Goal: Transaction & Acquisition: Book appointment/travel/reservation

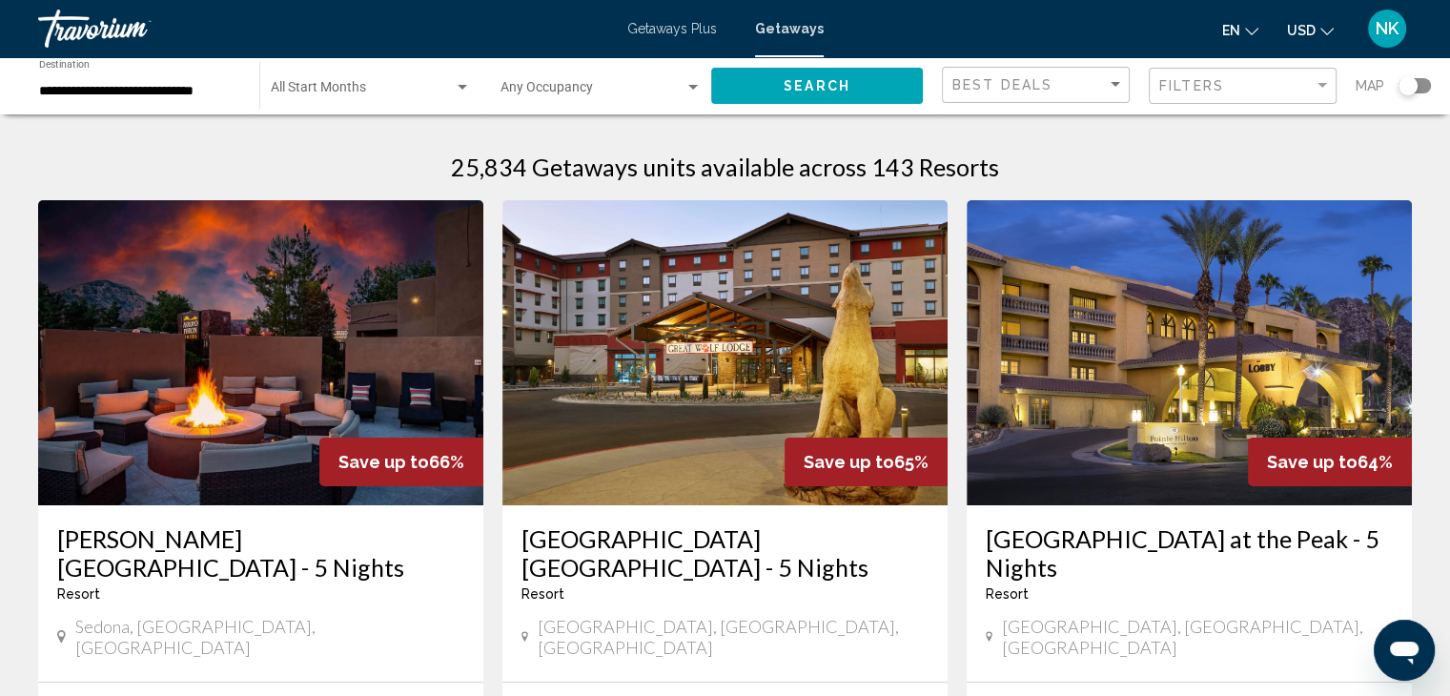
click at [682, 29] on span "Getaways Plus" at bounding box center [672, 28] width 90 height 15
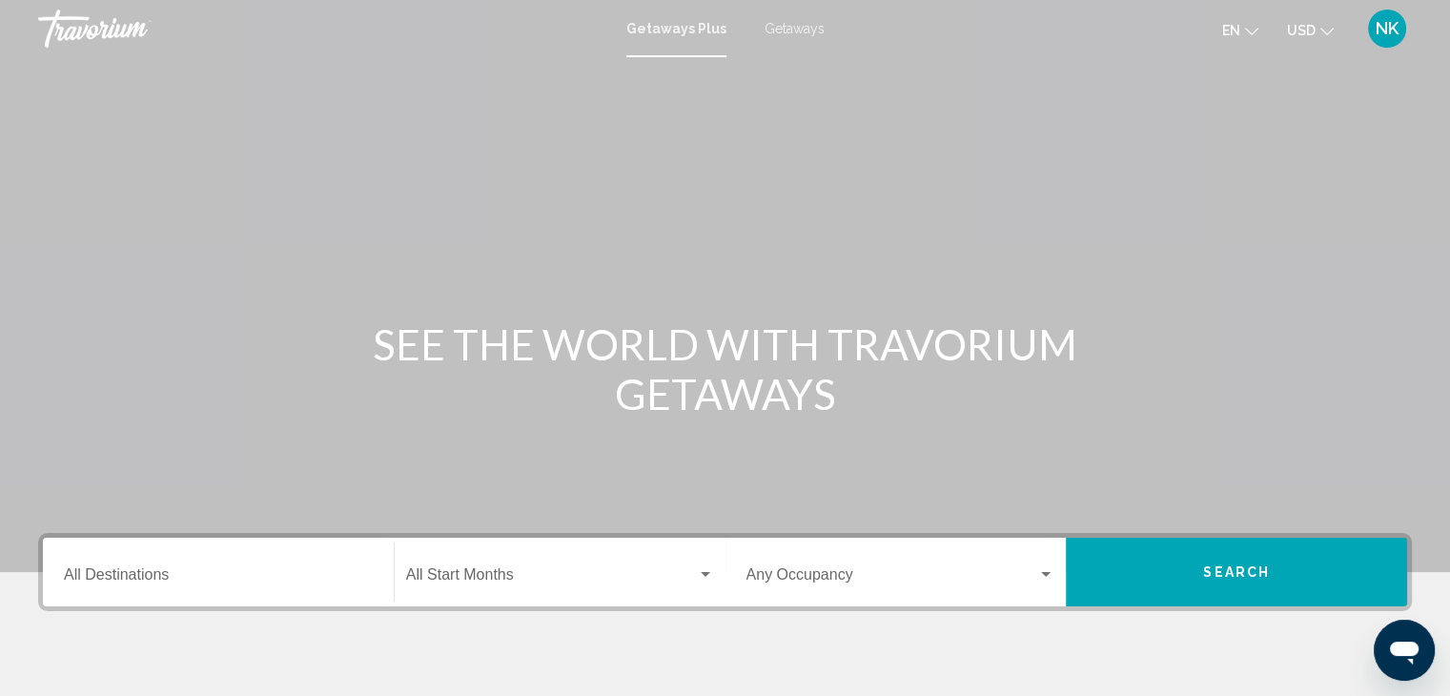
click at [118, 588] on div "Destination All Destinations" at bounding box center [218, 572] width 309 height 60
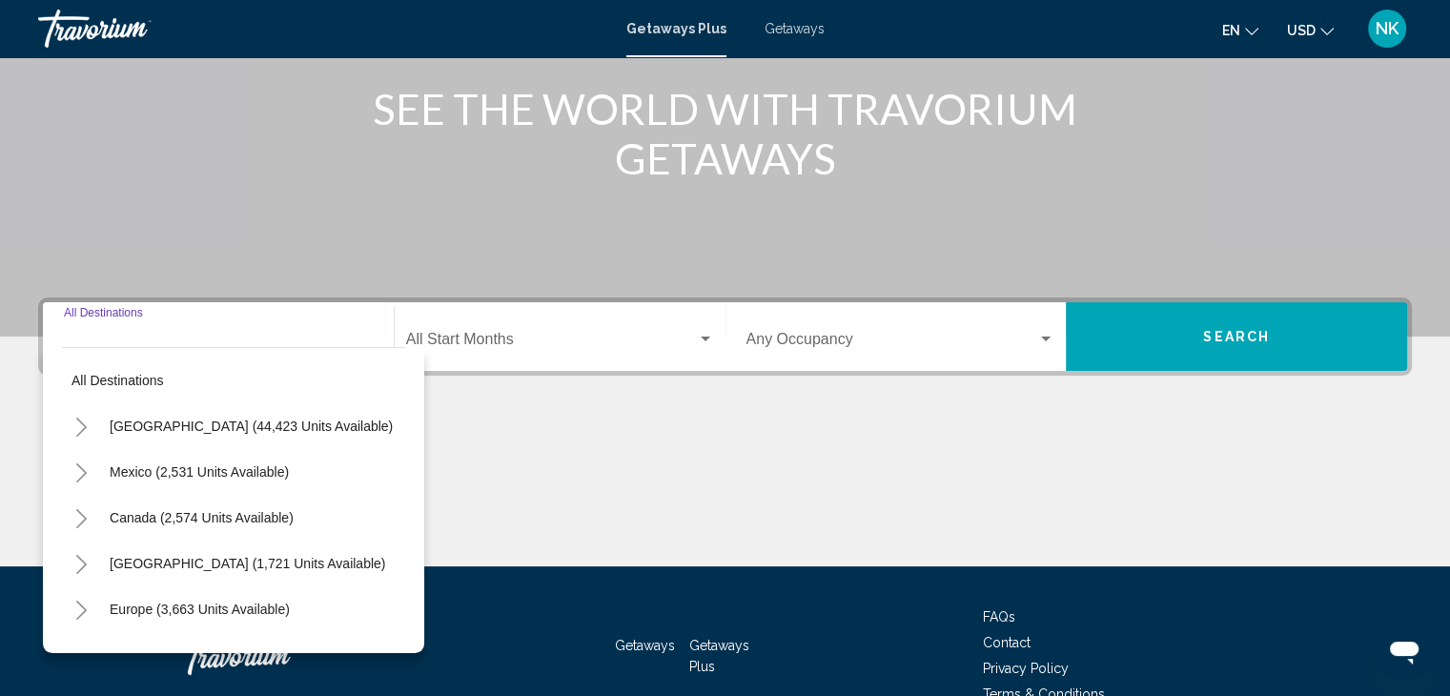
scroll to position [339, 0]
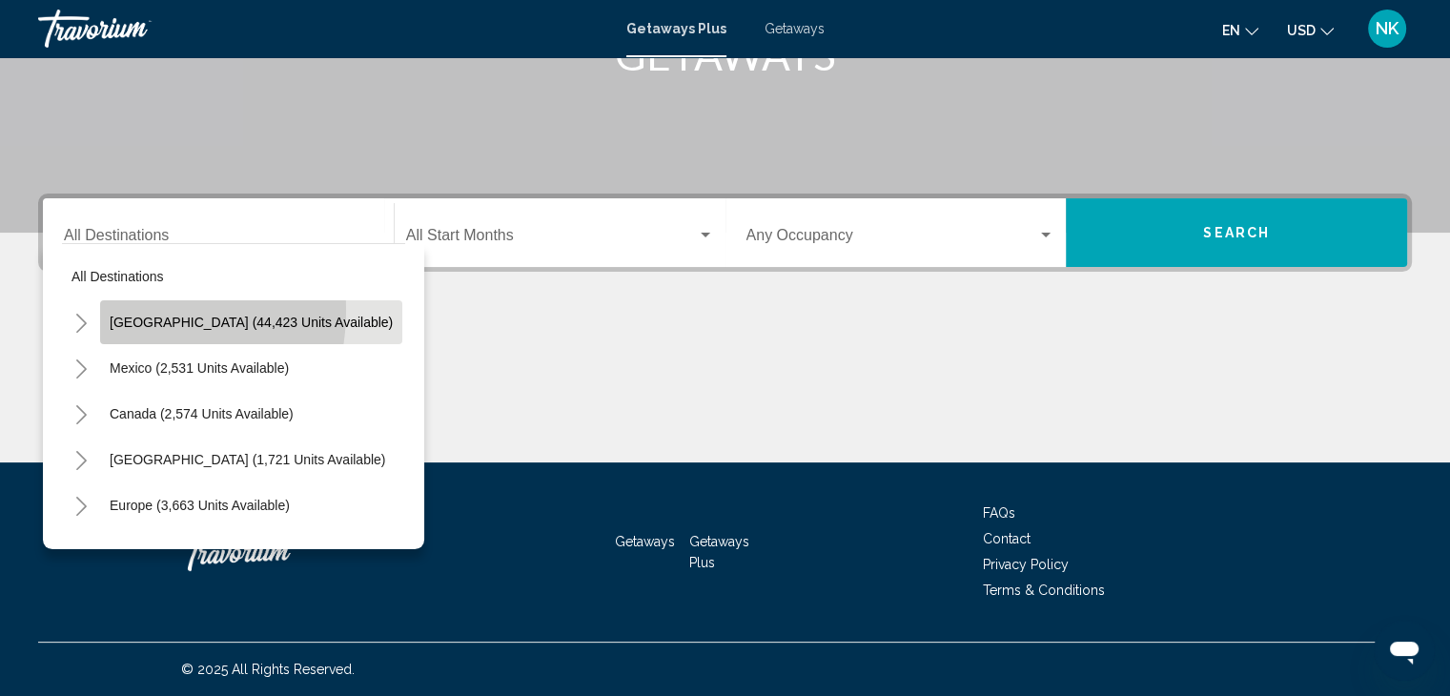
click at [126, 310] on button "[GEOGRAPHIC_DATA] (44,423 units available)" at bounding box center [251, 322] width 302 height 44
type input "**********"
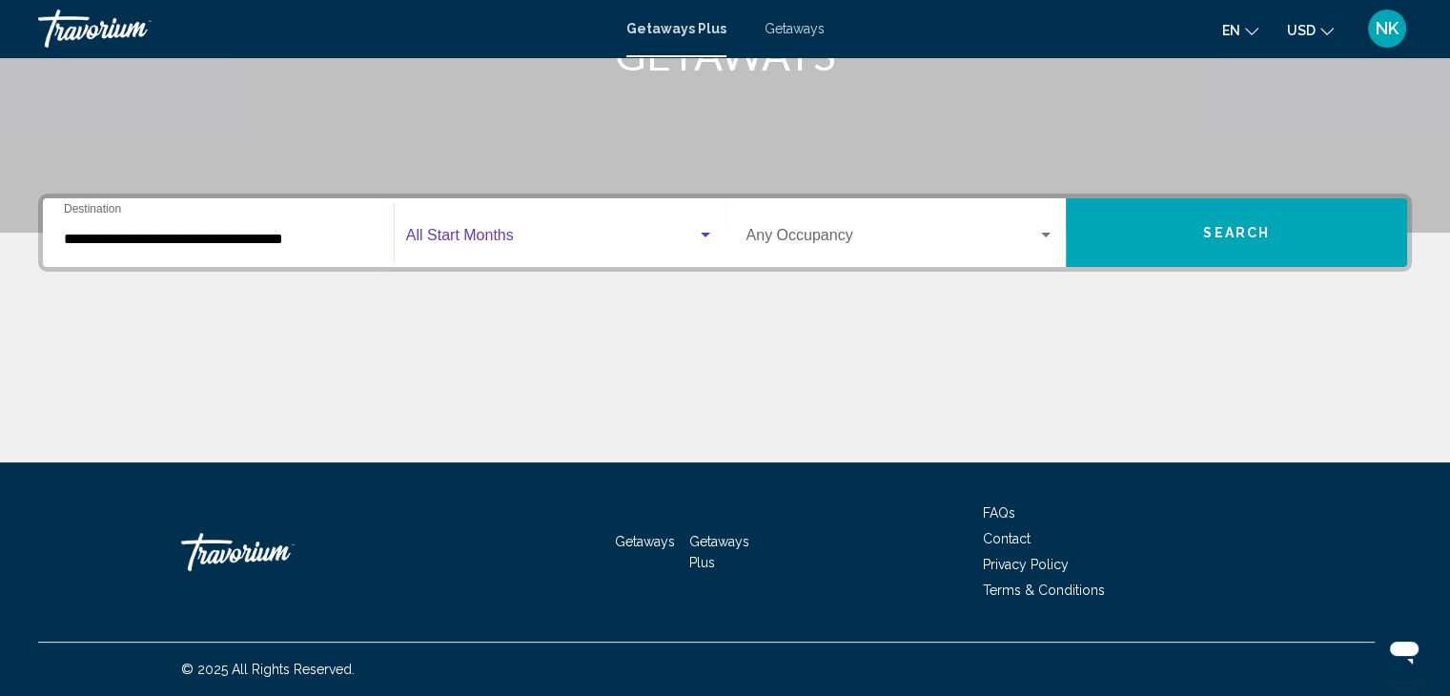
click at [458, 231] on span "Search widget" at bounding box center [551, 239] width 291 height 17
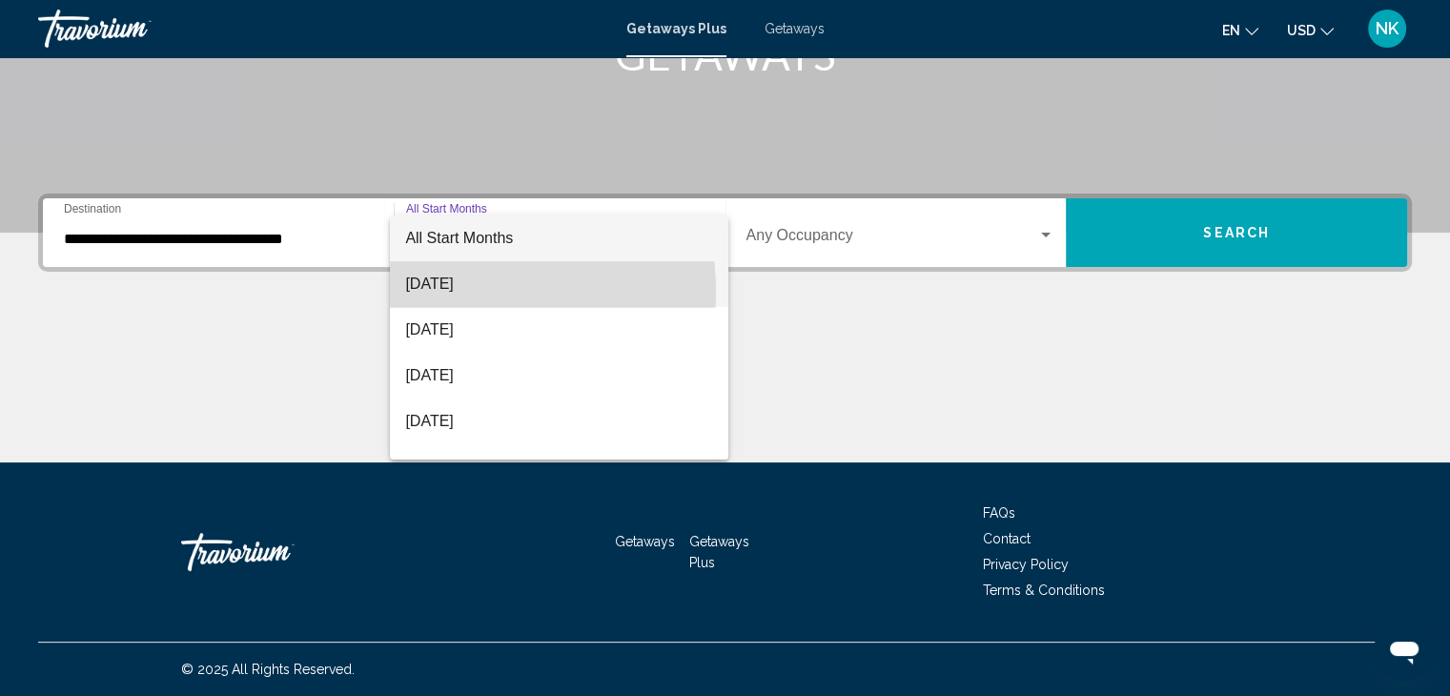
click at [445, 292] on span "[DATE]" at bounding box center [559, 284] width 308 height 46
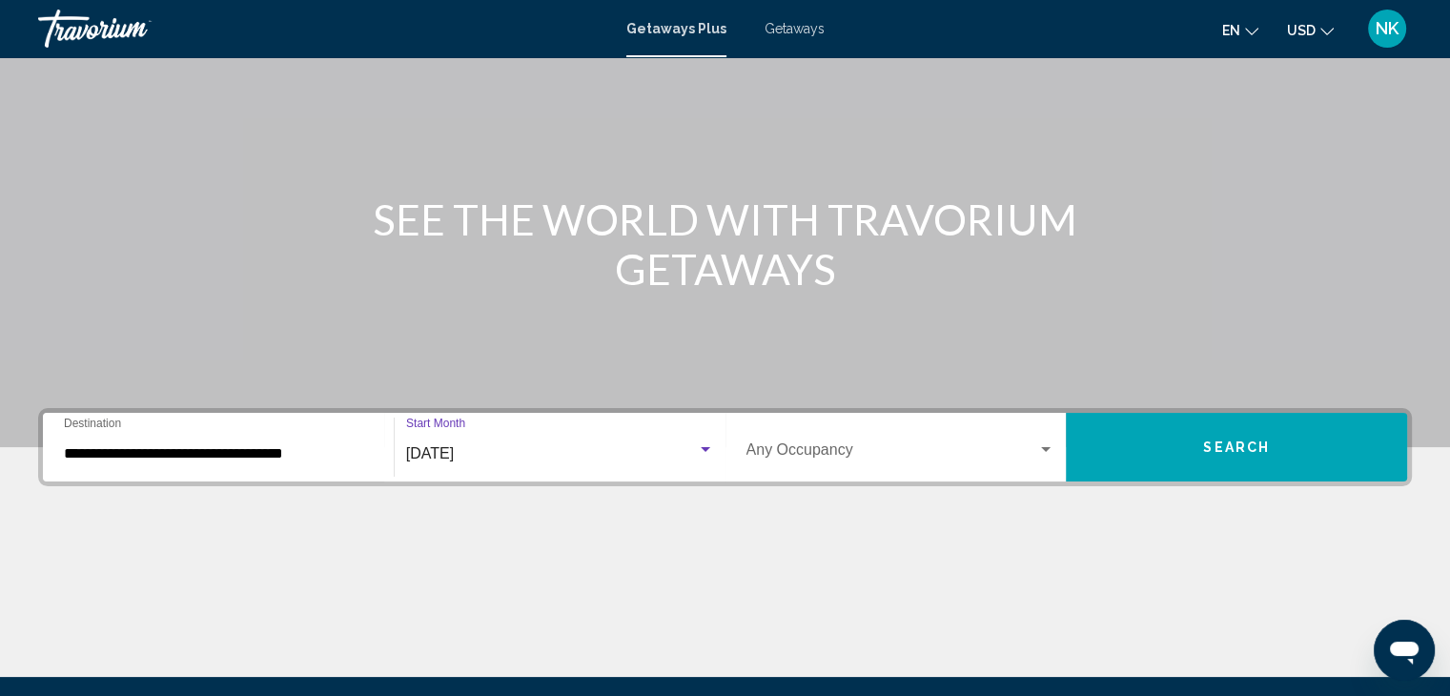
scroll to position [129, 0]
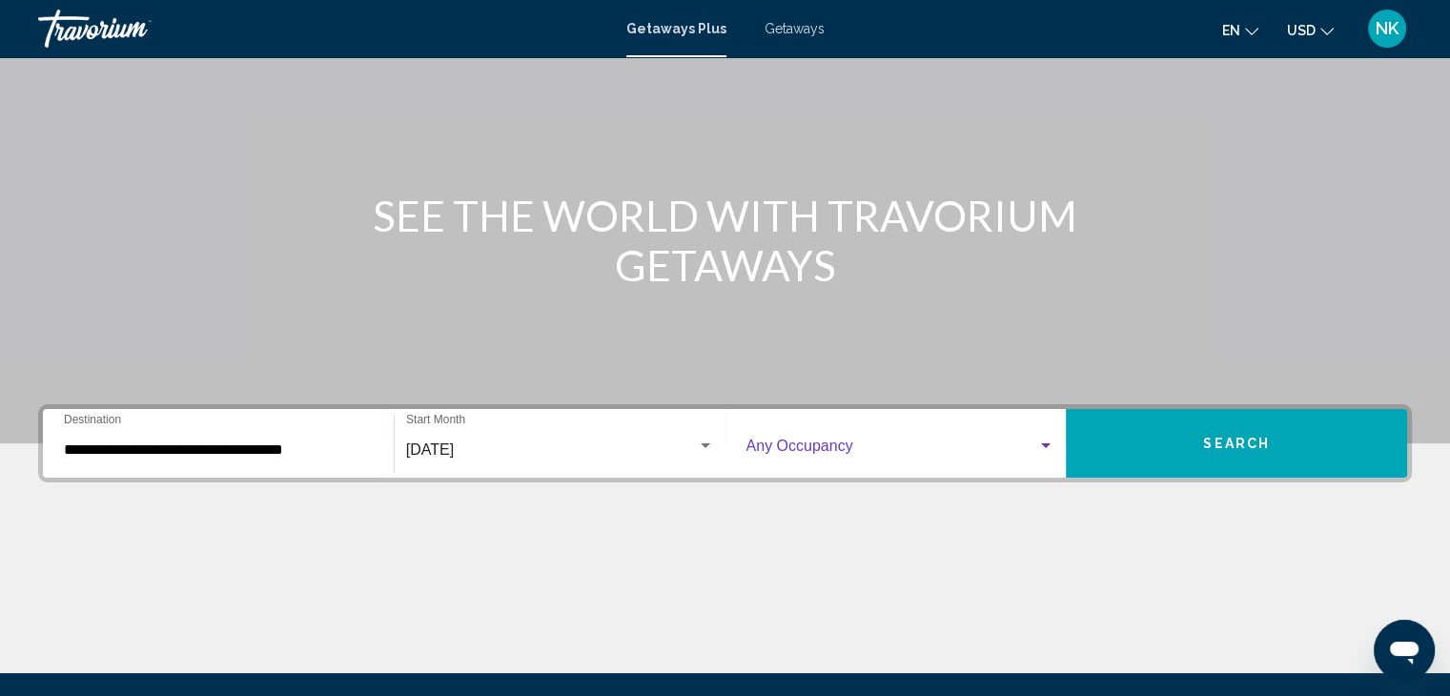
click at [919, 454] on span "Search widget" at bounding box center [892, 449] width 292 height 17
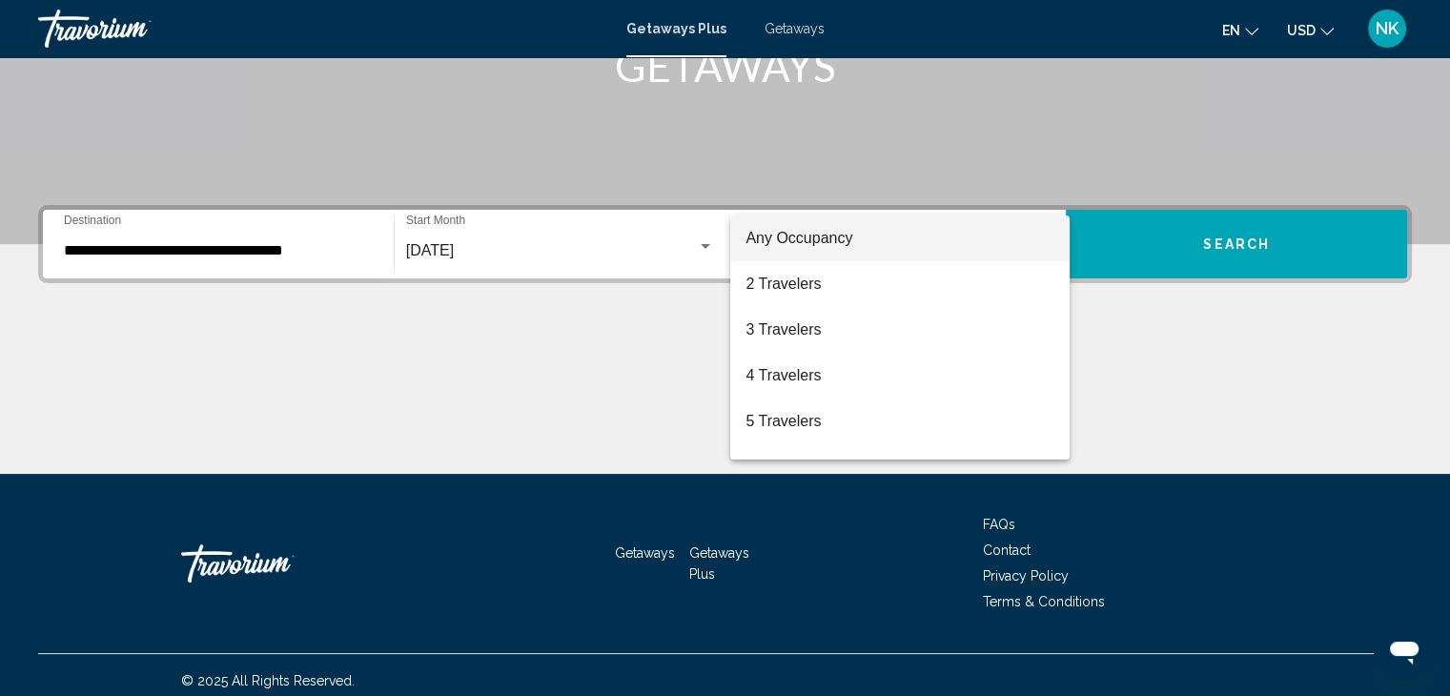
scroll to position [339, 0]
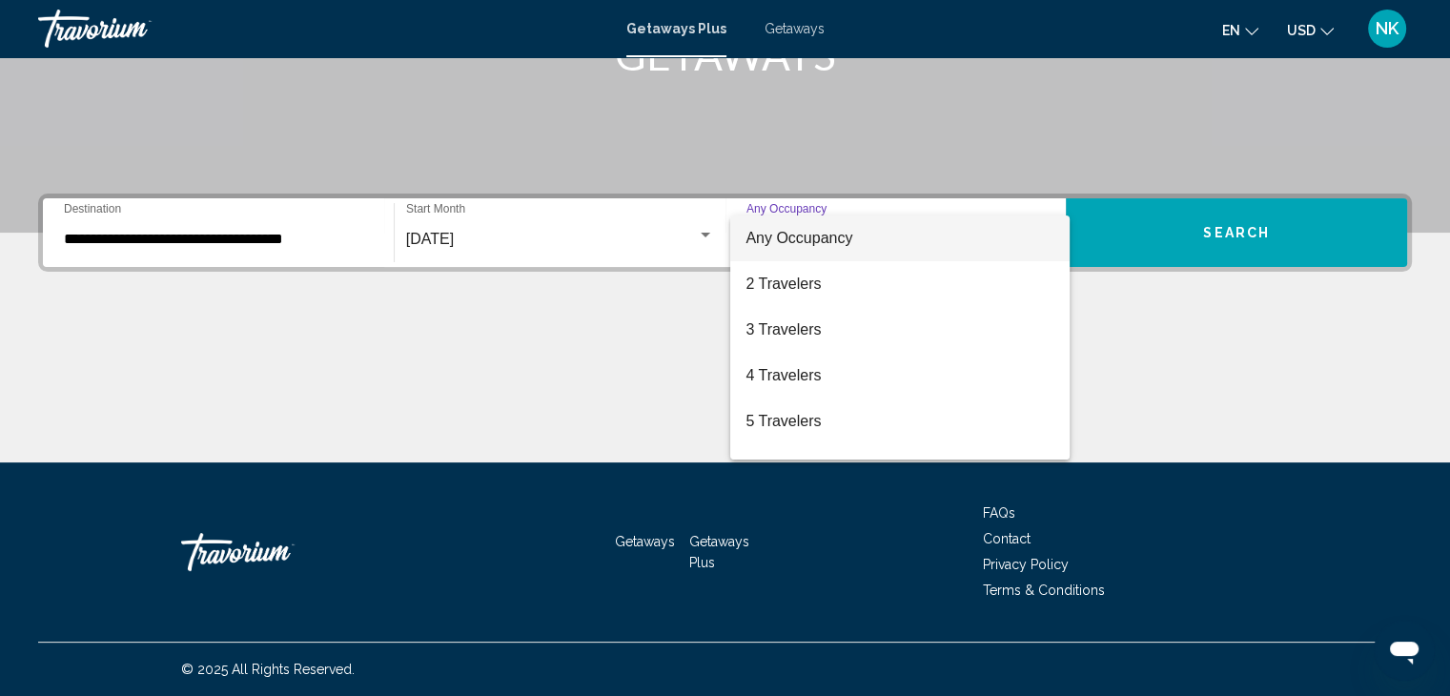
click at [1311, 291] on div at bounding box center [725, 348] width 1450 height 696
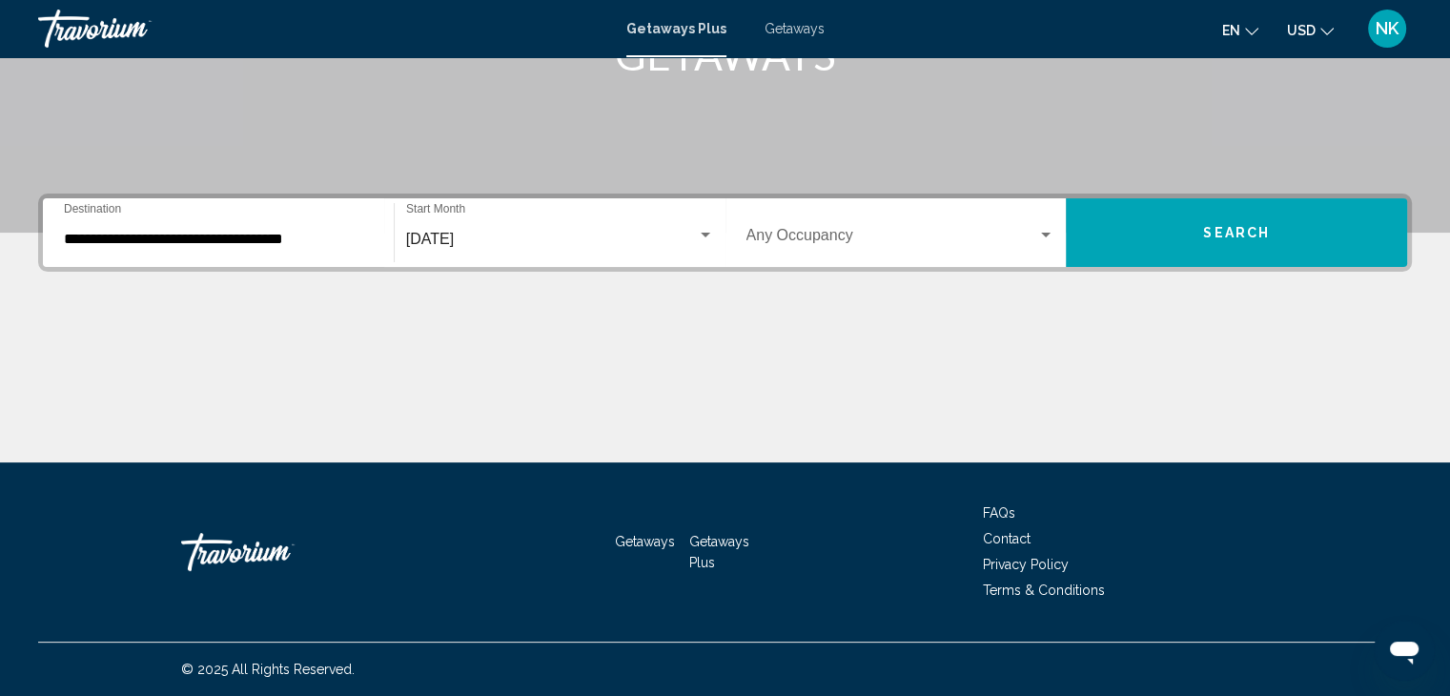
click at [1287, 230] on button "Search" at bounding box center [1236, 232] width 341 height 69
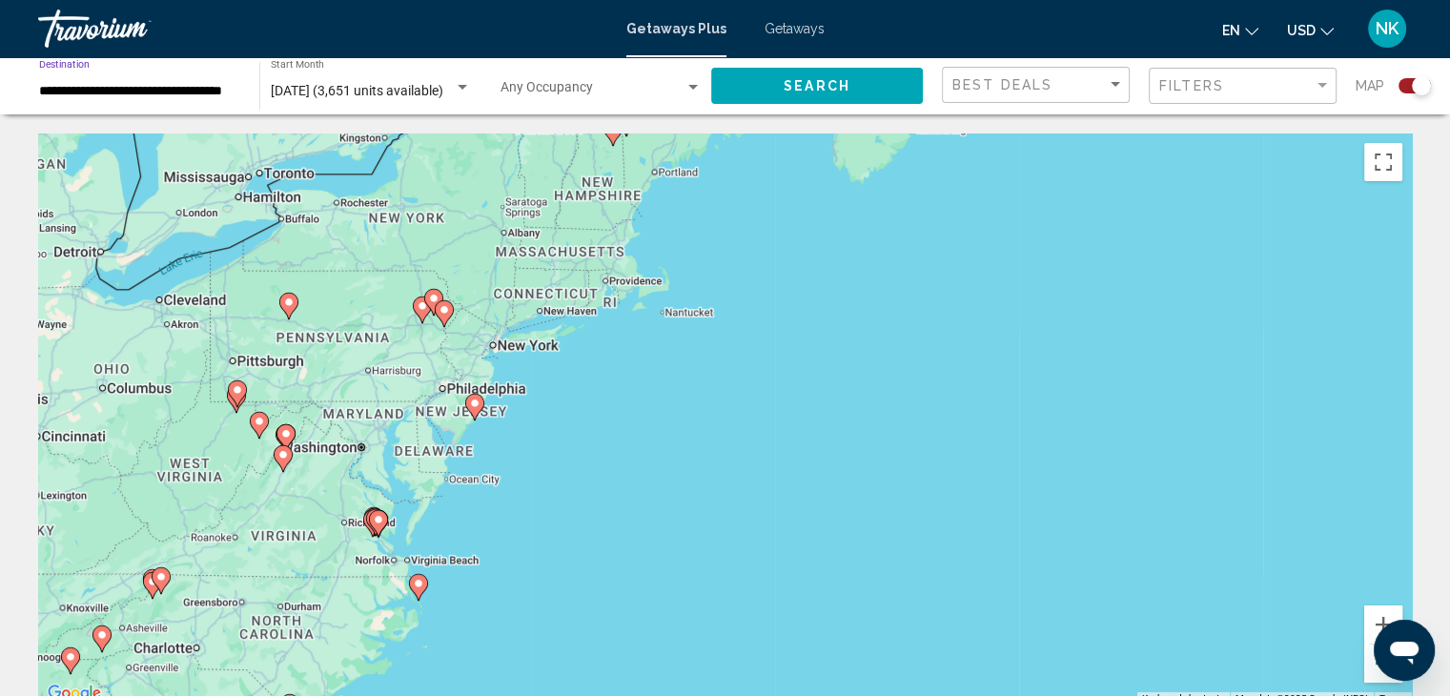
click at [198, 89] on input "**********" at bounding box center [139, 91] width 201 height 15
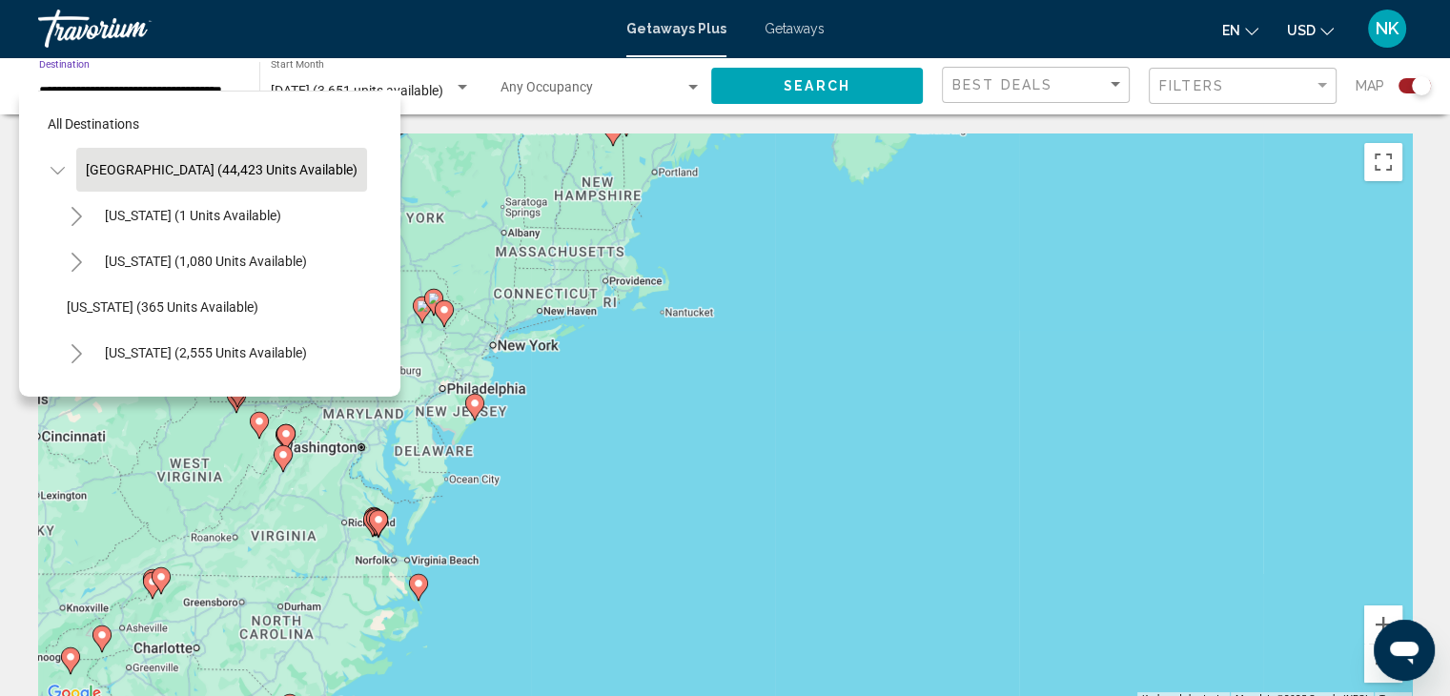
click at [87, 258] on button "Toggle Arizona (1,080 units available)" at bounding box center [76, 261] width 38 height 38
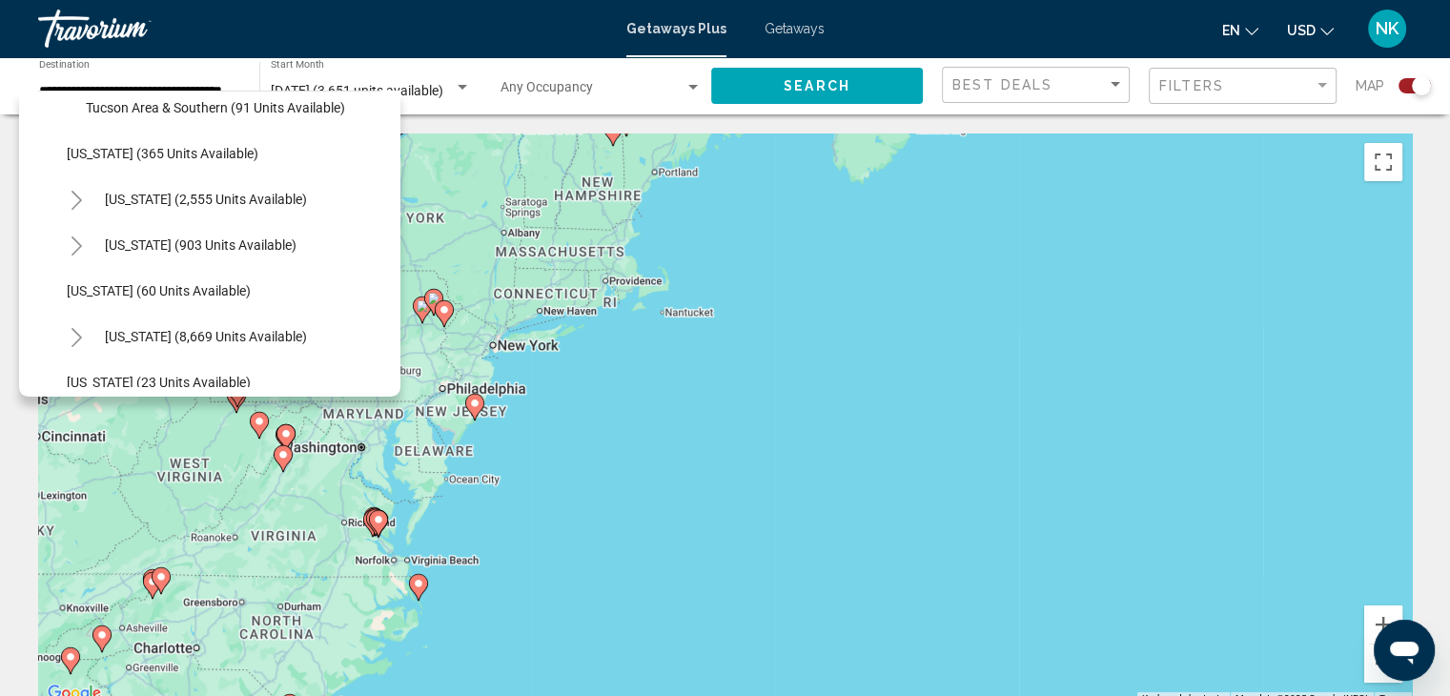
scroll to position [354, 0]
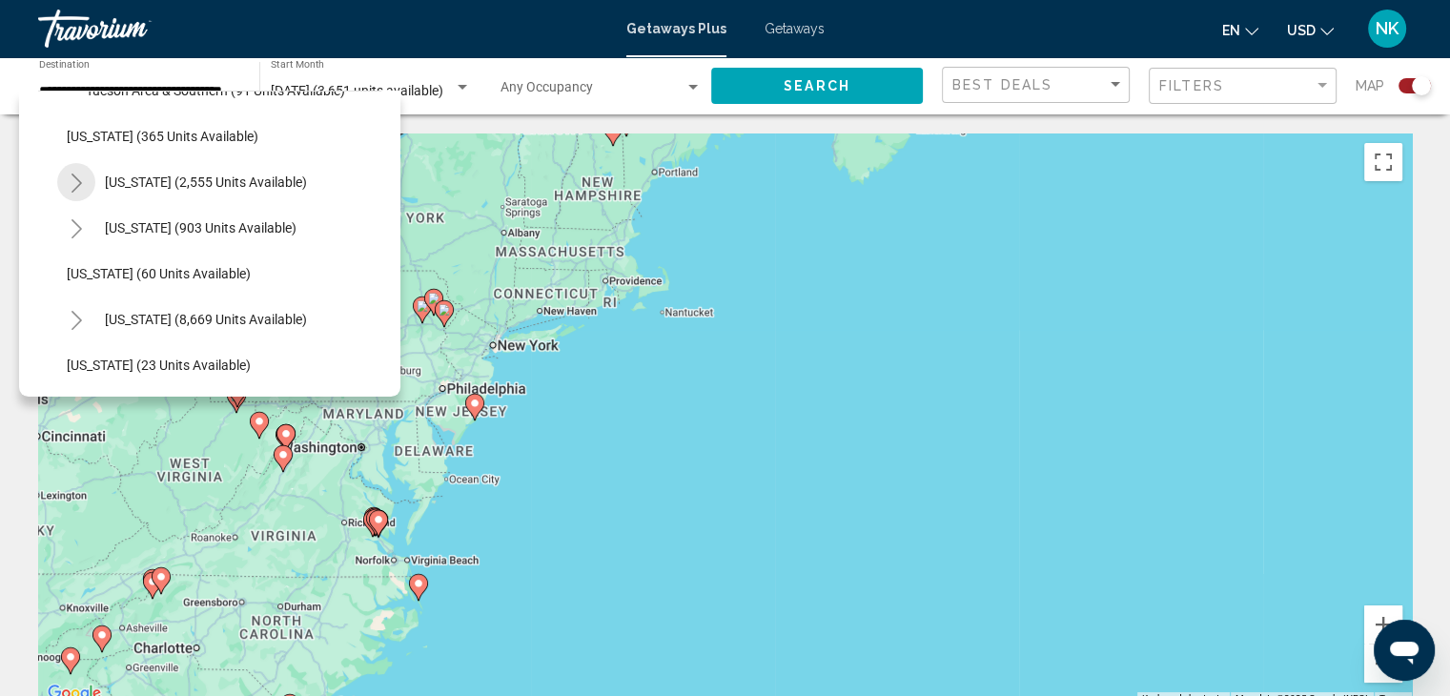
click at [80, 175] on icon "Toggle California (2,555 units available)" at bounding box center [77, 182] width 14 height 19
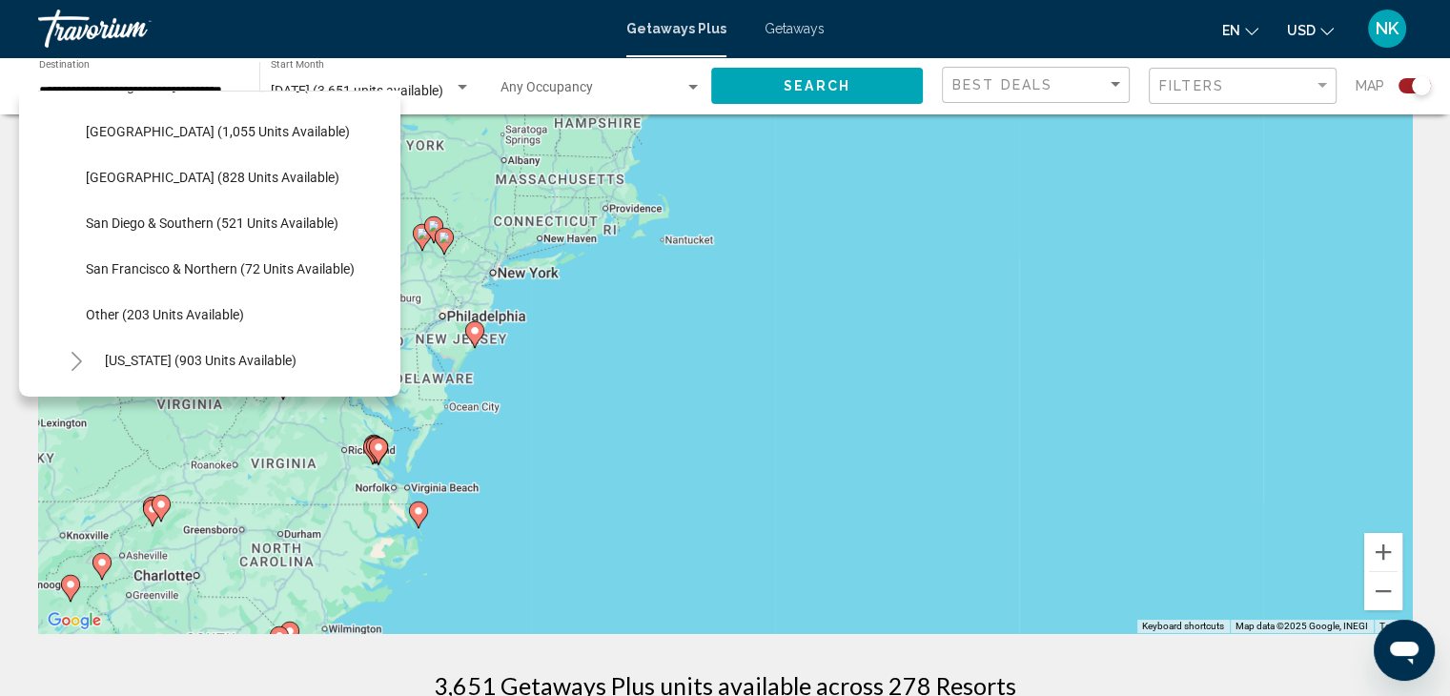
scroll to position [468, 0]
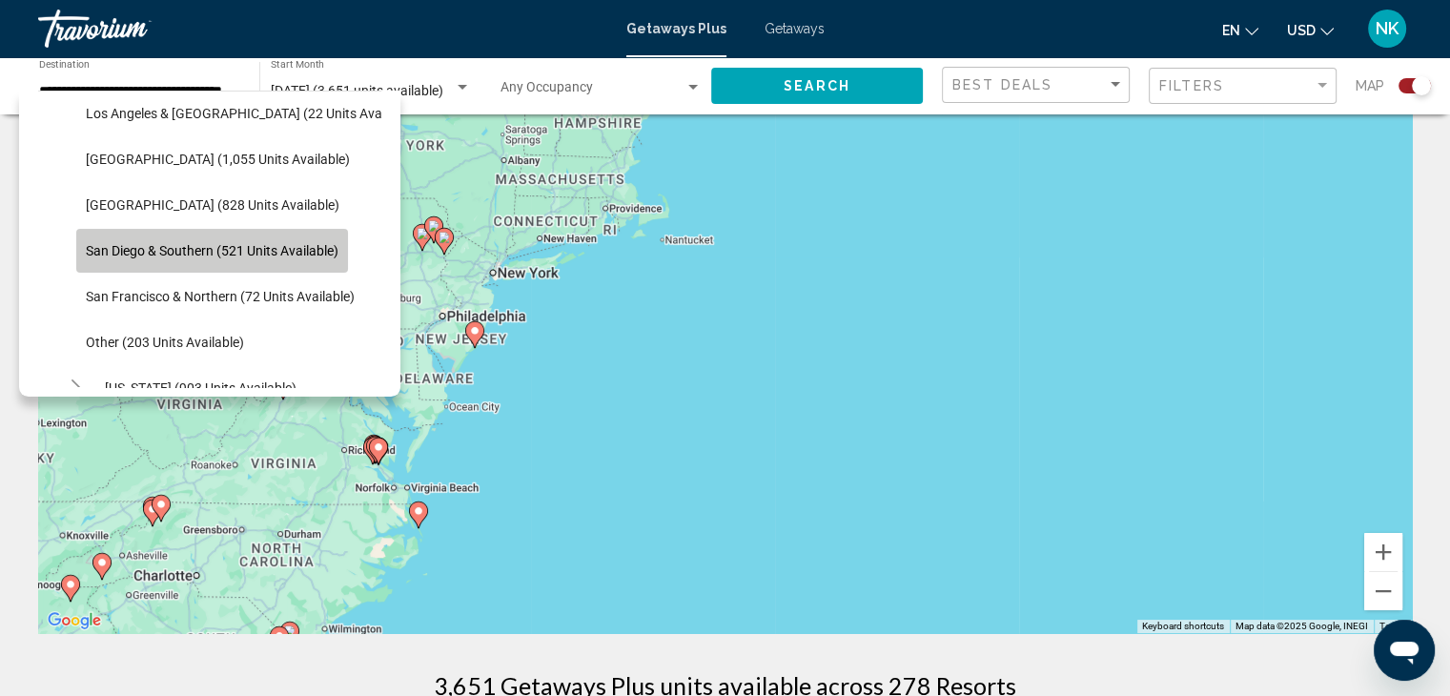
click at [148, 246] on span "San Diego & Southern (521 units available)" at bounding box center [212, 250] width 253 height 15
type input "**********"
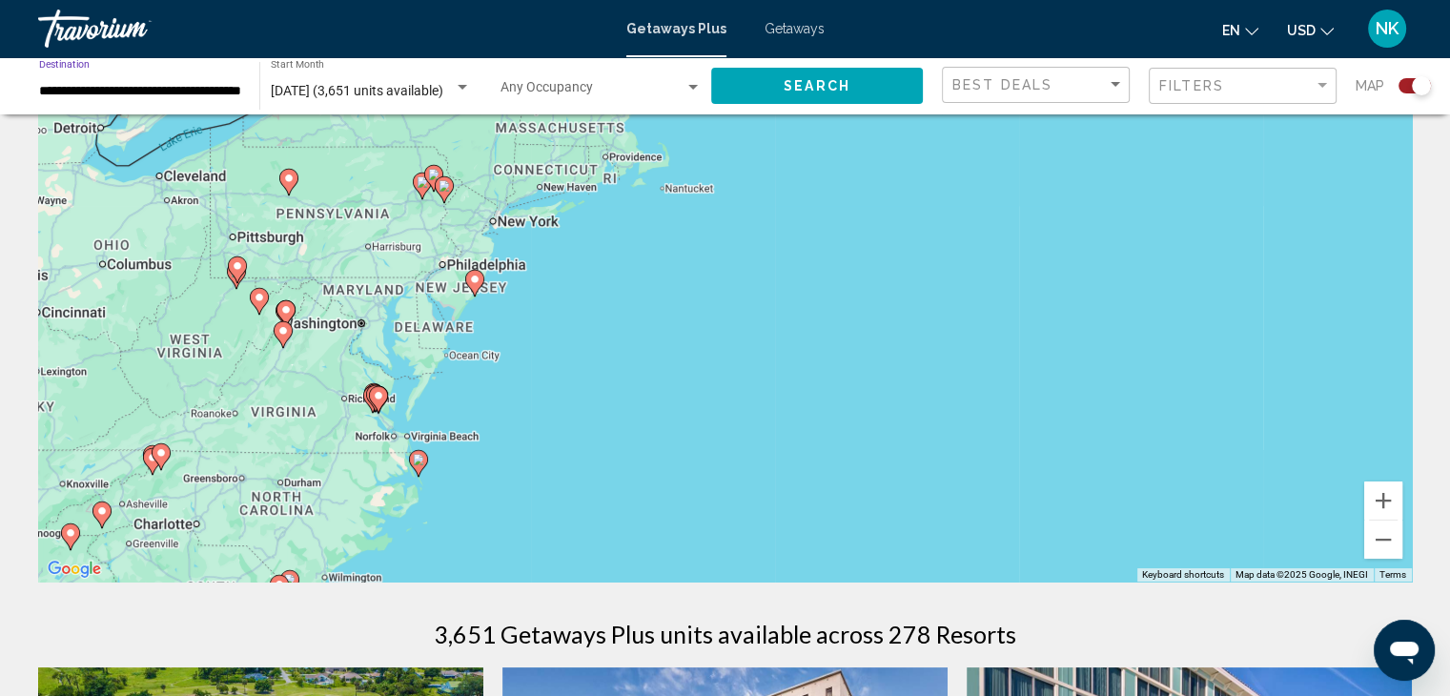
scroll to position [0, 0]
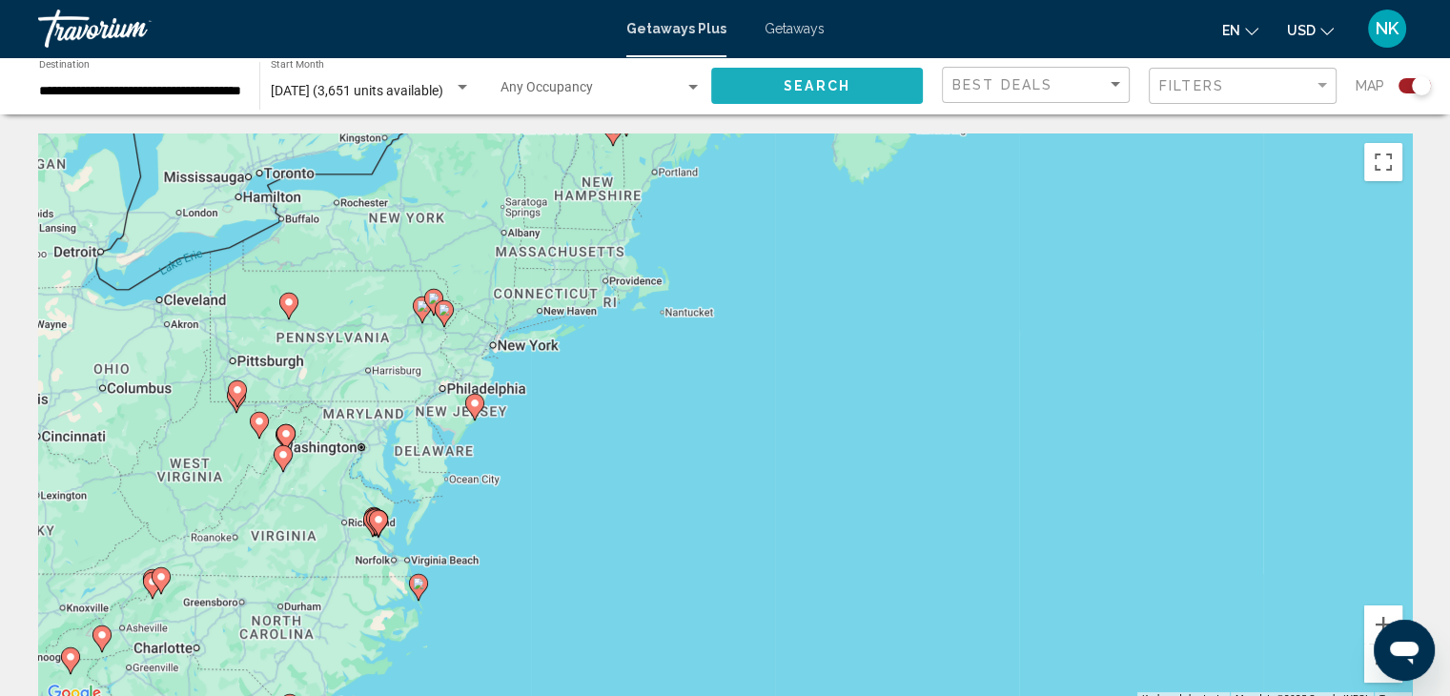
click at [782, 85] on button "Search" at bounding box center [817, 85] width 212 height 35
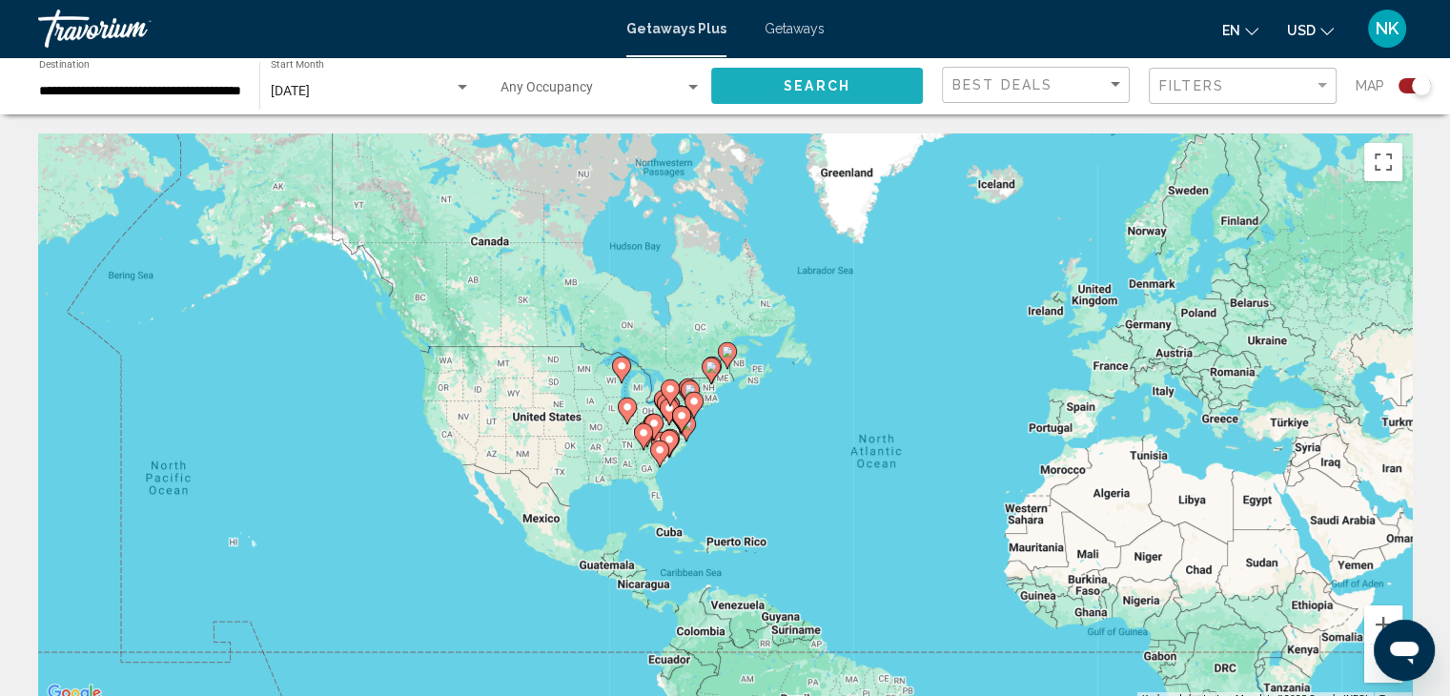
click at [804, 82] on span "Search" at bounding box center [817, 86] width 67 height 15
click at [774, 37] on div "Getaways Plus Getaways en English Español Français Italiano Português русский U…" at bounding box center [725, 29] width 1450 height 40
click at [774, 31] on span "Getaways" at bounding box center [794, 28] width 60 height 15
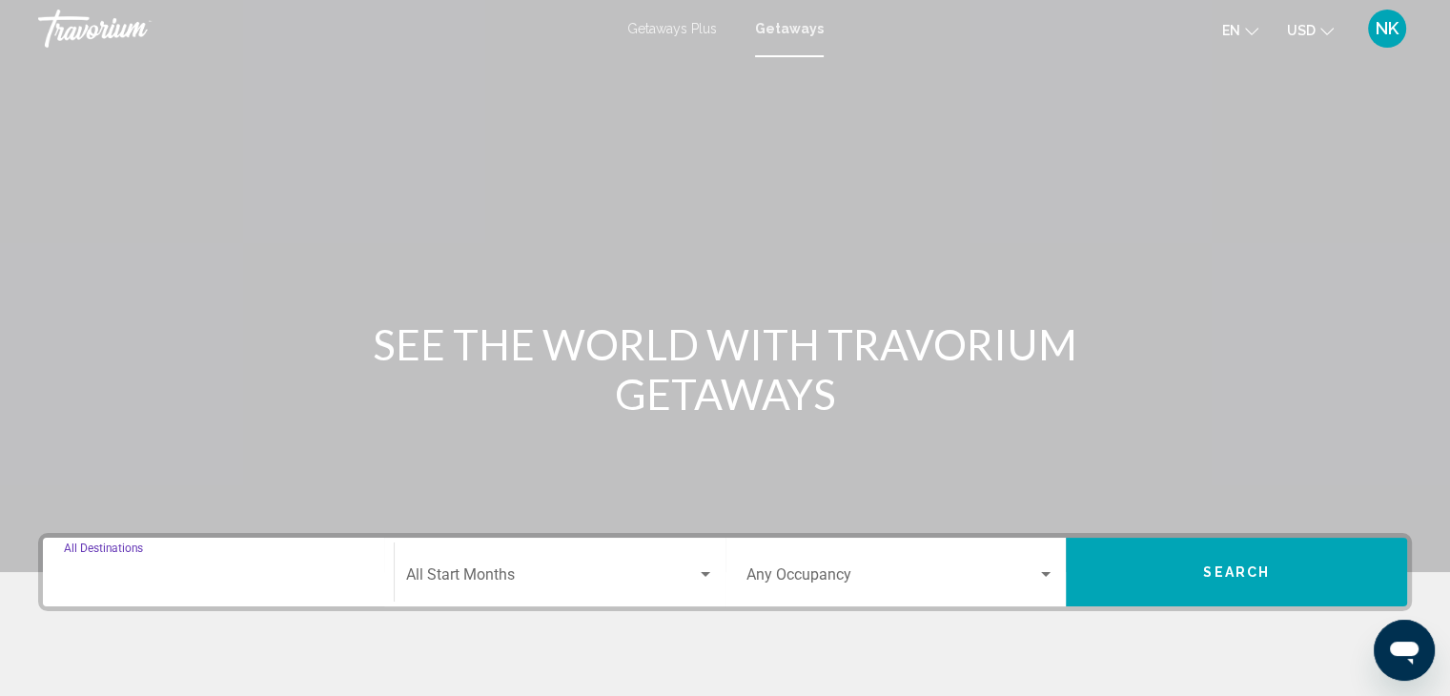
click at [98, 585] on input "Destination All Destinations" at bounding box center [218, 578] width 309 height 17
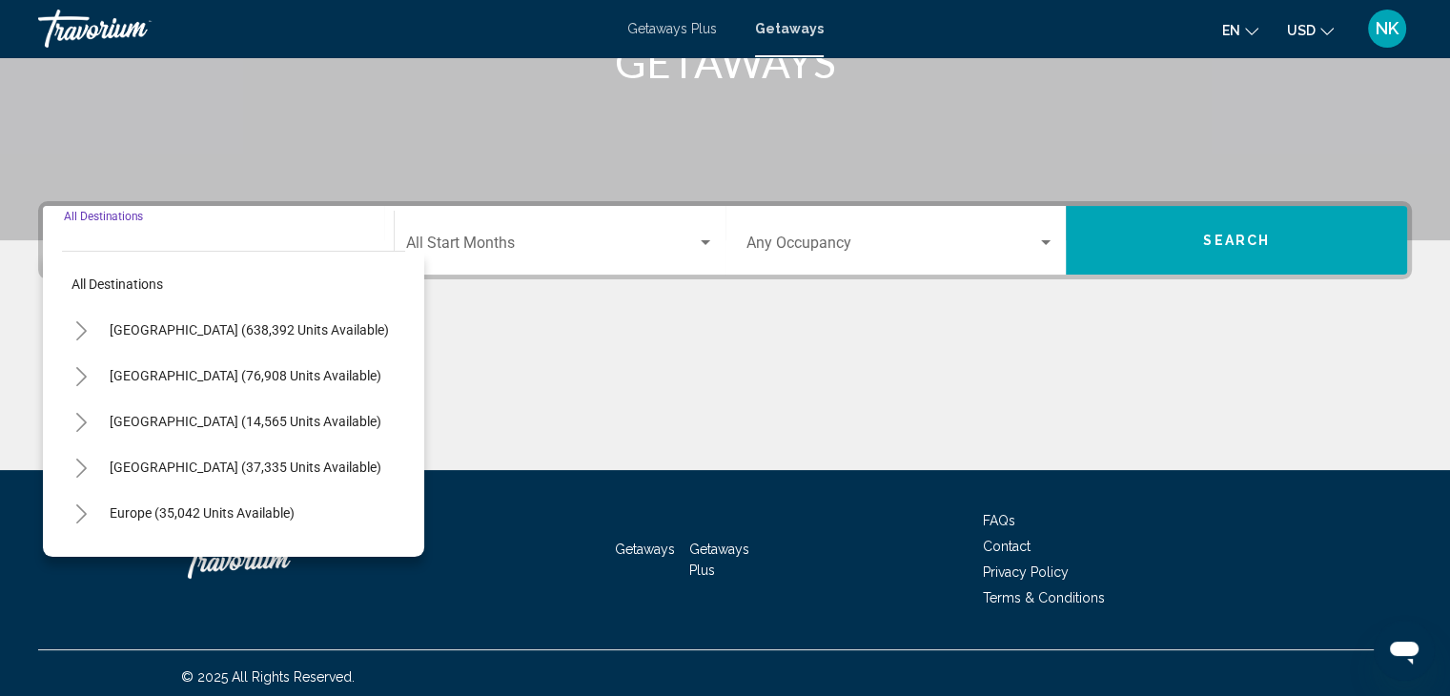
scroll to position [339, 0]
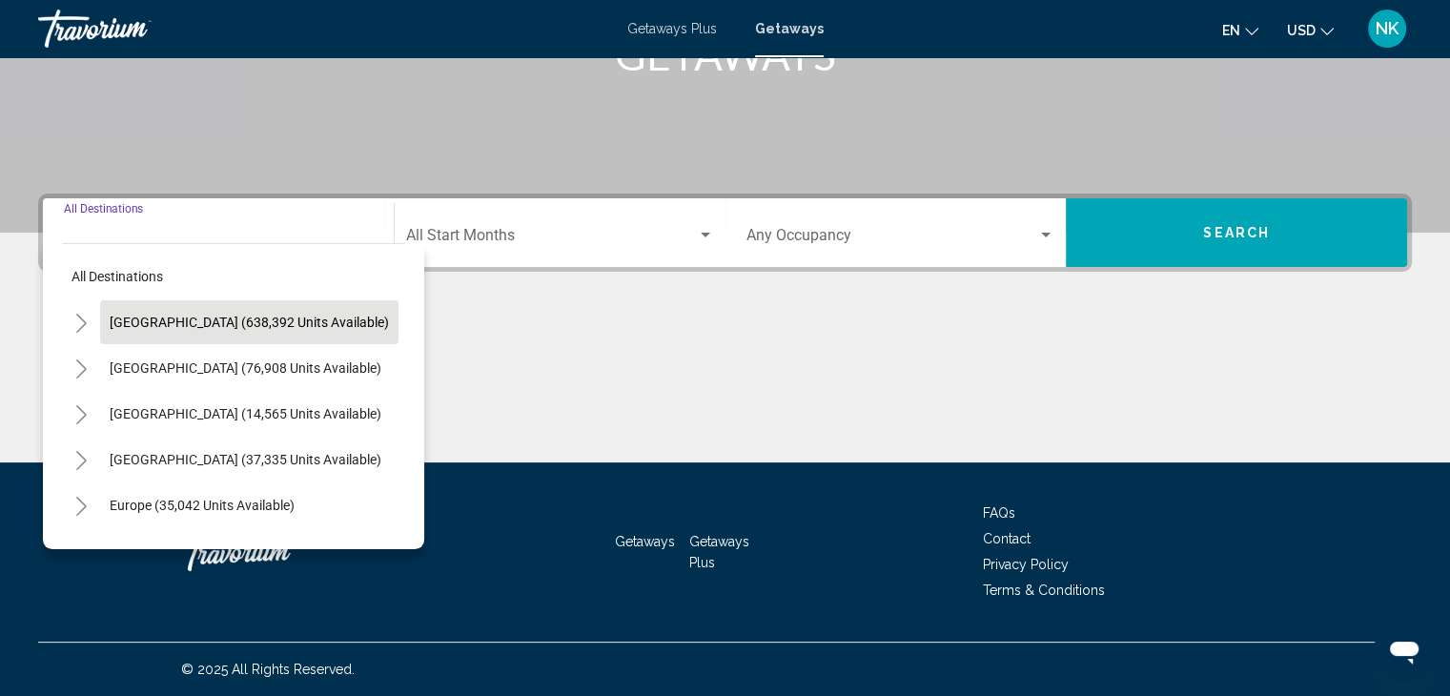
click at [151, 330] on button "[GEOGRAPHIC_DATA] (638,392 units available)" at bounding box center [249, 322] width 298 height 44
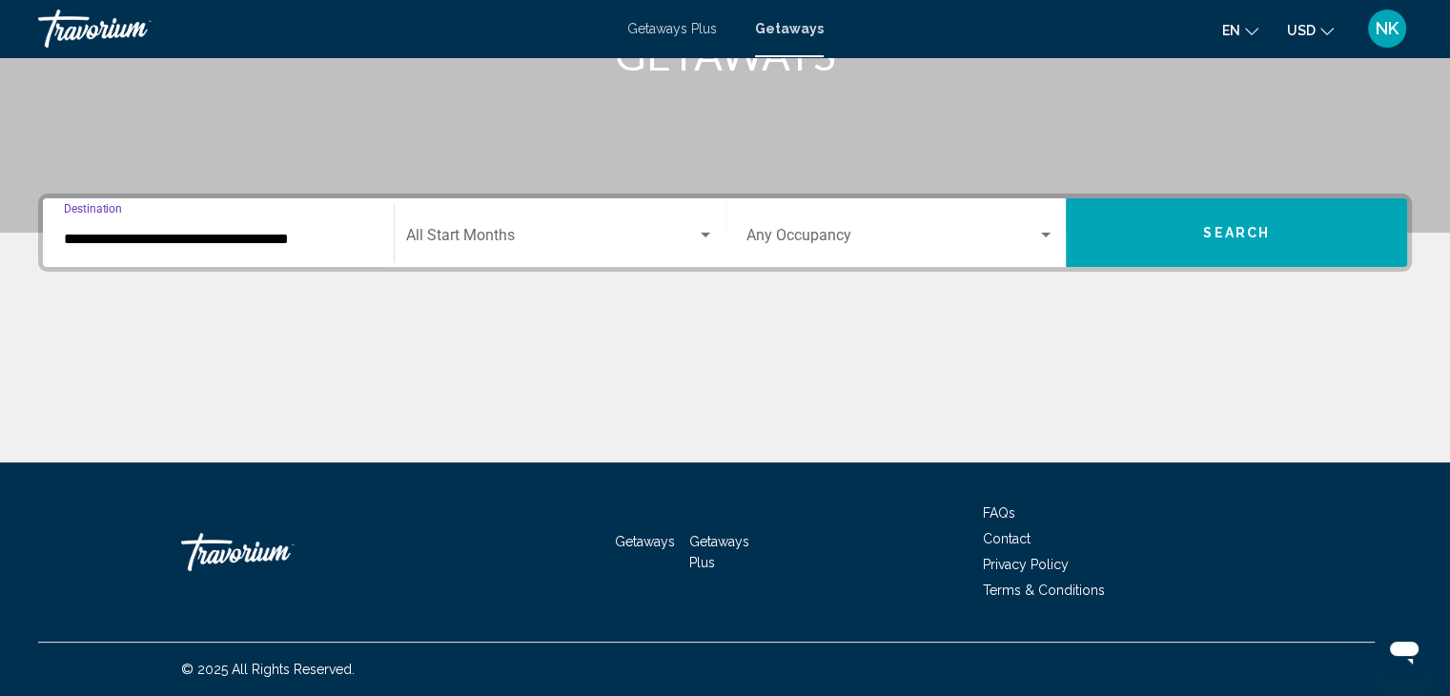
click at [319, 239] on input "**********" at bounding box center [218, 239] width 309 height 17
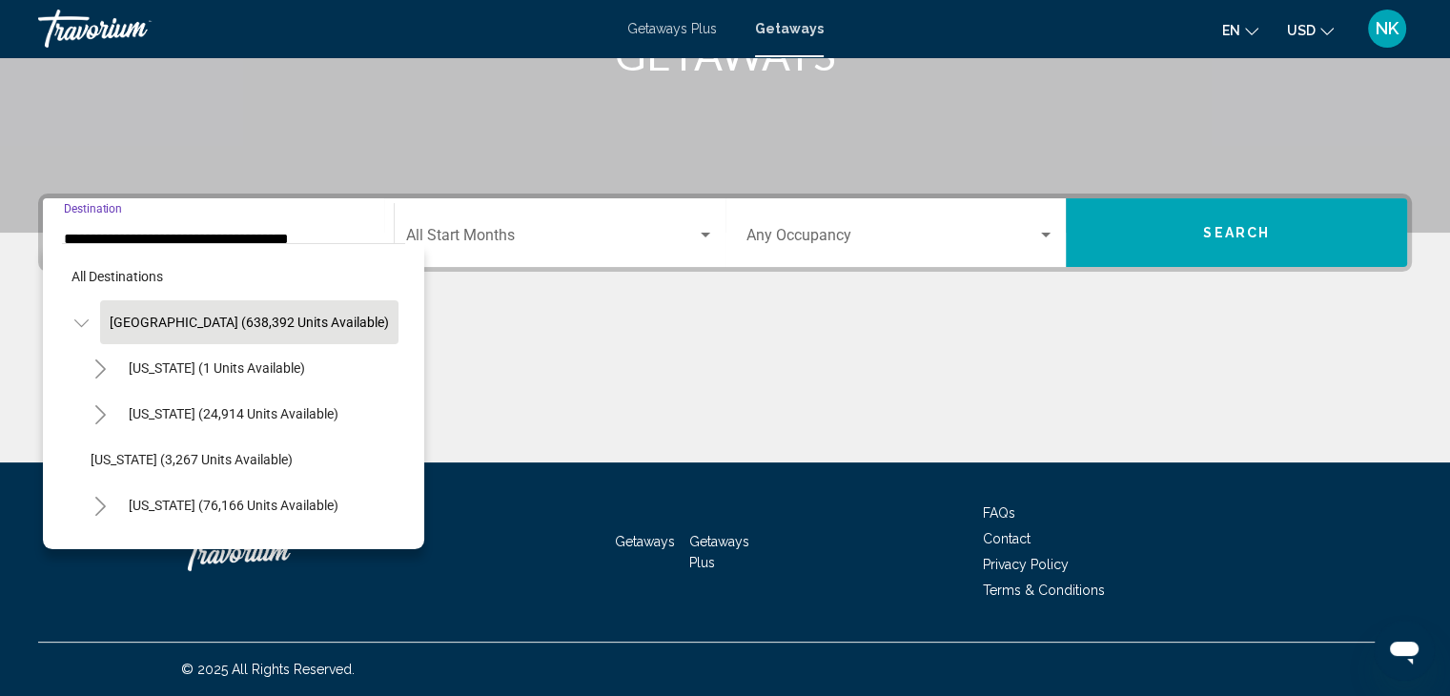
scroll to position [313, 0]
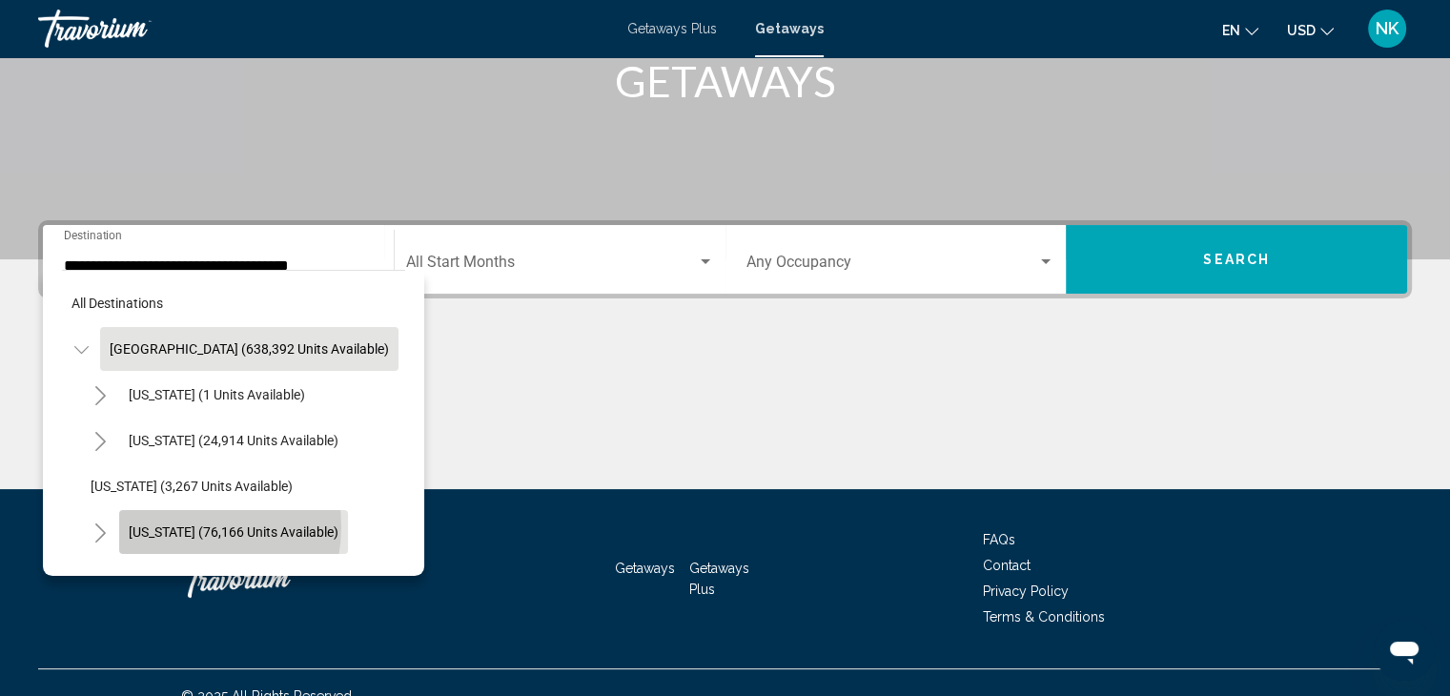
click at [177, 525] on span "[US_STATE] (76,166 units available)" at bounding box center [234, 531] width 210 height 15
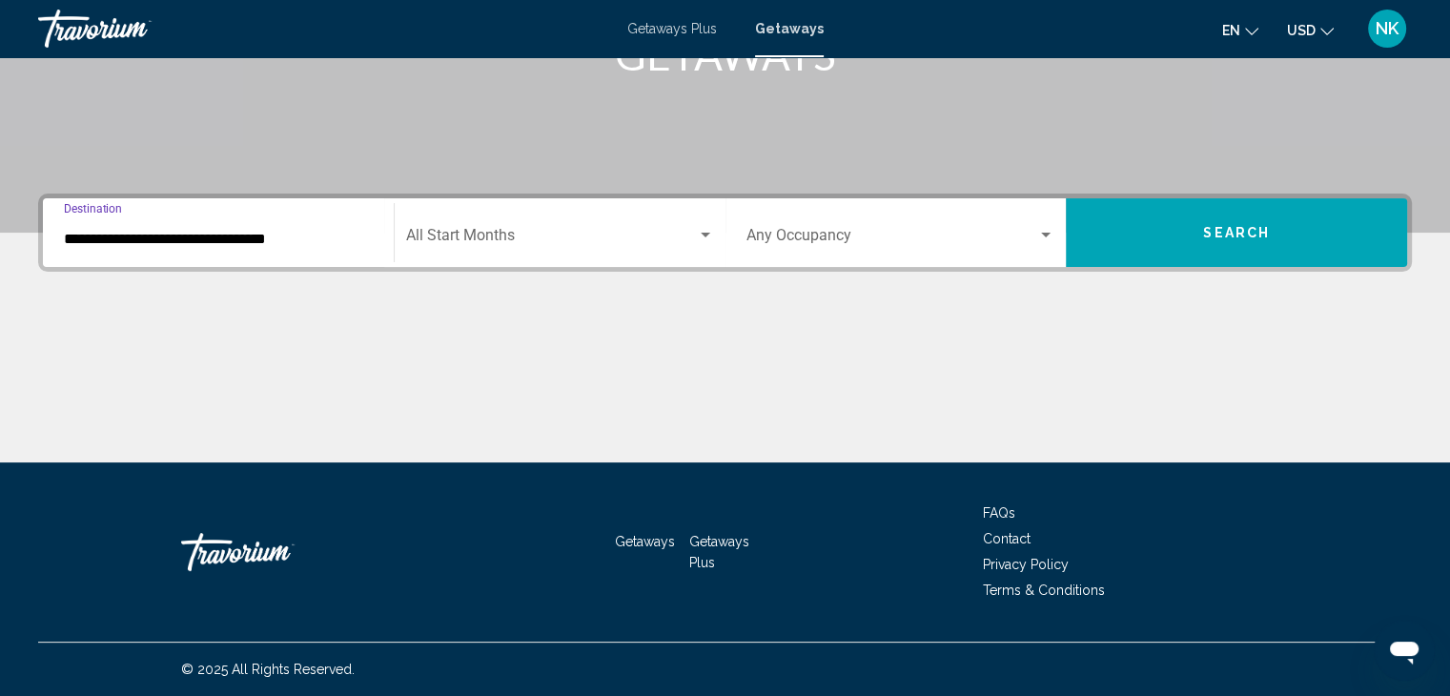
click at [190, 256] on div "**********" at bounding box center [218, 233] width 309 height 60
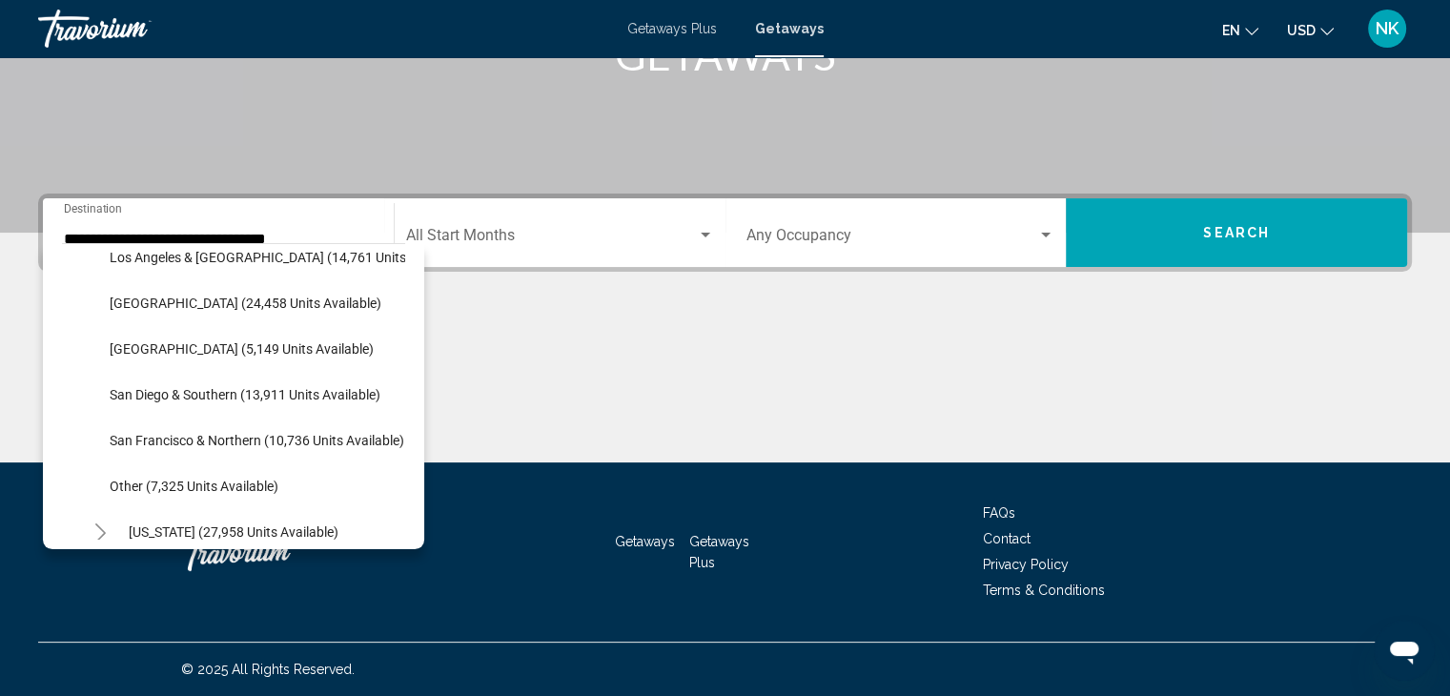
scroll to position [313, 0]
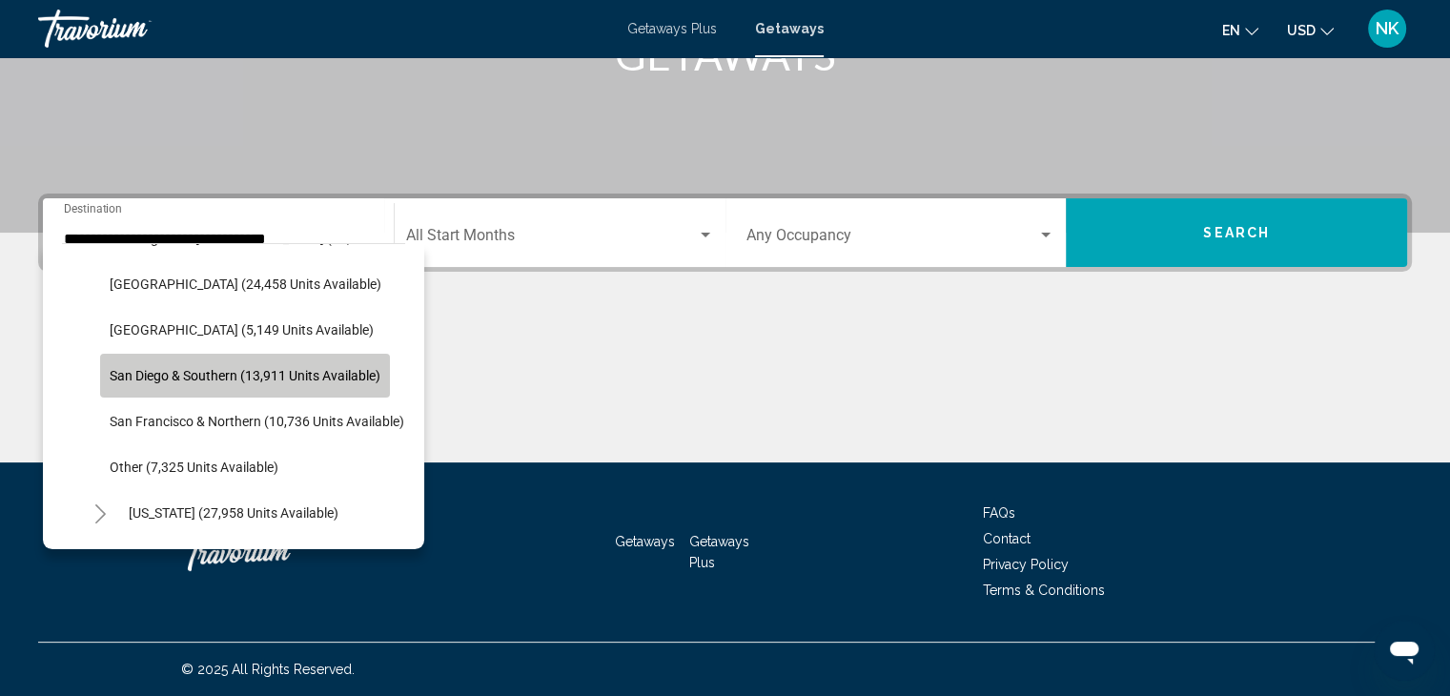
click at [198, 375] on span "San Diego & Southern (13,911 units available)" at bounding box center [245, 375] width 271 height 15
type input "**********"
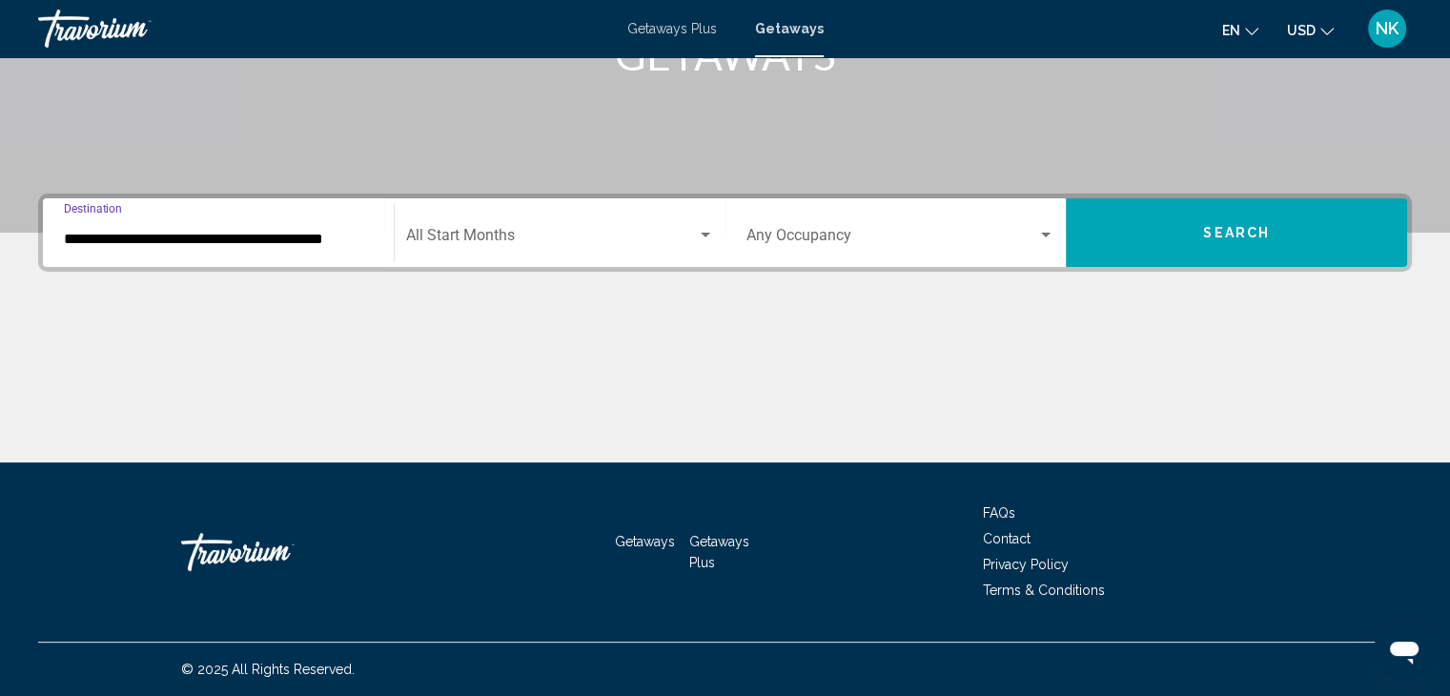
click at [599, 231] on span "Search widget" at bounding box center [551, 239] width 291 height 17
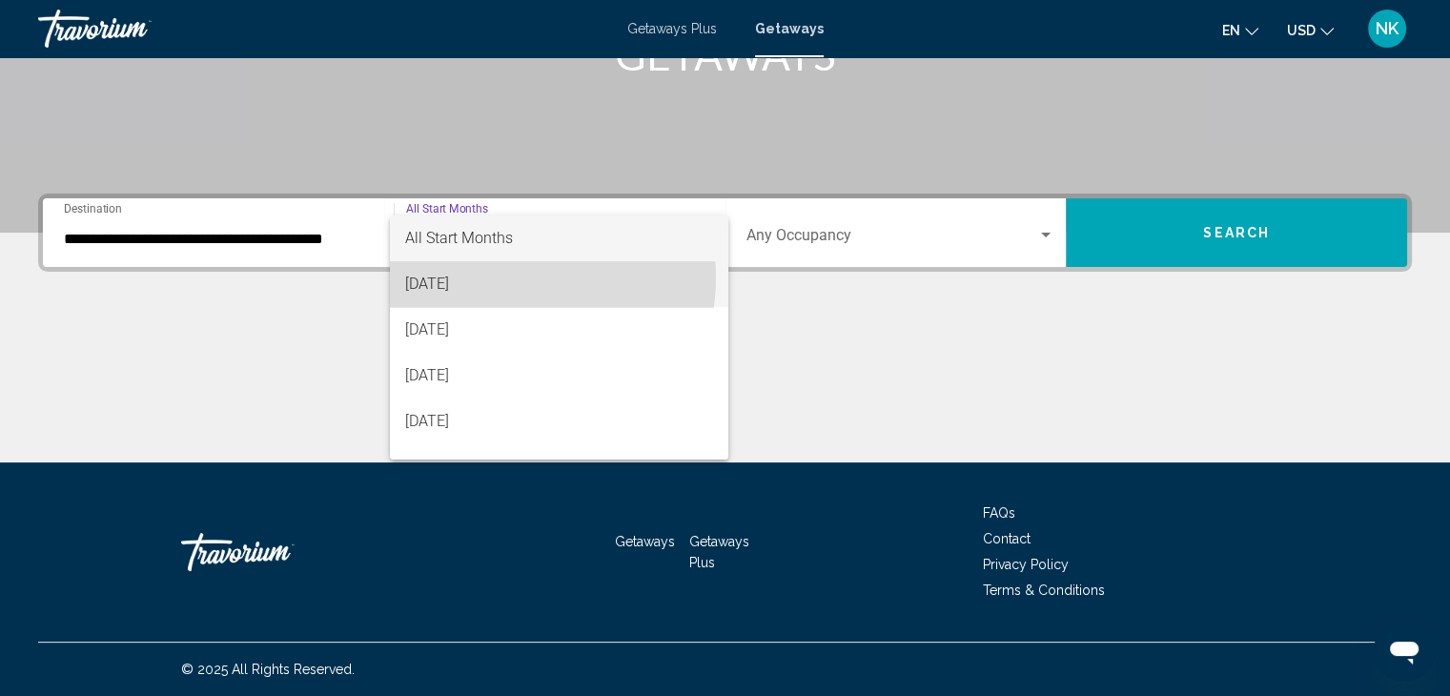
click at [505, 277] on span "[DATE]" at bounding box center [559, 284] width 308 height 46
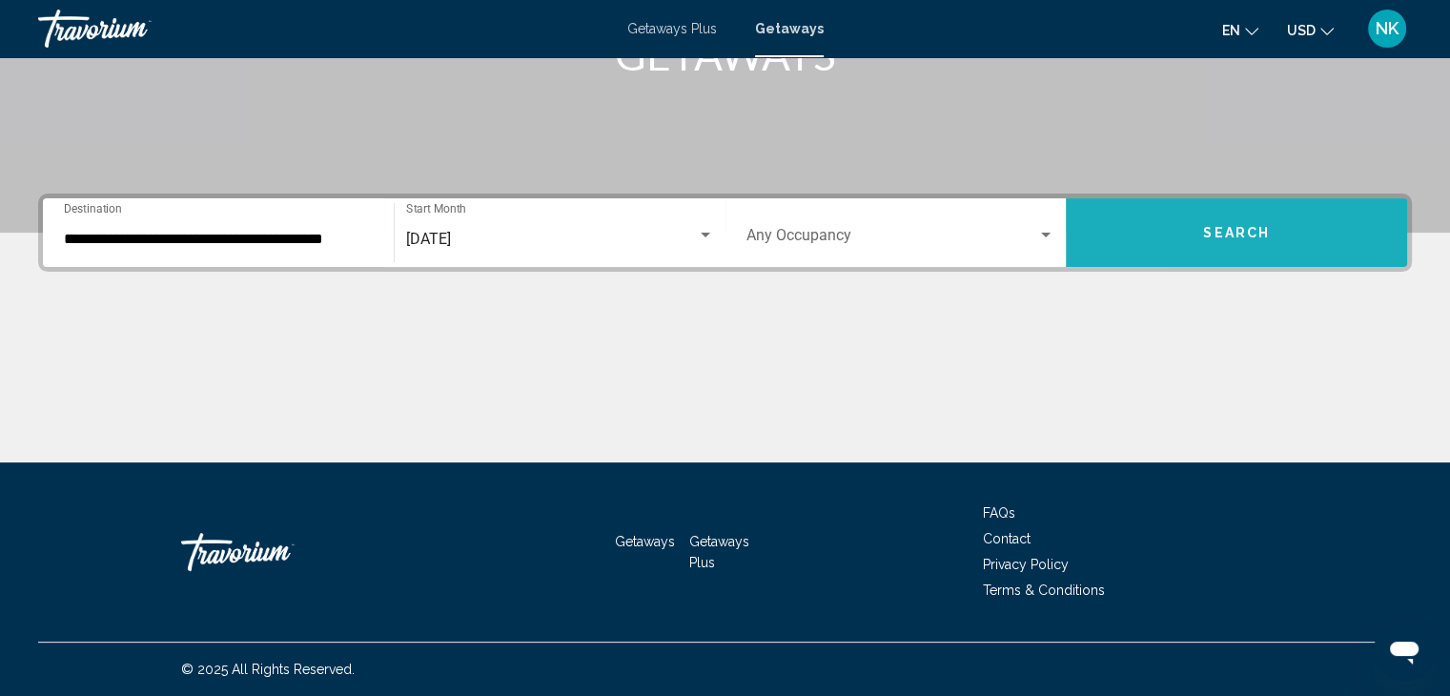
click at [1168, 248] on button "Search" at bounding box center [1236, 232] width 341 height 69
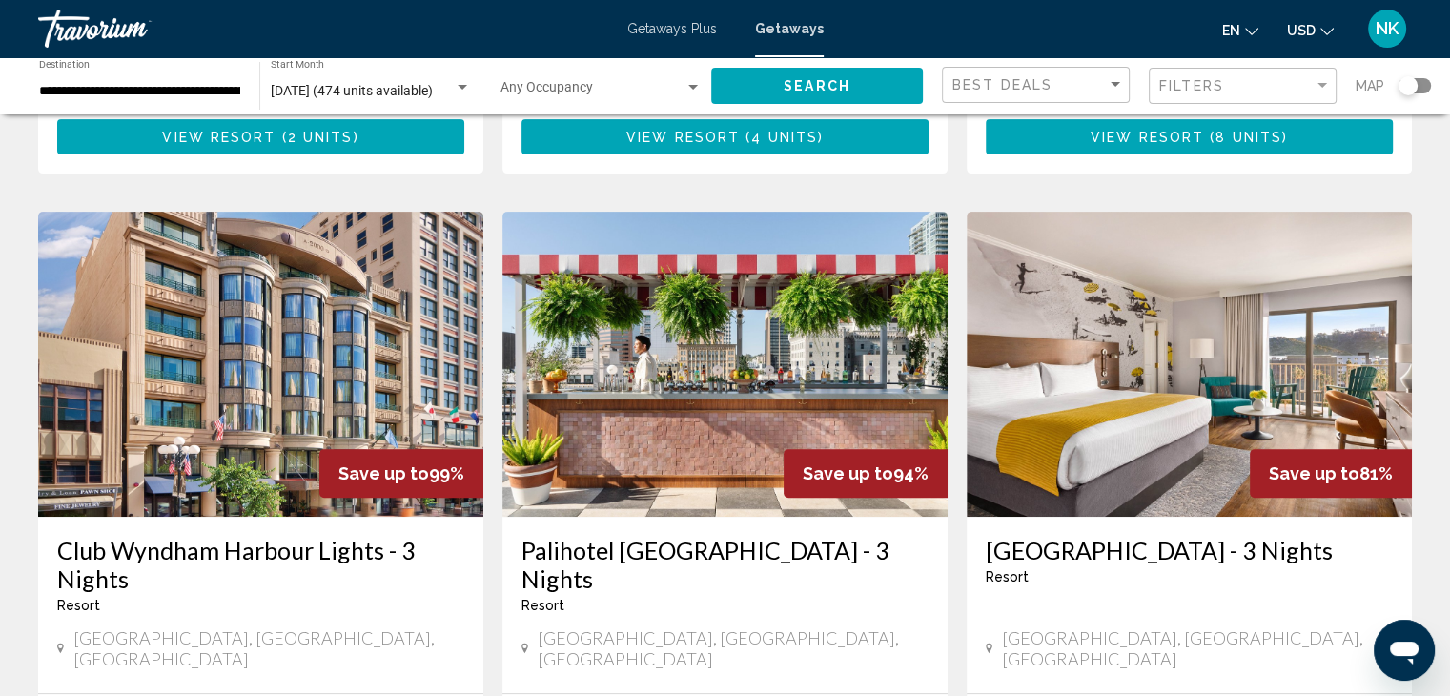
scroll to position [699, 0]
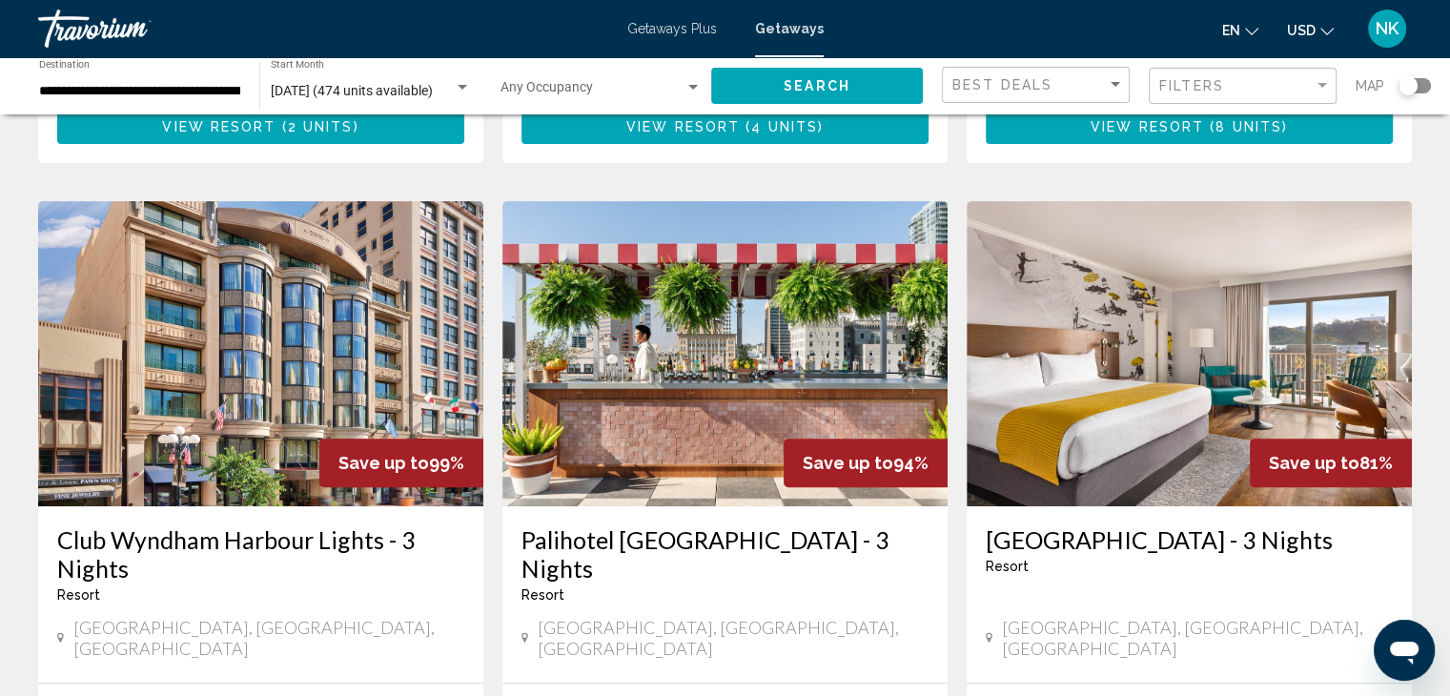
click at [591, 525] on h3 "Palihotel [GEOGRAPHIC_DATA] - 3 Nights" at bounding box center [724, 553] width 407 height 57
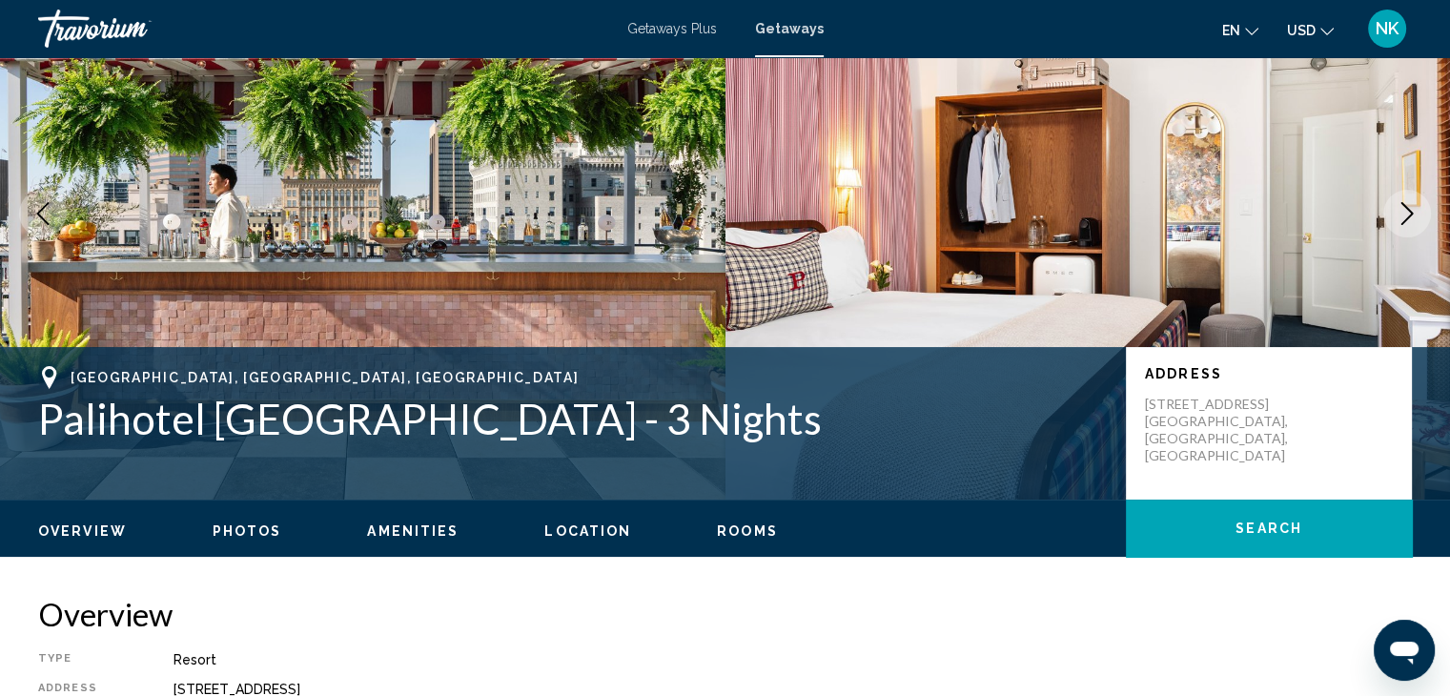
scroll to position [112, 0]
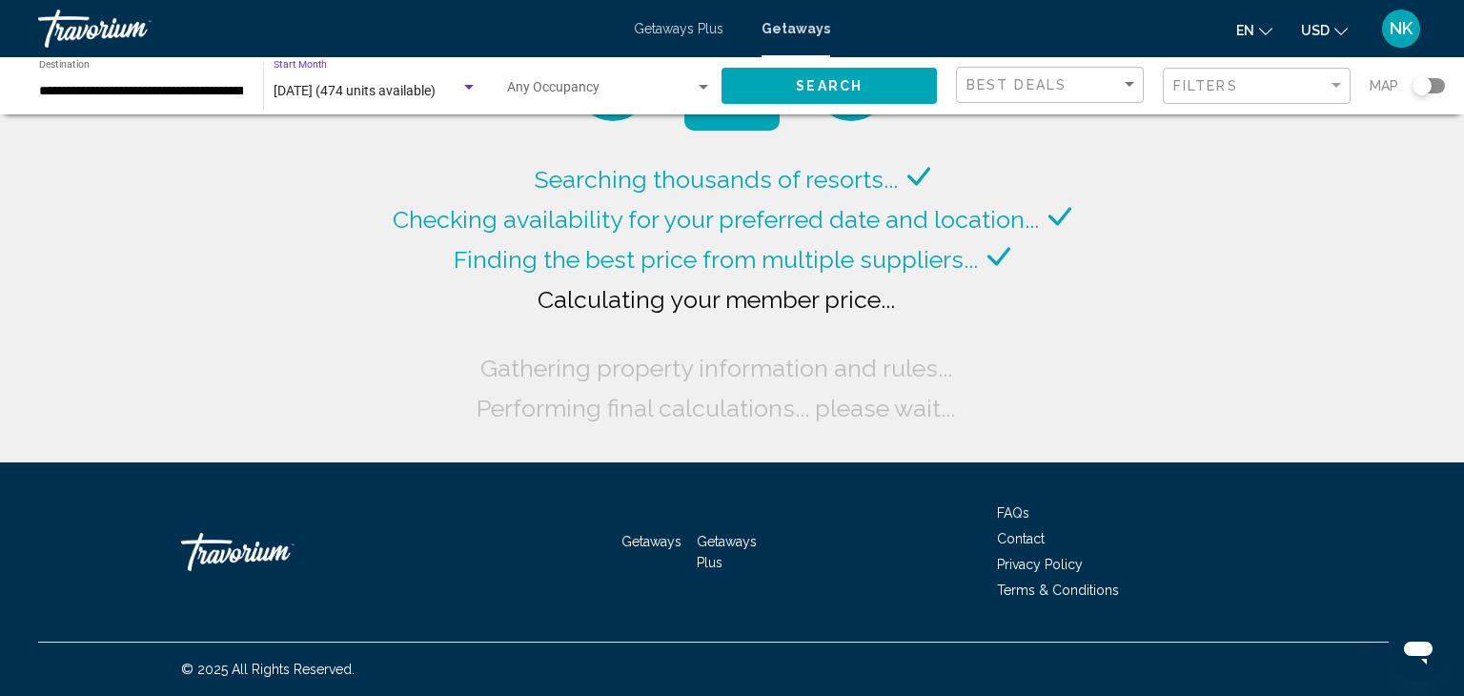
click at [436, 85] on span "[DATE] (474 units available)" at bounding box center [355, 90] width 162 height 15
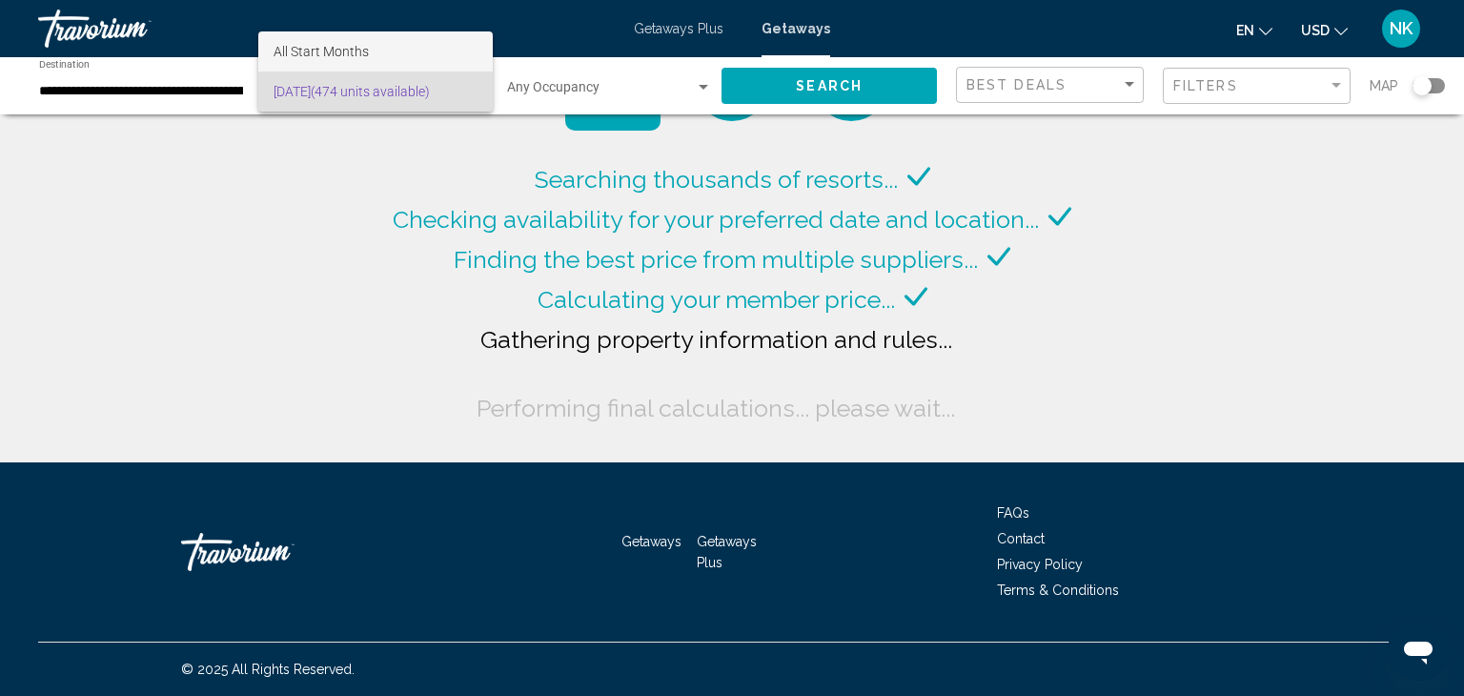
click at [444, 53] on span "All Start Months" at bounding box center [376, 51] width 204 height 40
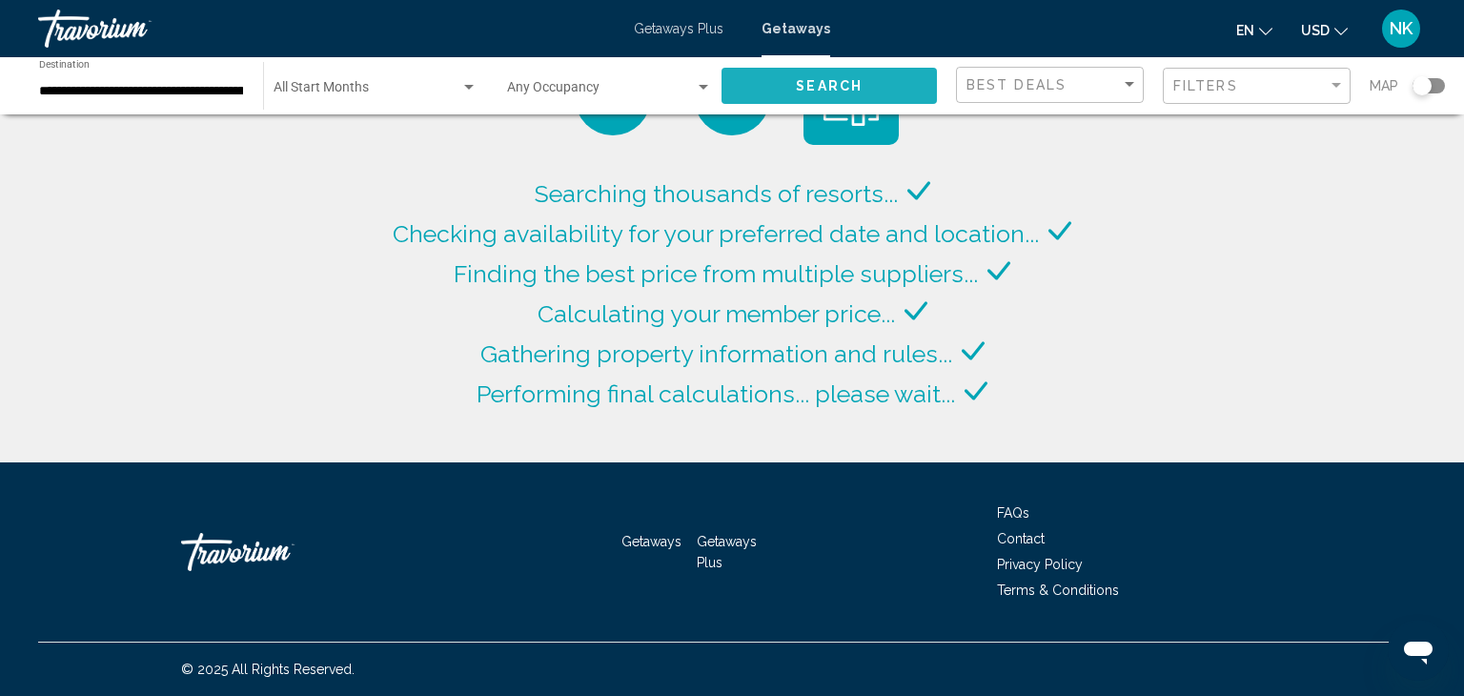
click at [865, 83] on button "Search" at bounding box center [829, 85] width 215 height 35
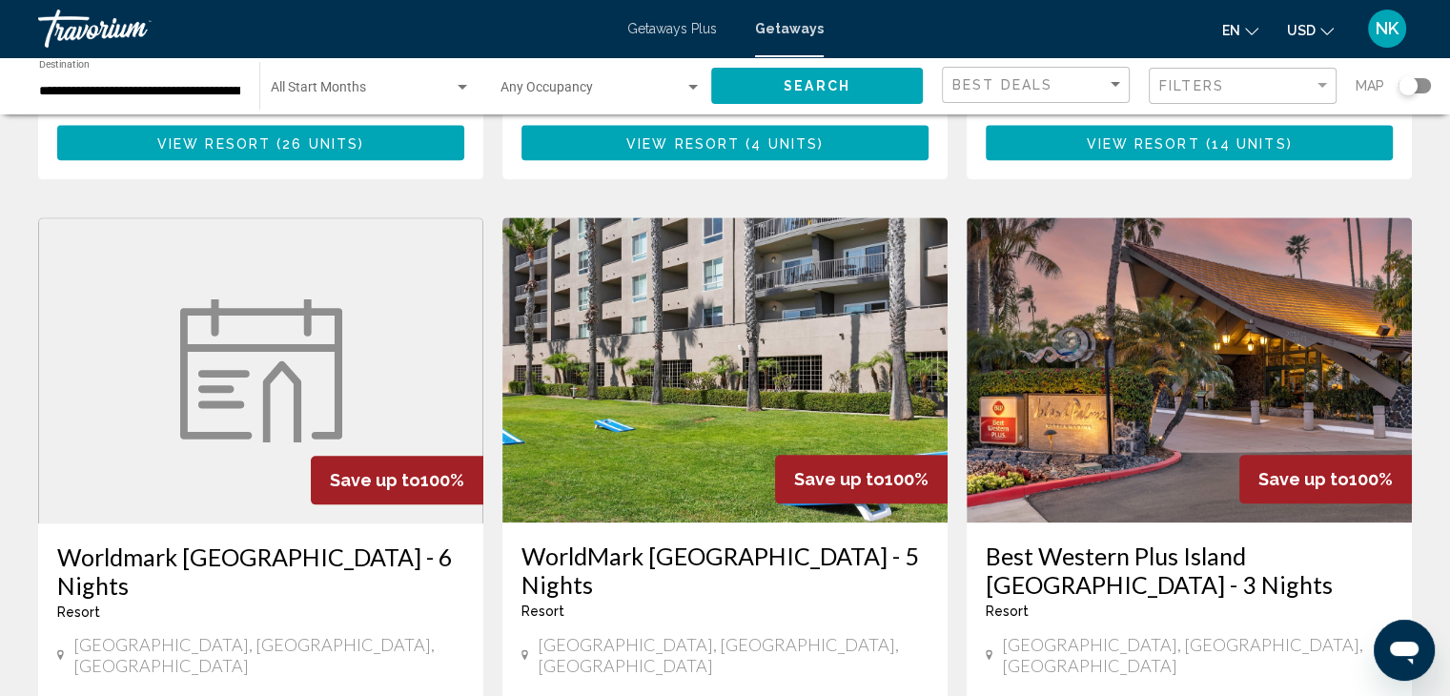
scroll to position [2086, 0]
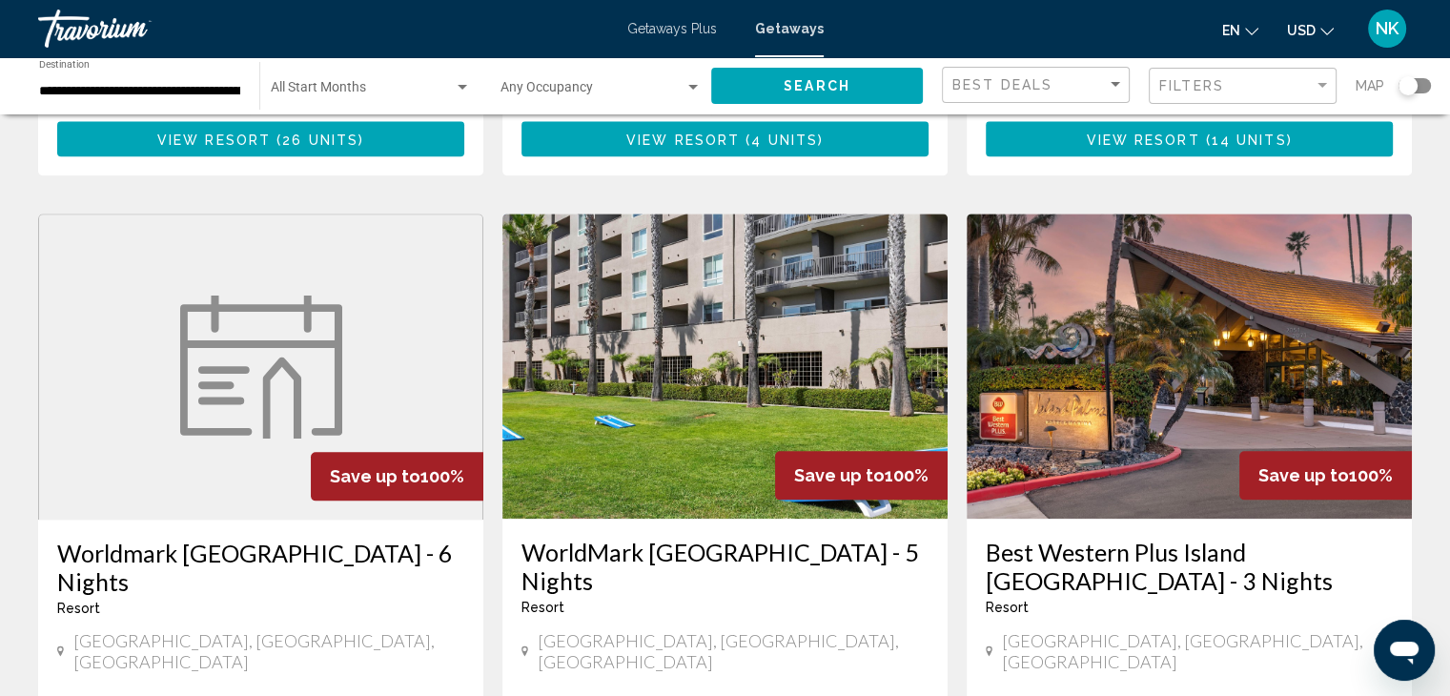
click at [1247, 538] on h3 "Best Western Plus Island [GEOGRAPHIC_DATA] - 3 Nights" at bounding box center [1189, 566] width 407 height 57
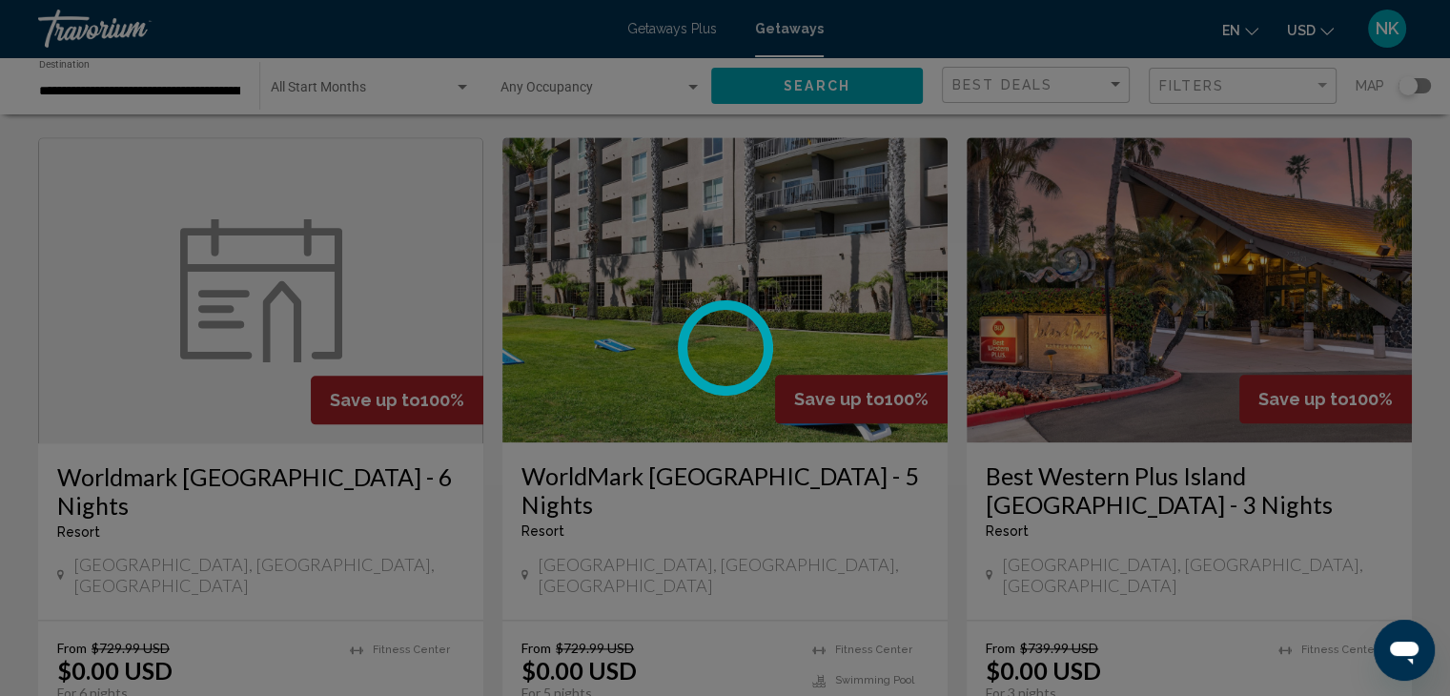
scroll to position [2166, 0]
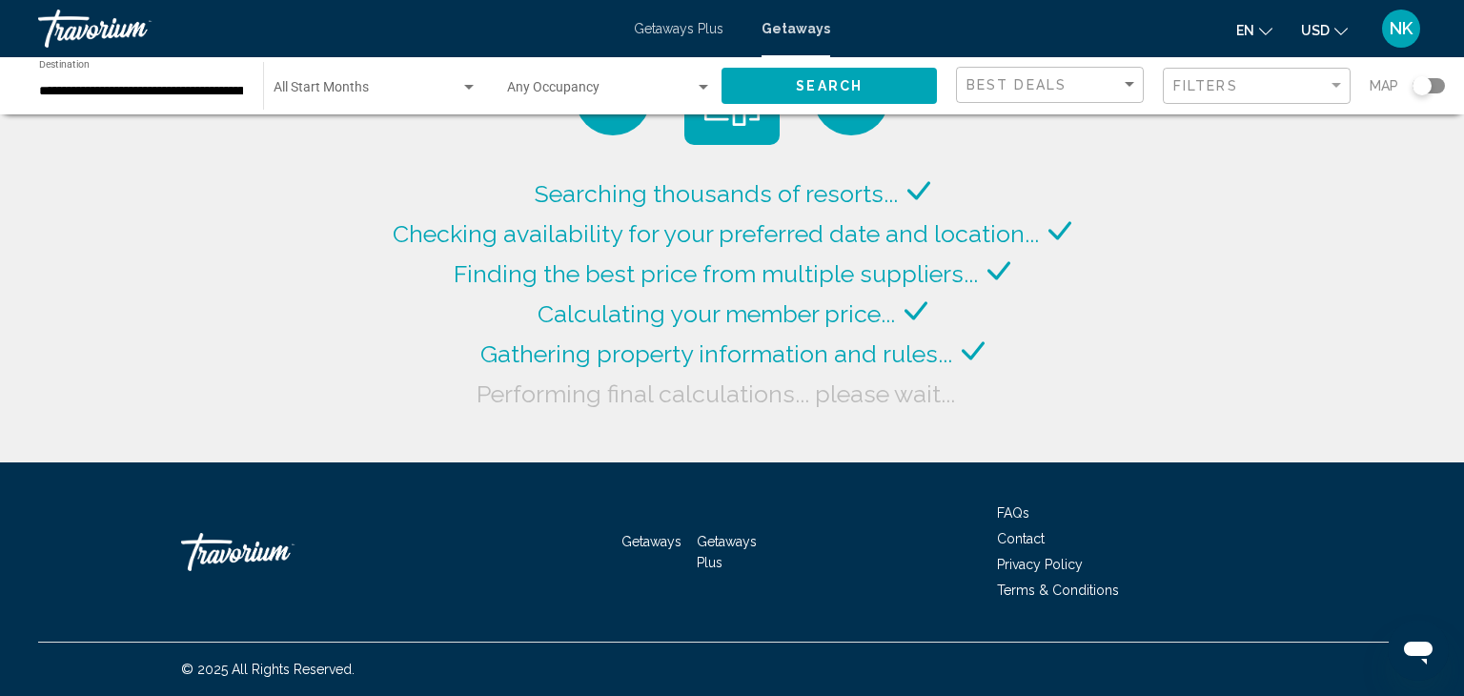
click at [662, 39] on div "Getaways Plus Getaways en English Español Français Italiano Português русский U…" at bounding box center [732, 29] width 1464 height 40
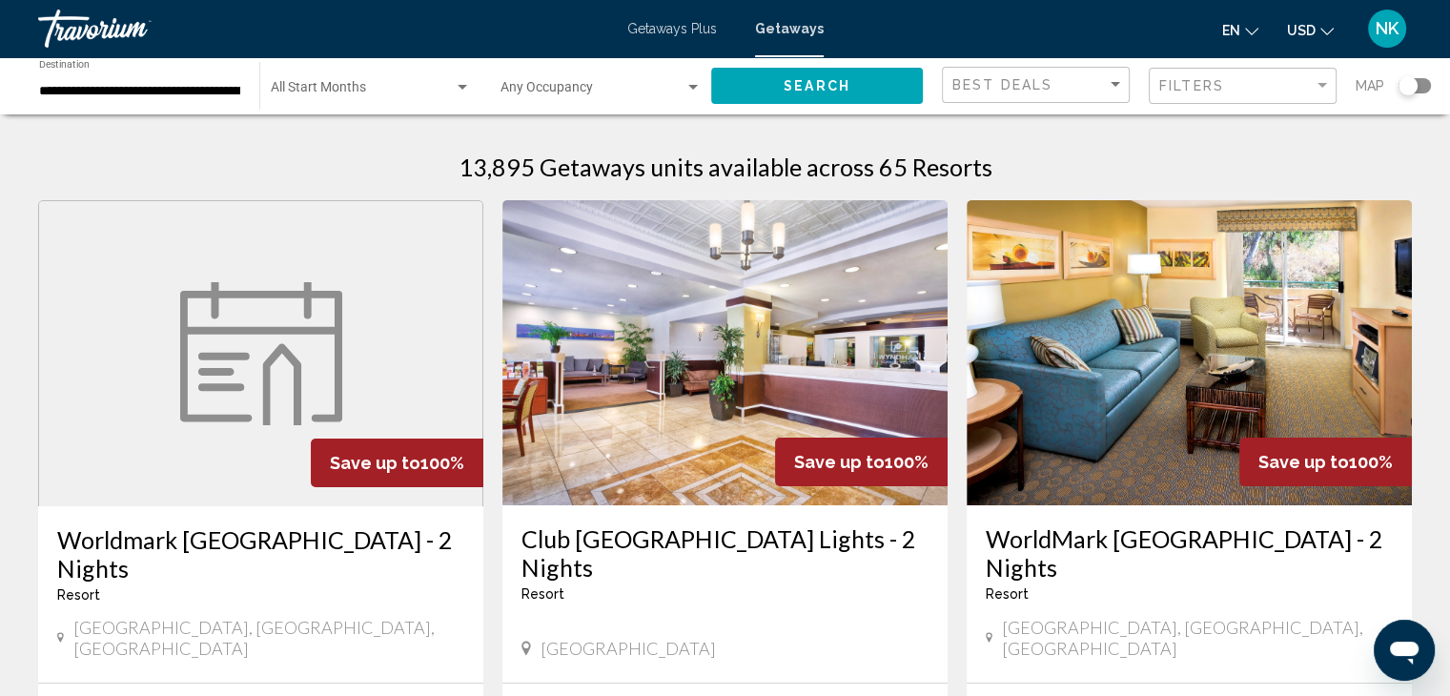
click at [560, 90] on span "Search widget" at bounding box center [592, 91] width 184 height 15
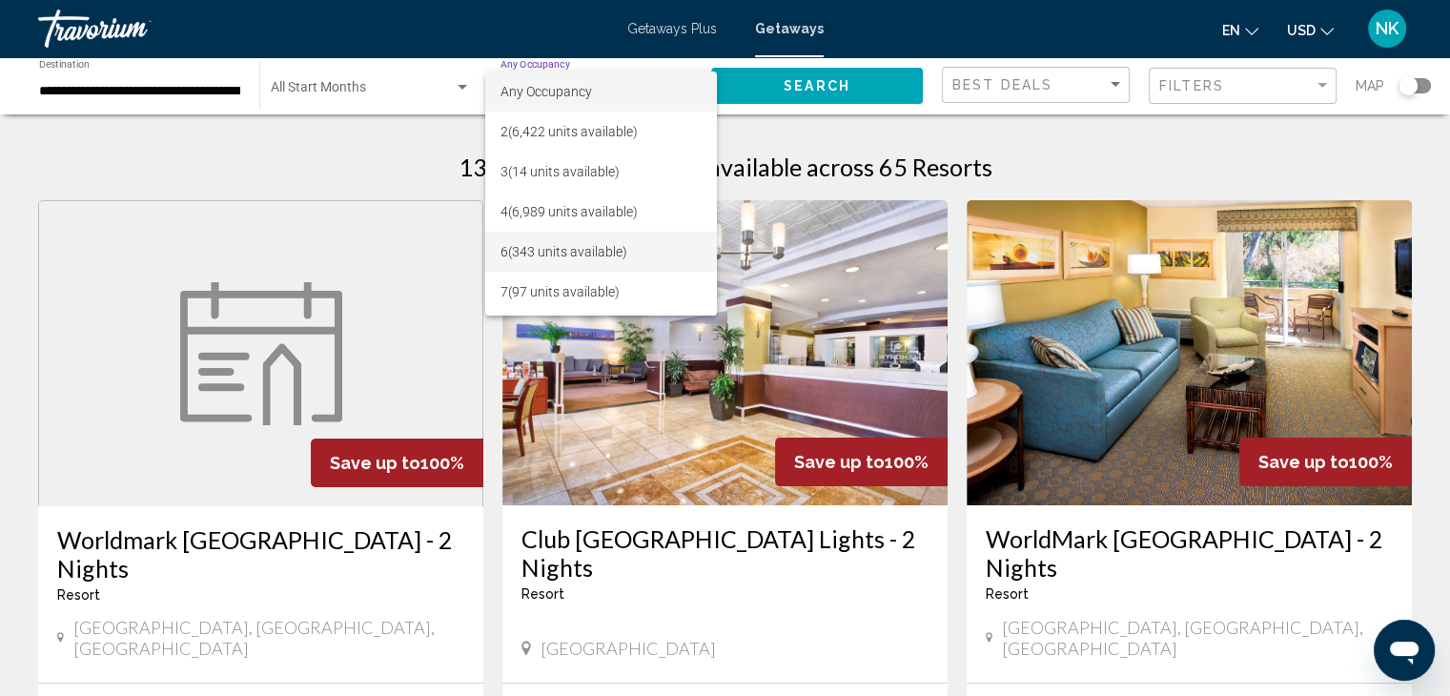
click at [575, 249] on span "6 (343 units available)" at bounding box center [600, 252] width 201 height 40
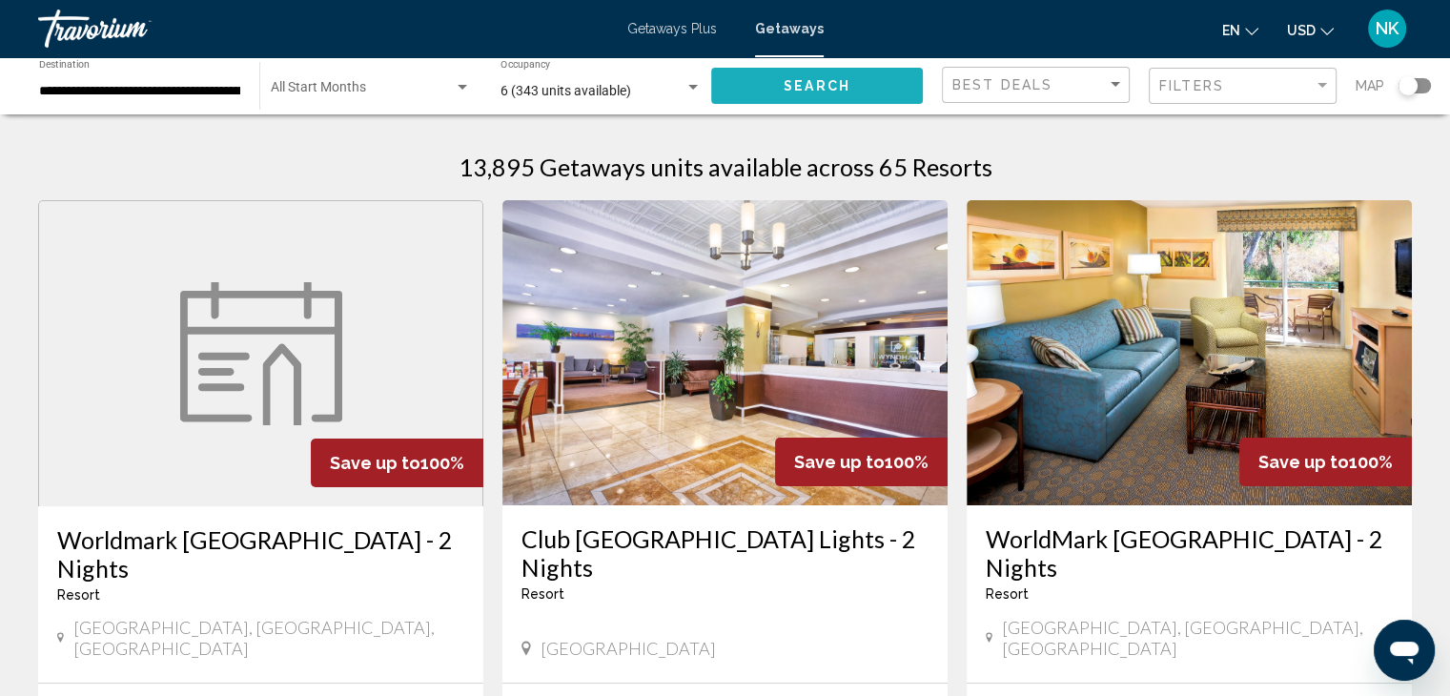
click at [834, 92] on span "Search" at bounding box center [817, 86] width 67 height 15
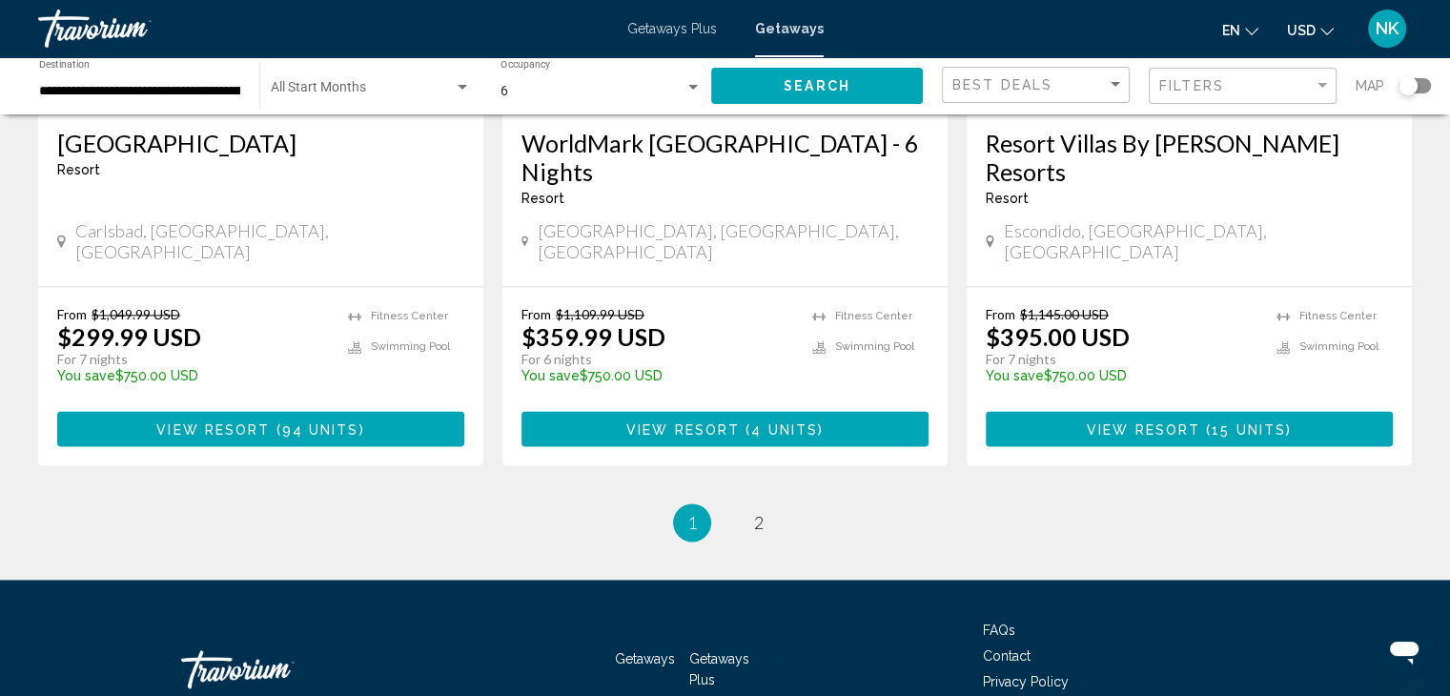
scroll to position [2523, 0]
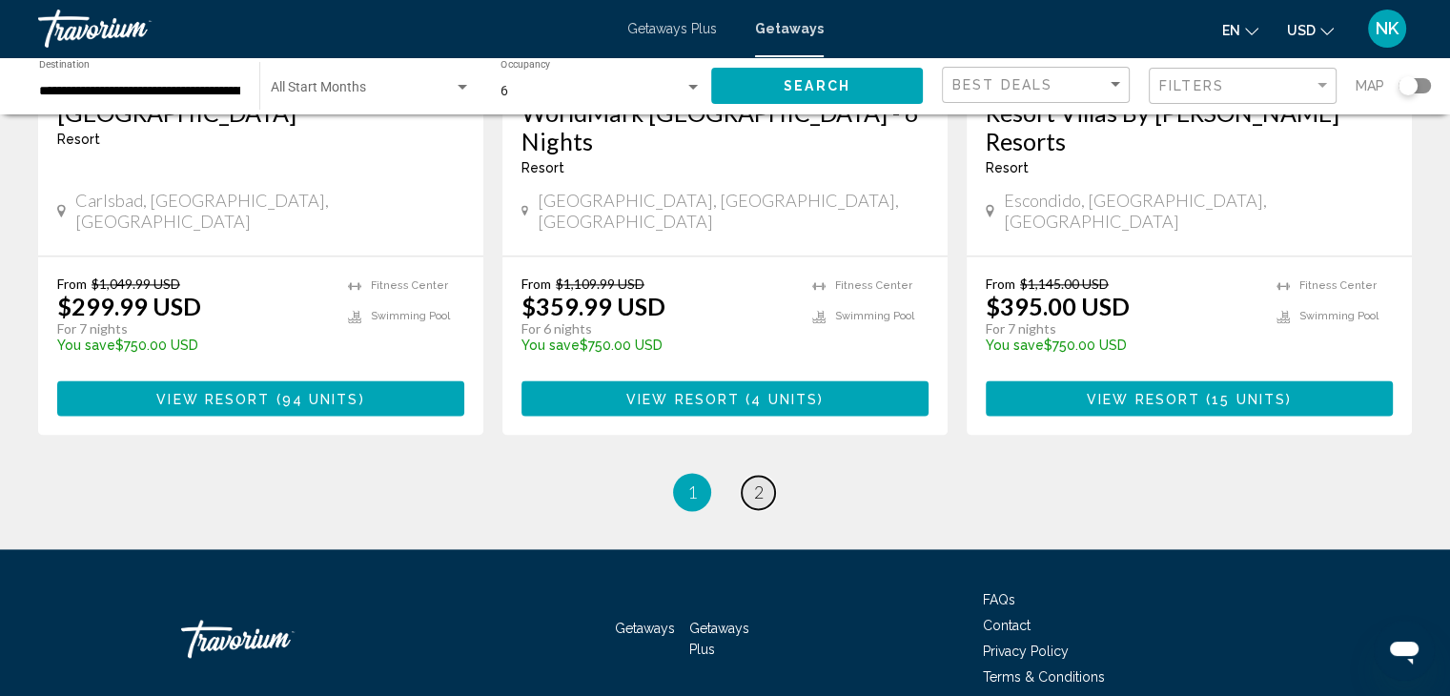
click at [758, 481] on span "2" at bounding box center [759, 491] width 10 height 21
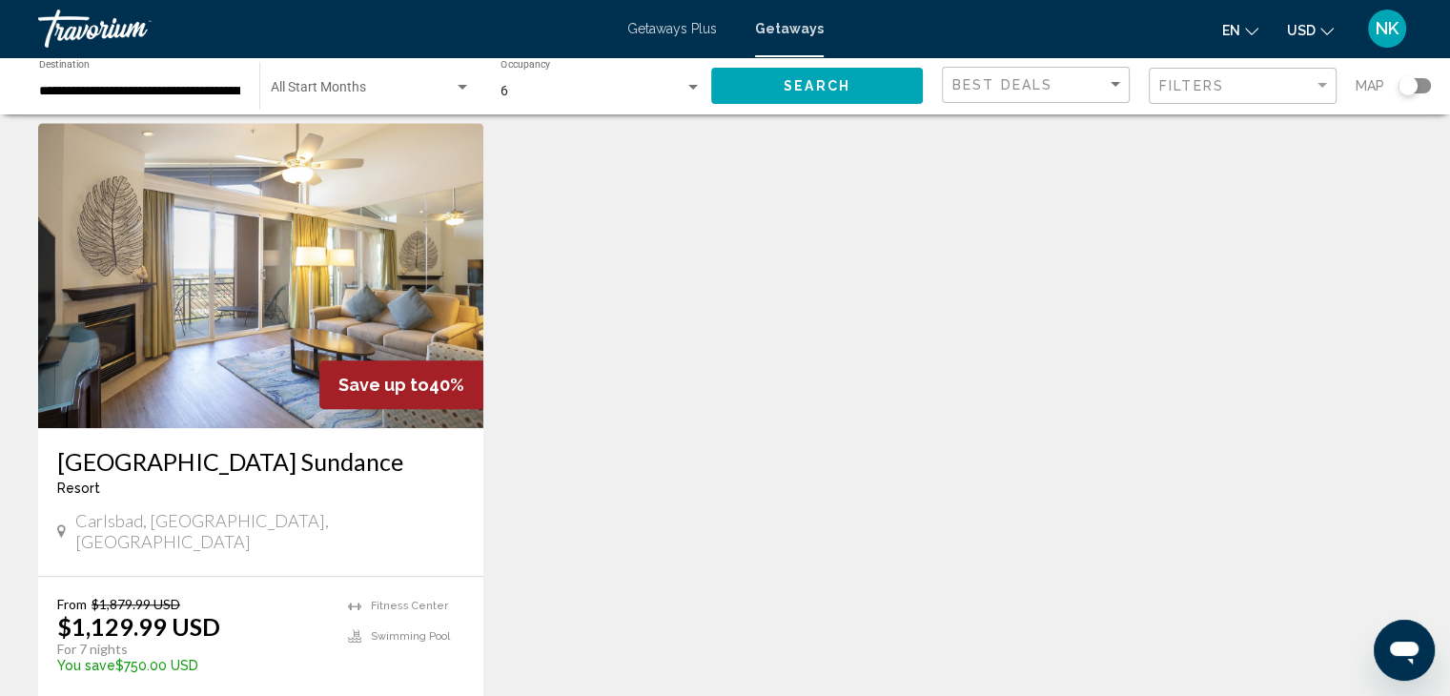
scroll to position [1486, 0]
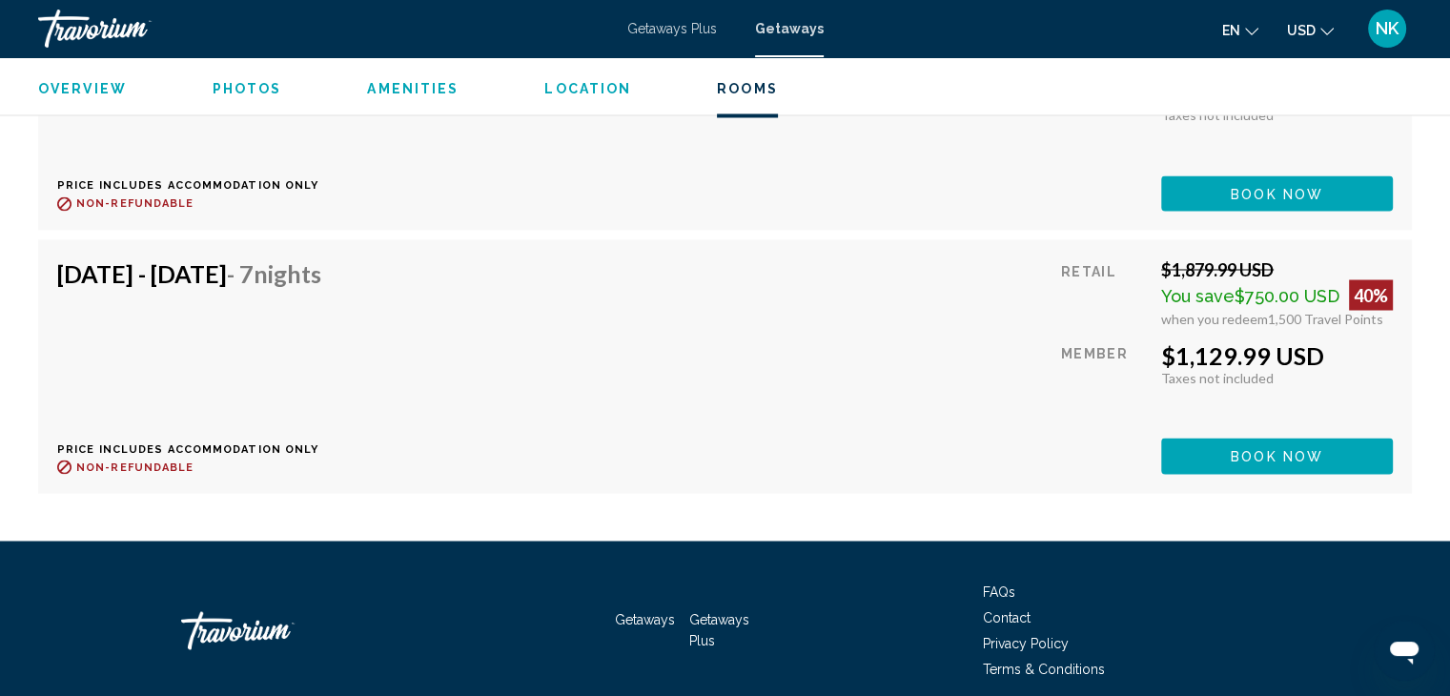
scroll to position [3407, 0]
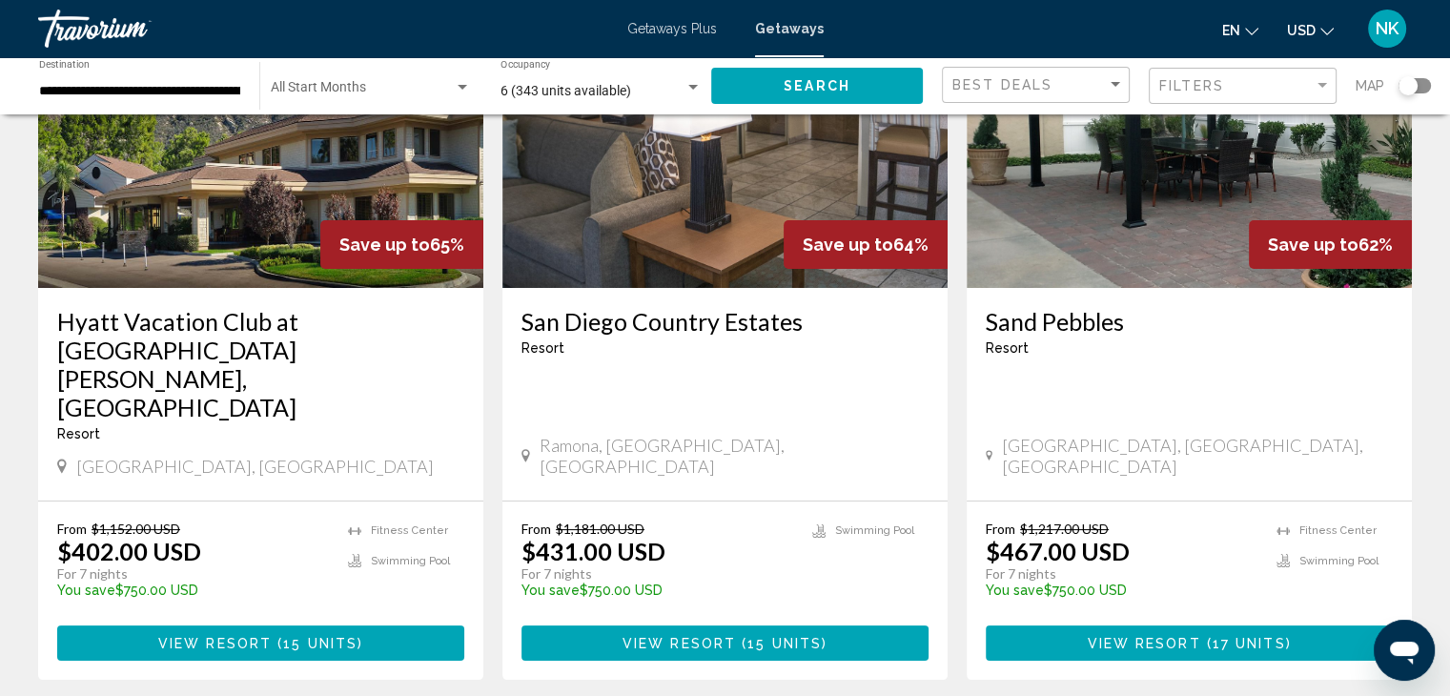
scroll to position [222, 0]
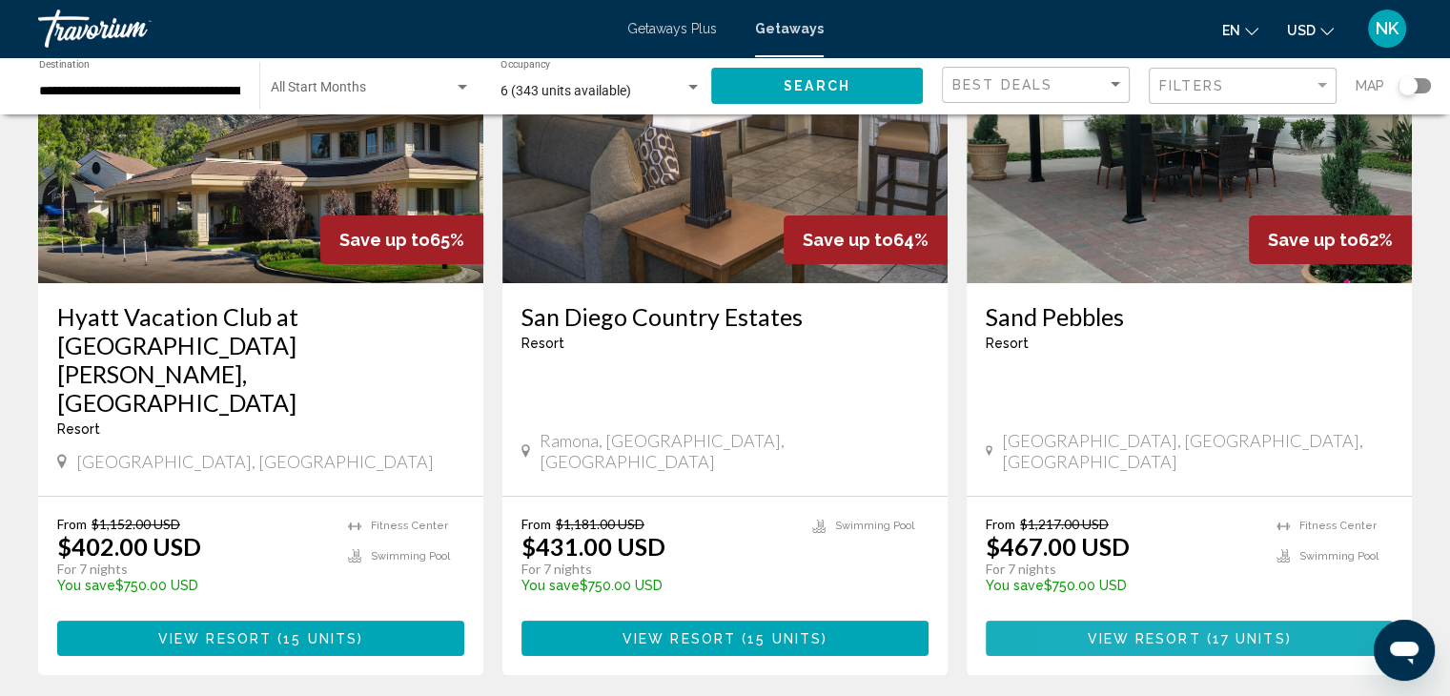
click at [1094, 631] on span "View Resort" at bounding box center [1143, 638] width 113 height 15
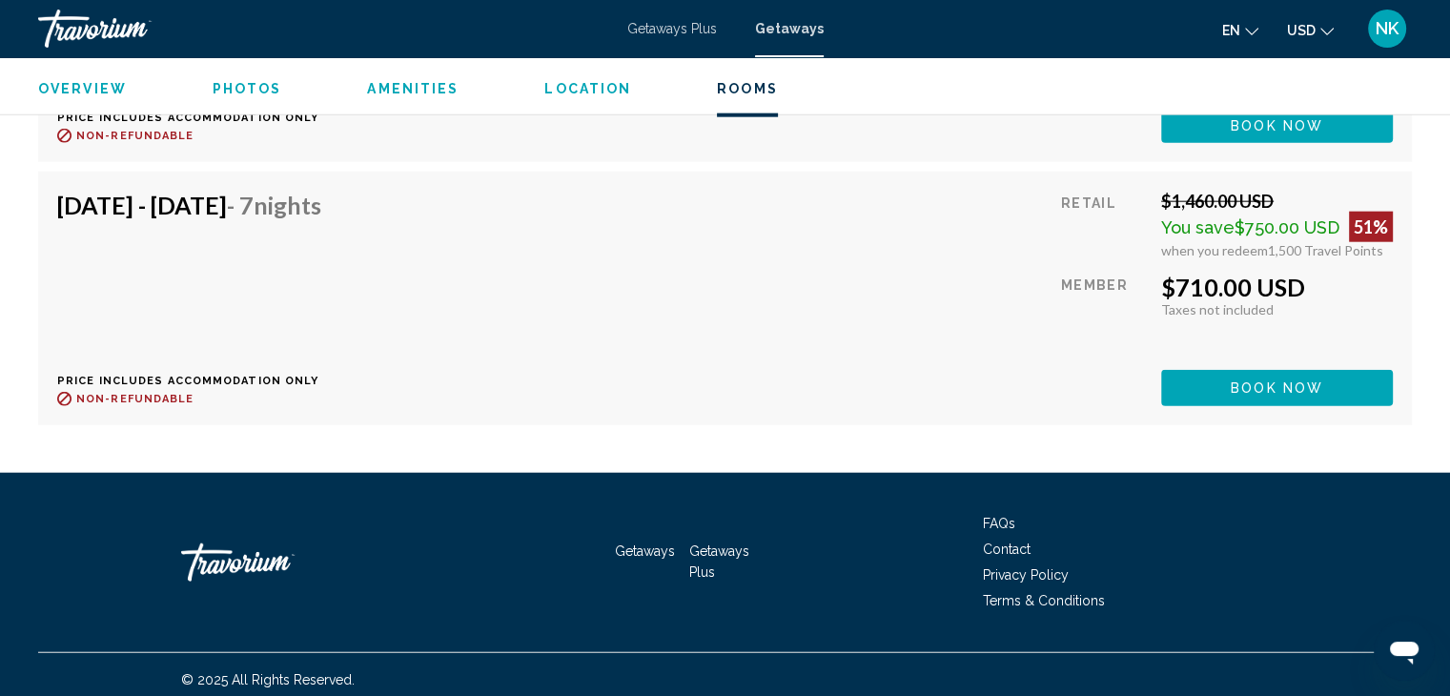
scroll to position [4677, 0]
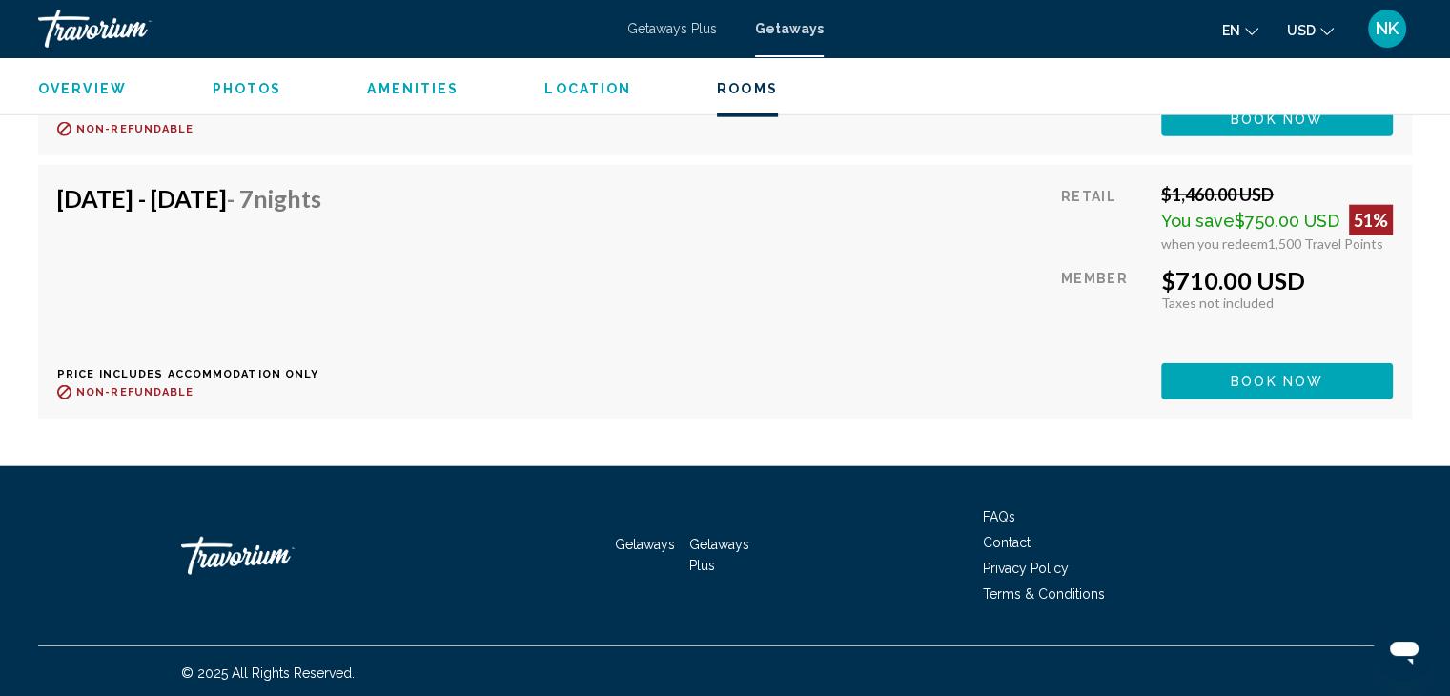
click at [778, 39] on div "Getaways Plus Getaways en English Español Français Italiano Português русский U…" at bounding box center [725, 29] width 1450 height 40
click at [782, 24] on span "Getaways" at bounding box center [789, 28] width 69 height 15
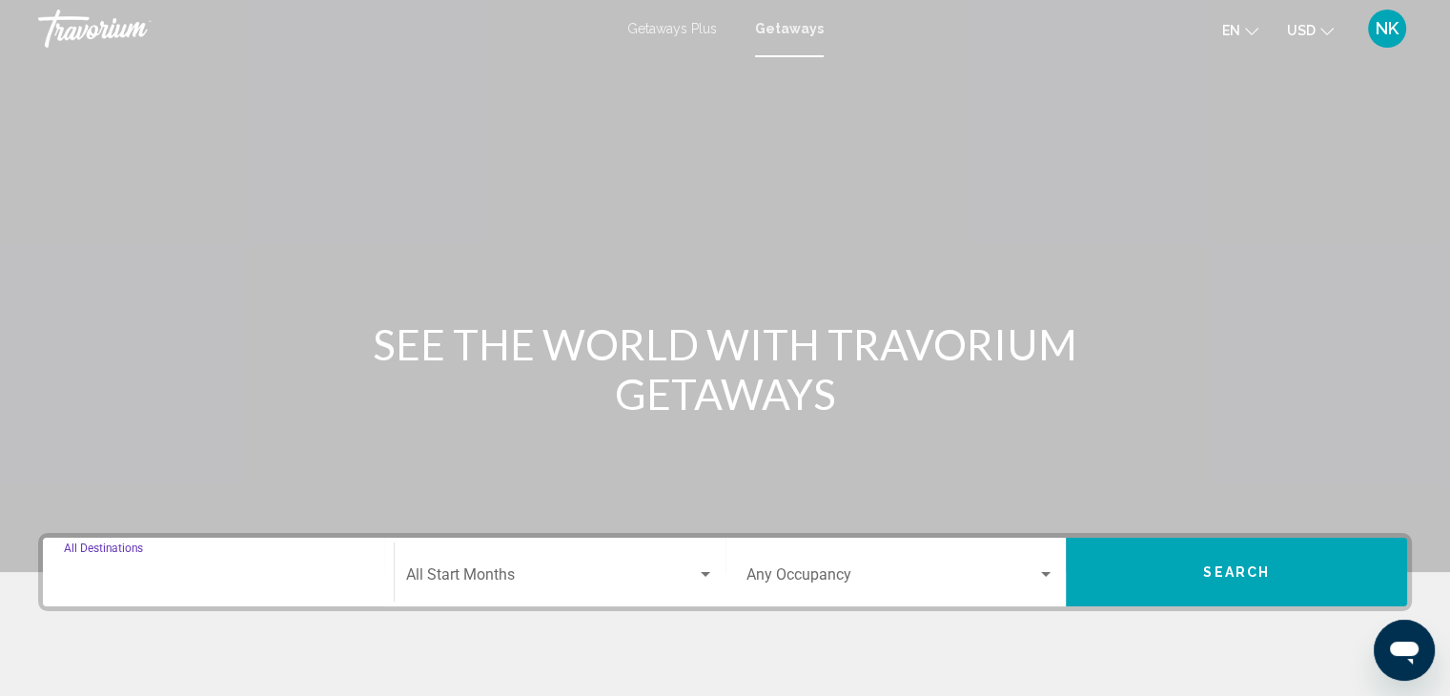
click at [128, 570] on input "Destination All Destinations" at bounding box center [218, 578] width 309 height 17
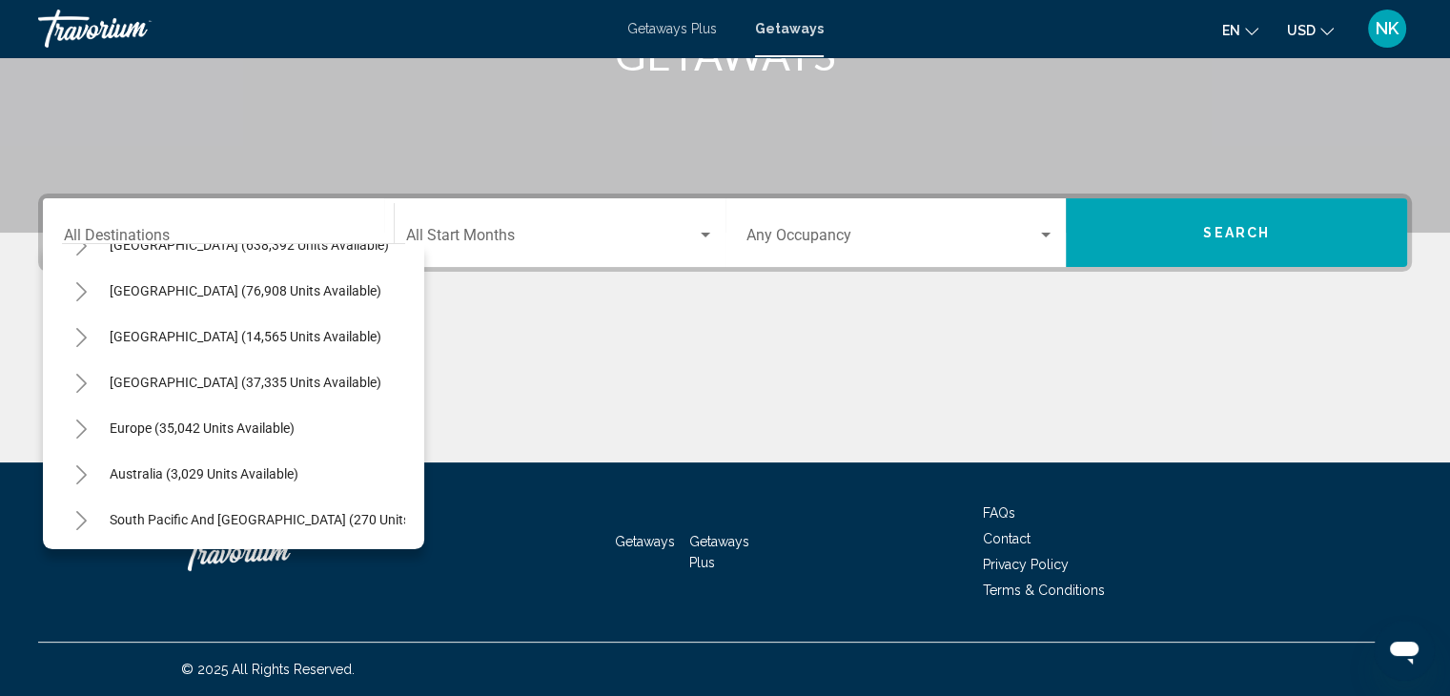
scroll to position [70, 0]
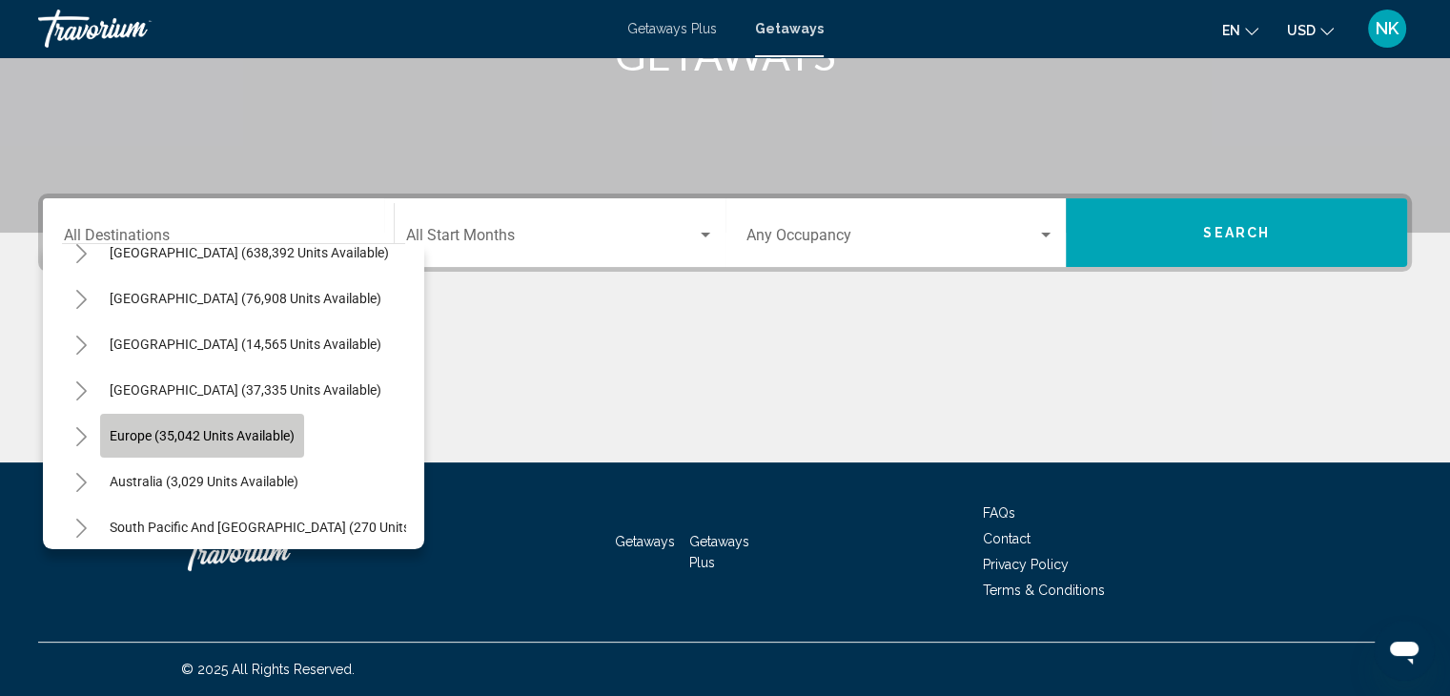
click at [203, 431] on span "Europe (35,042 units available)" at bounding box center [202, 435] width 185 height 15
type input "**********"
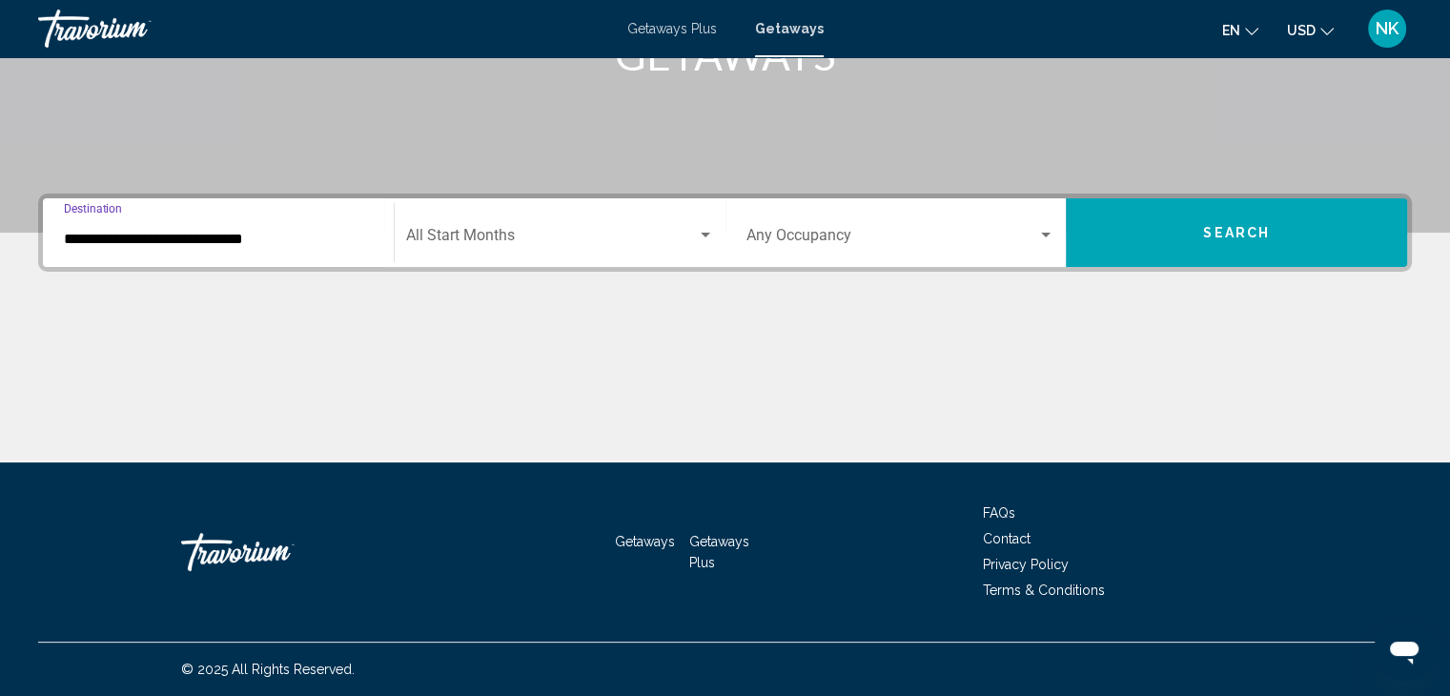
click at [949, 231] on span "Search widget" at bounding box center [892, 239] width 292 height 17
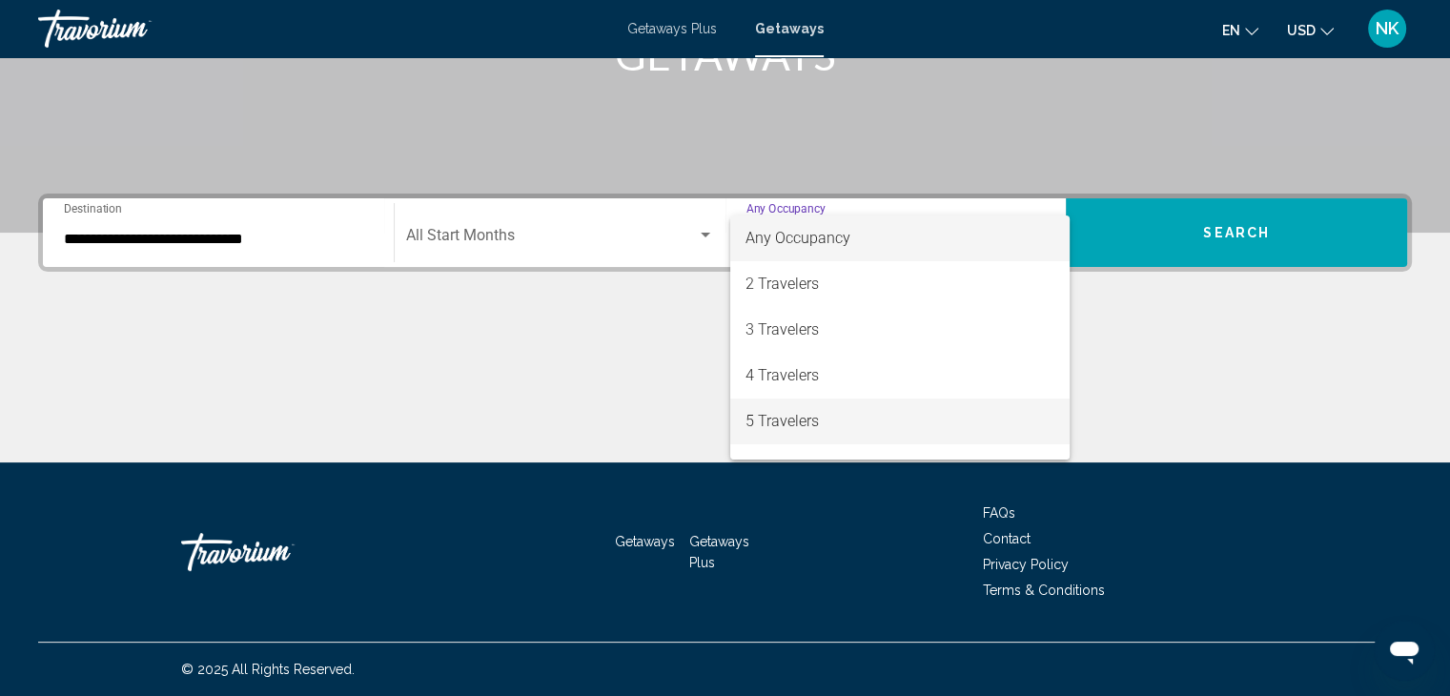
click at [793, 434] on span "5 Travelers" at bounding box center [899, 421] width 309 height 46
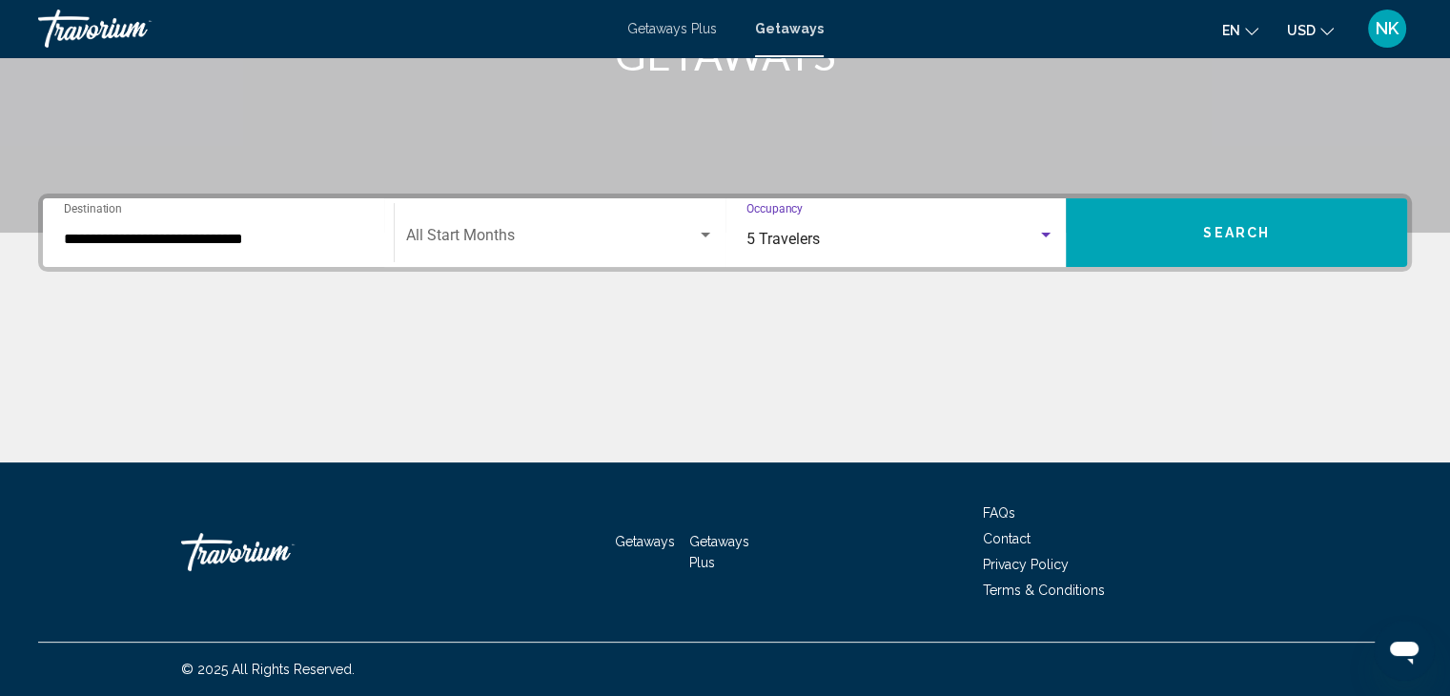
click at [474, 232] on span "Search widget" at bounding box center [551, 239] width 291 height 17
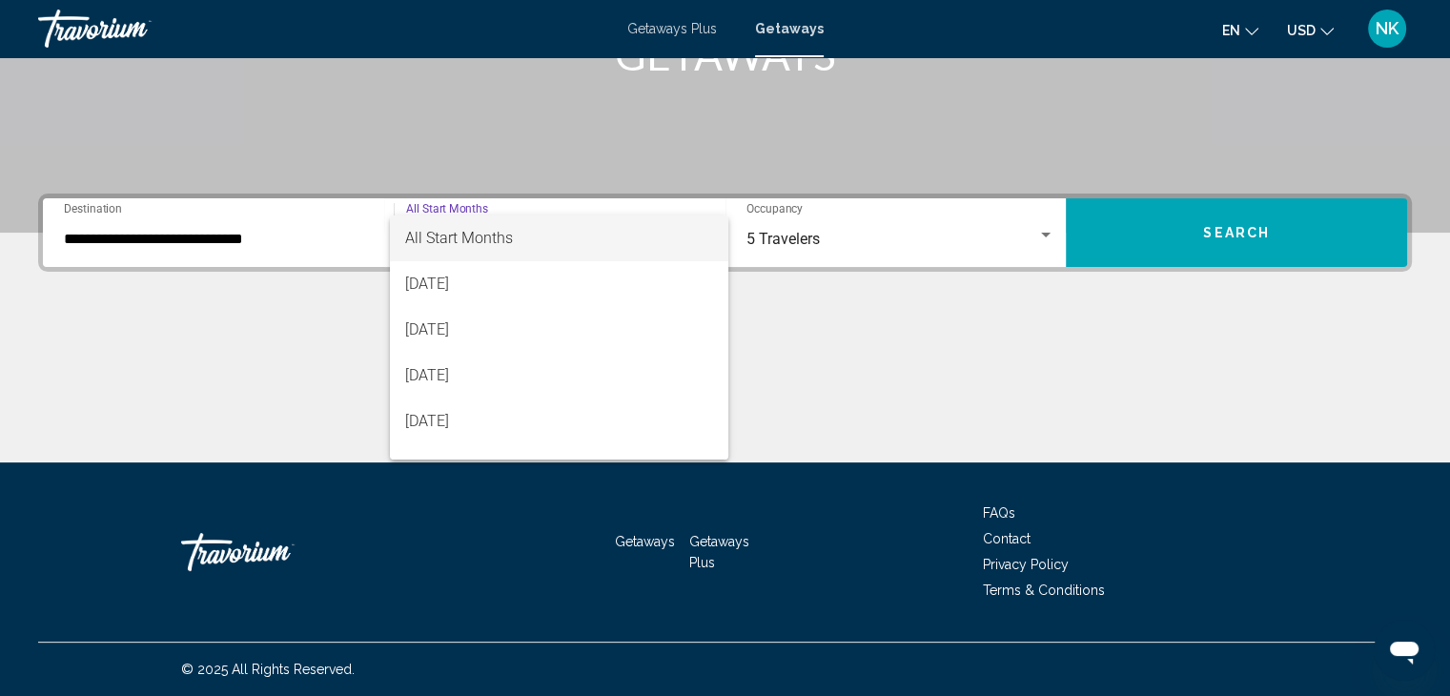
scroll to position [397, 0]
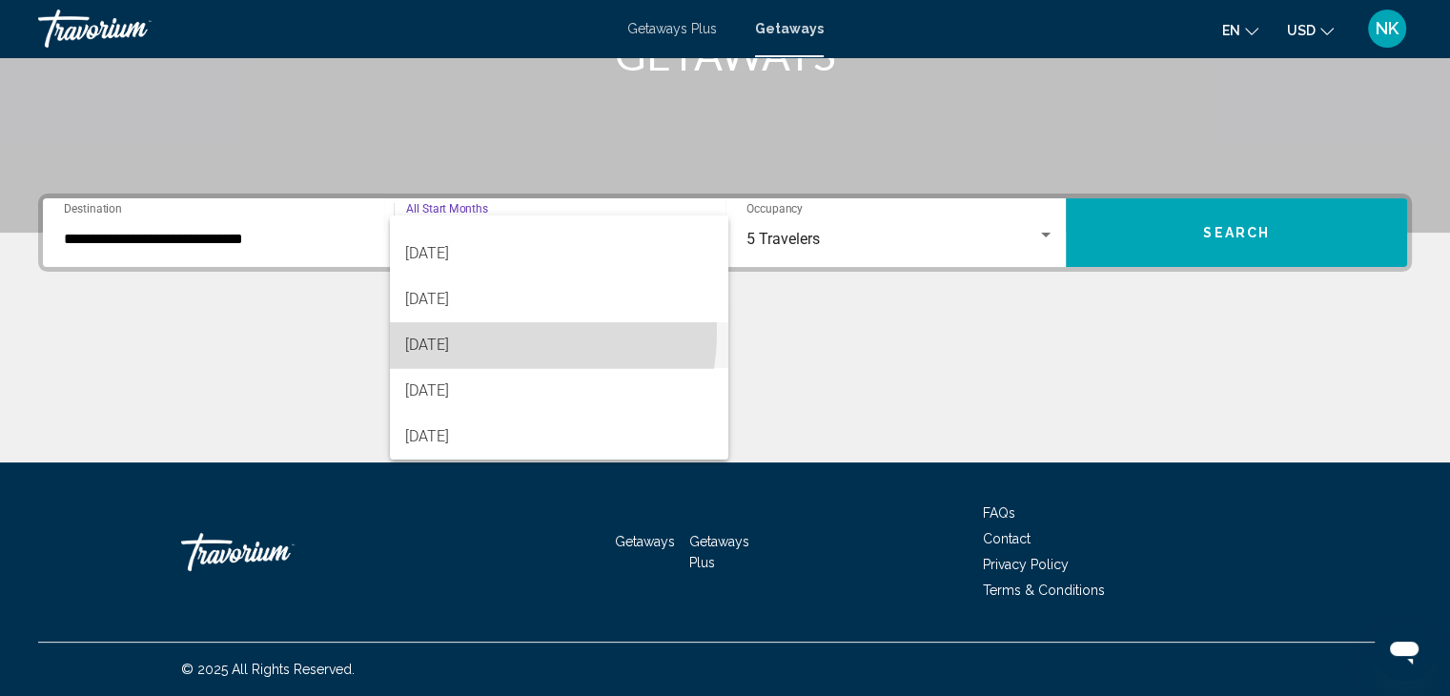
click at [485, 332] on span "[DATE]" at bounding box center [559, 345] width 308 height 46
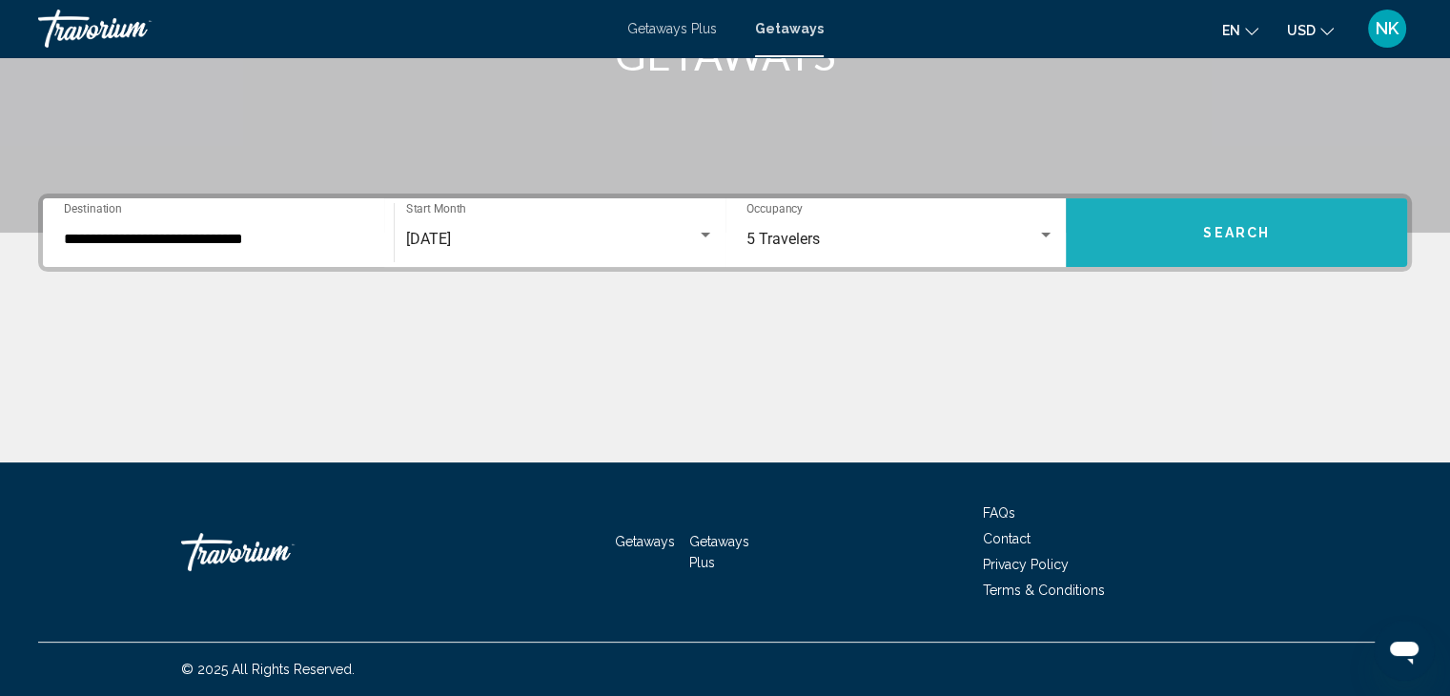
click at [1235, 252] on button "Search" at bounding box center [1236, 232] width 341 height 69
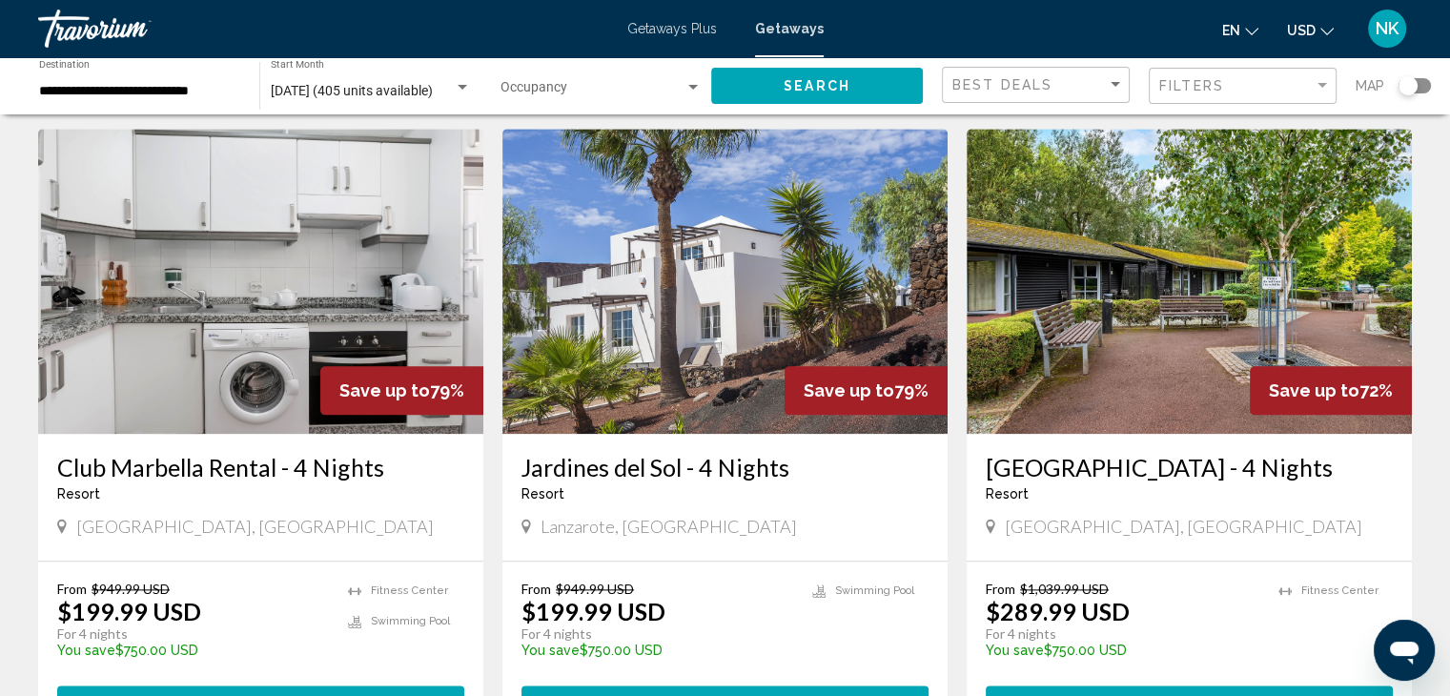
scroll to position [2116, 0]
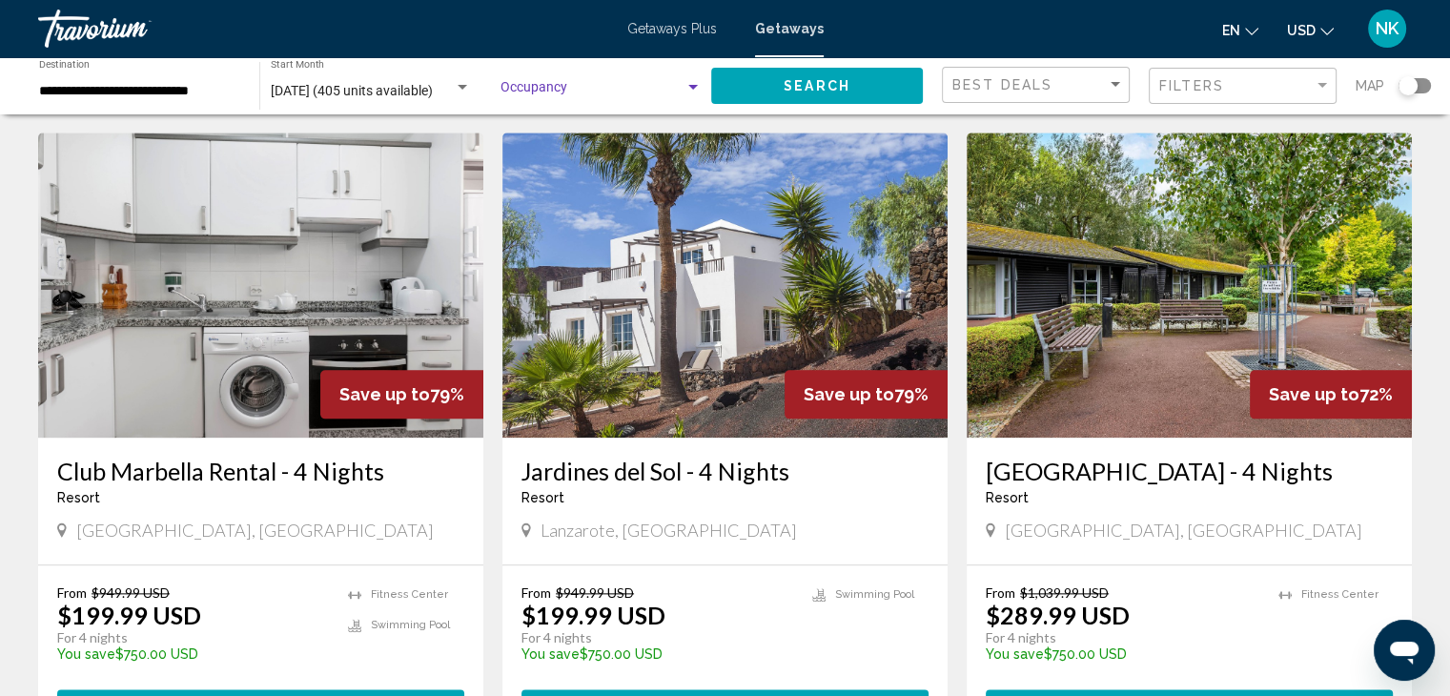
click at [670, 89] on span "Search widget" at bounding box center [592, 91] width 184 height 15
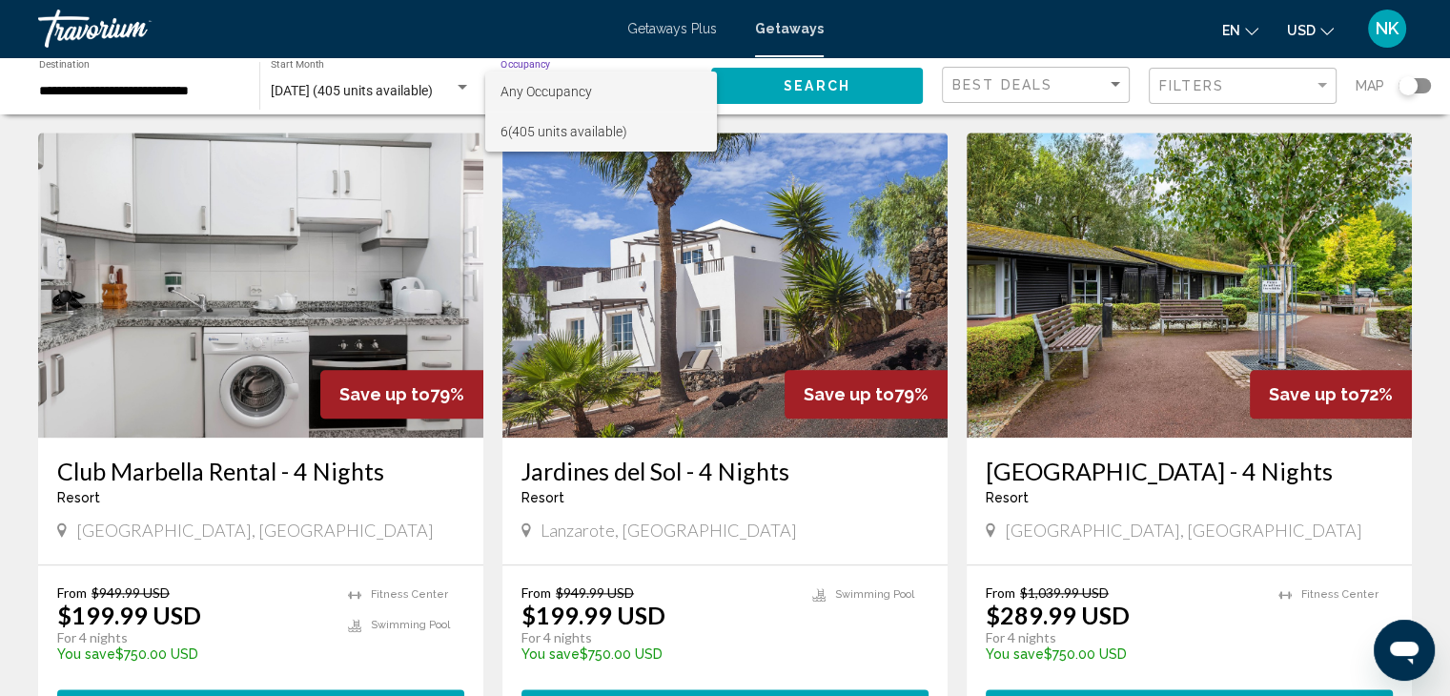
click at [589, 125] on span "6 (405 units available)" at bounding box center [600, 132] width 201 height 40
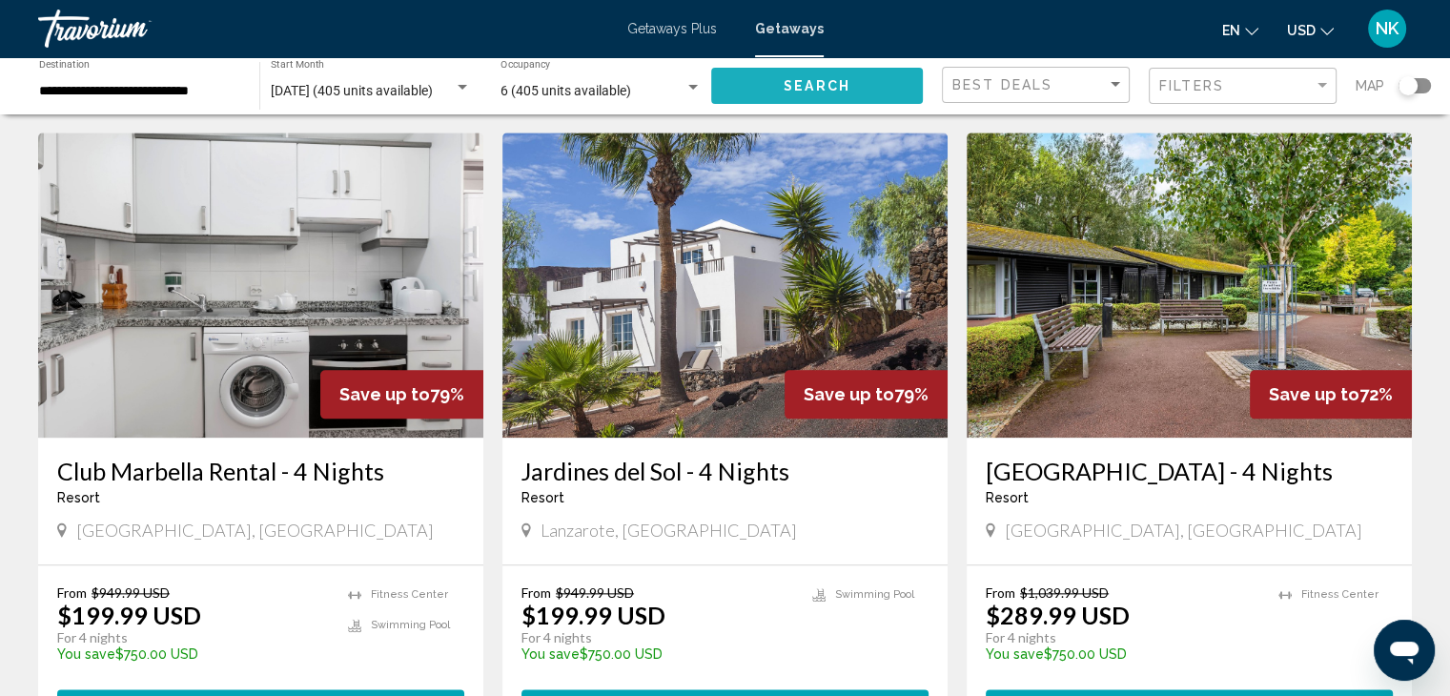
click at [852, 92] on button "Search" at bounding box center [817, 85] width 212 height 35
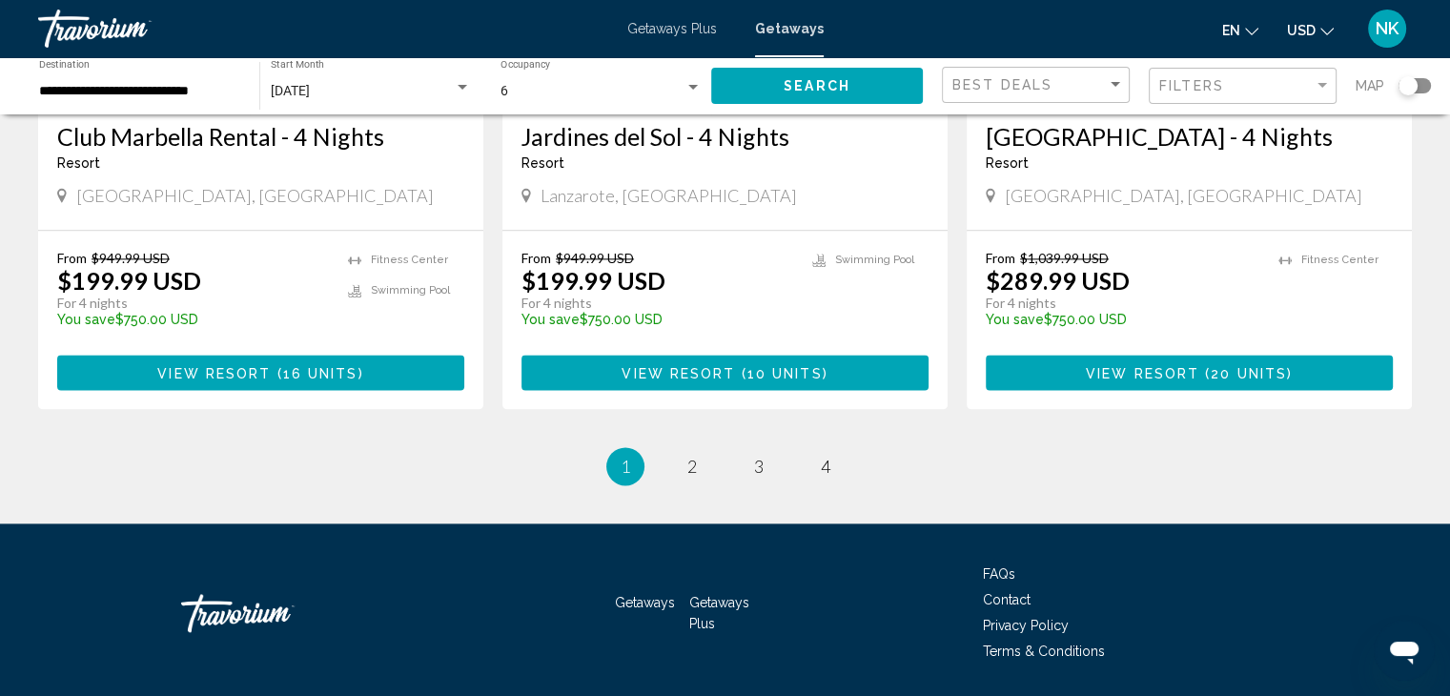
scroll to position [2466, 0]
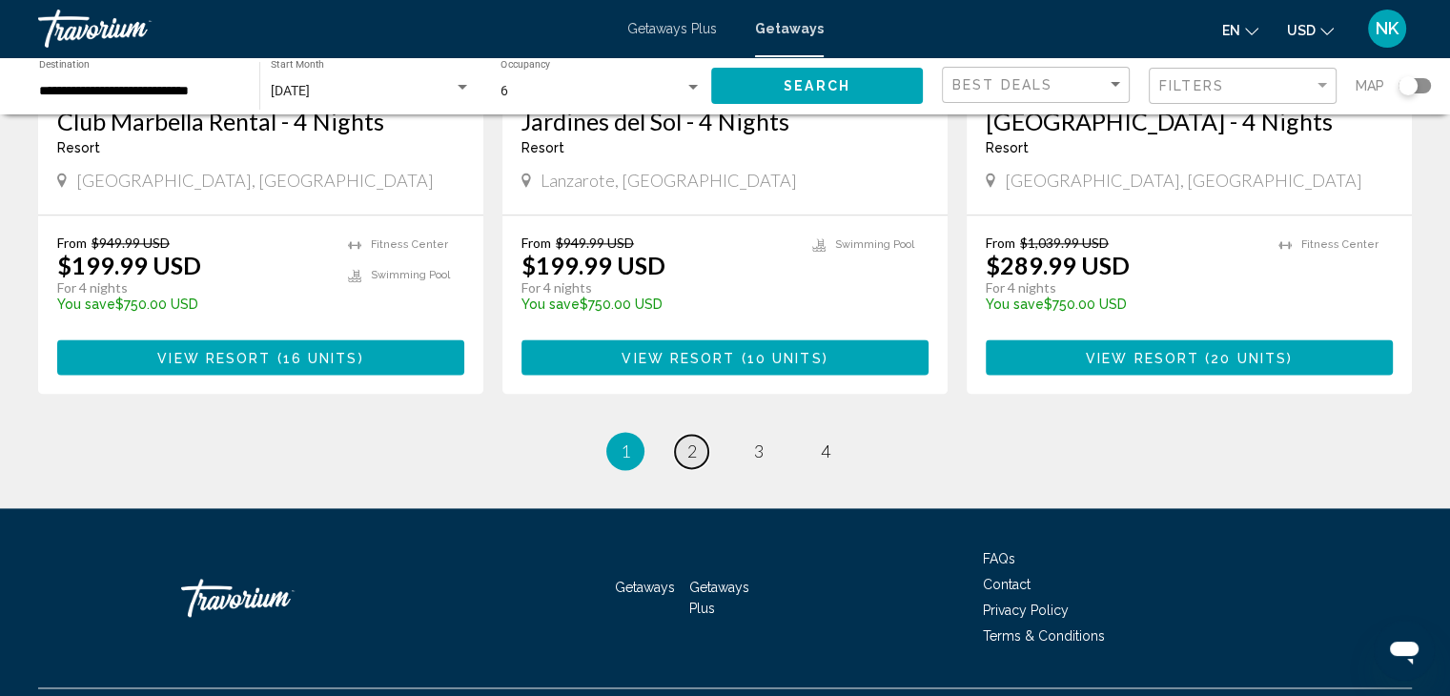
click at [698, 435] on link "page 2" at bounding box center [691, 451] width 33 height 33
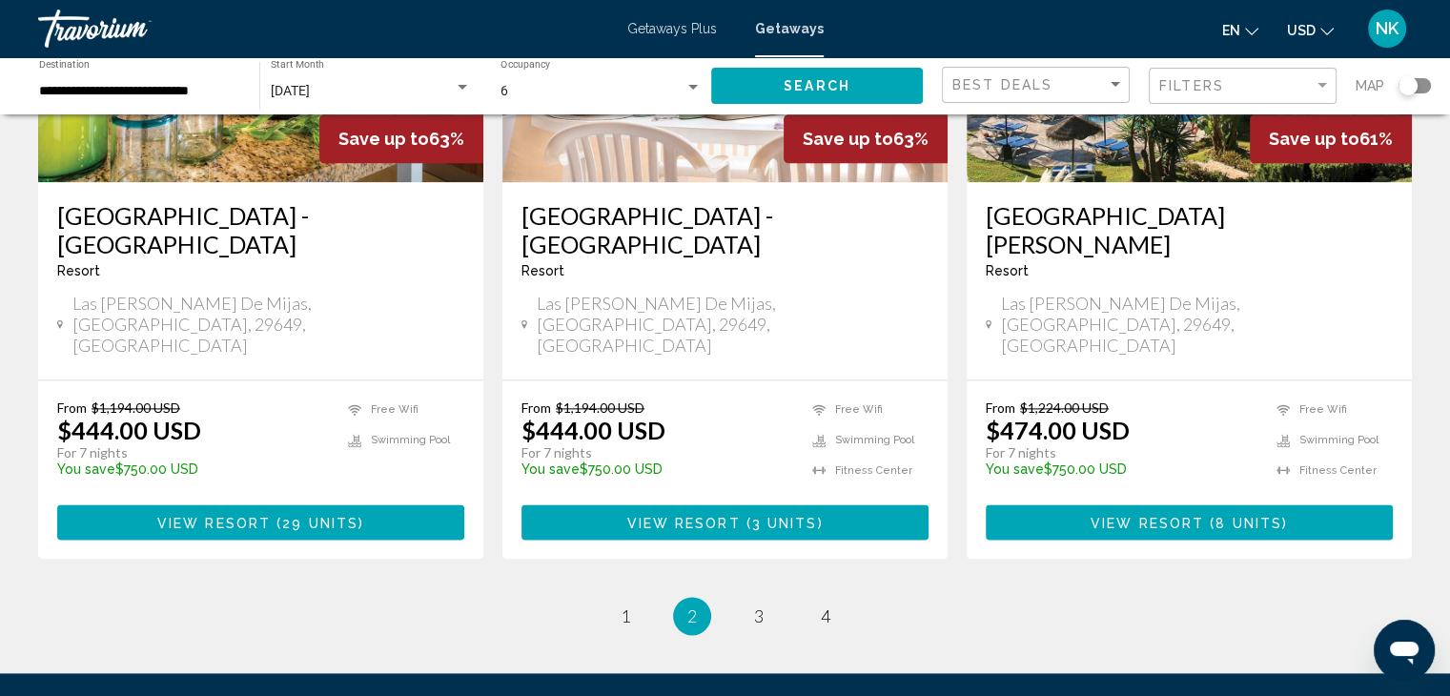
scroll to position [2421, 0]
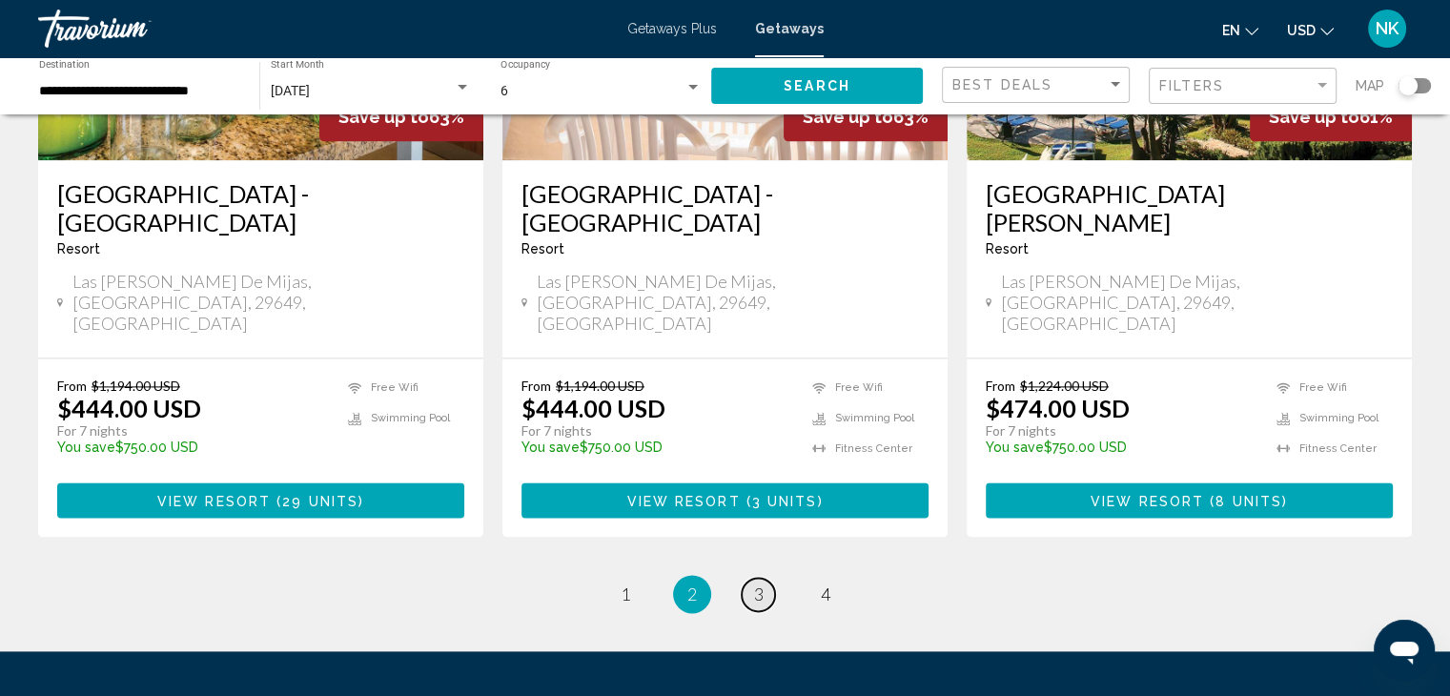
click at [749, 578] on link "page 3" at bounding box center [758, 594] width 33 height 33
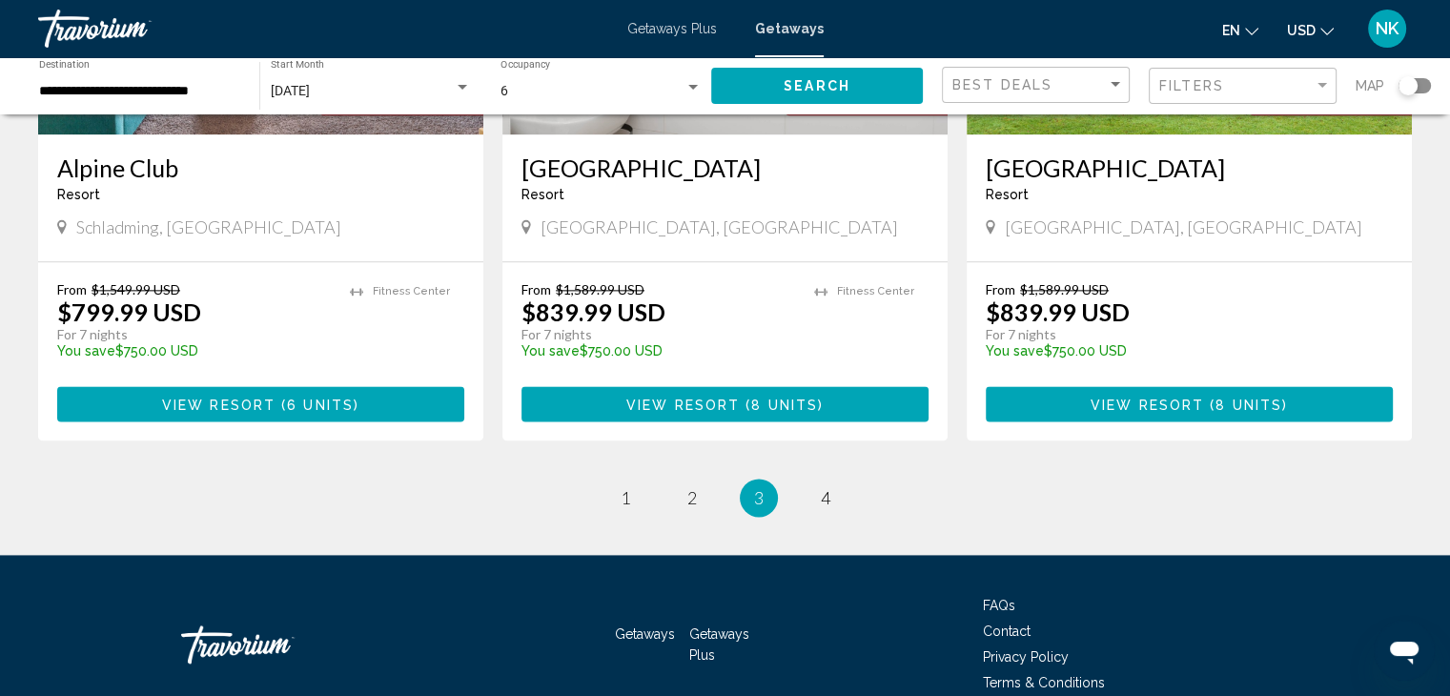
scroll to position [2437, 0]
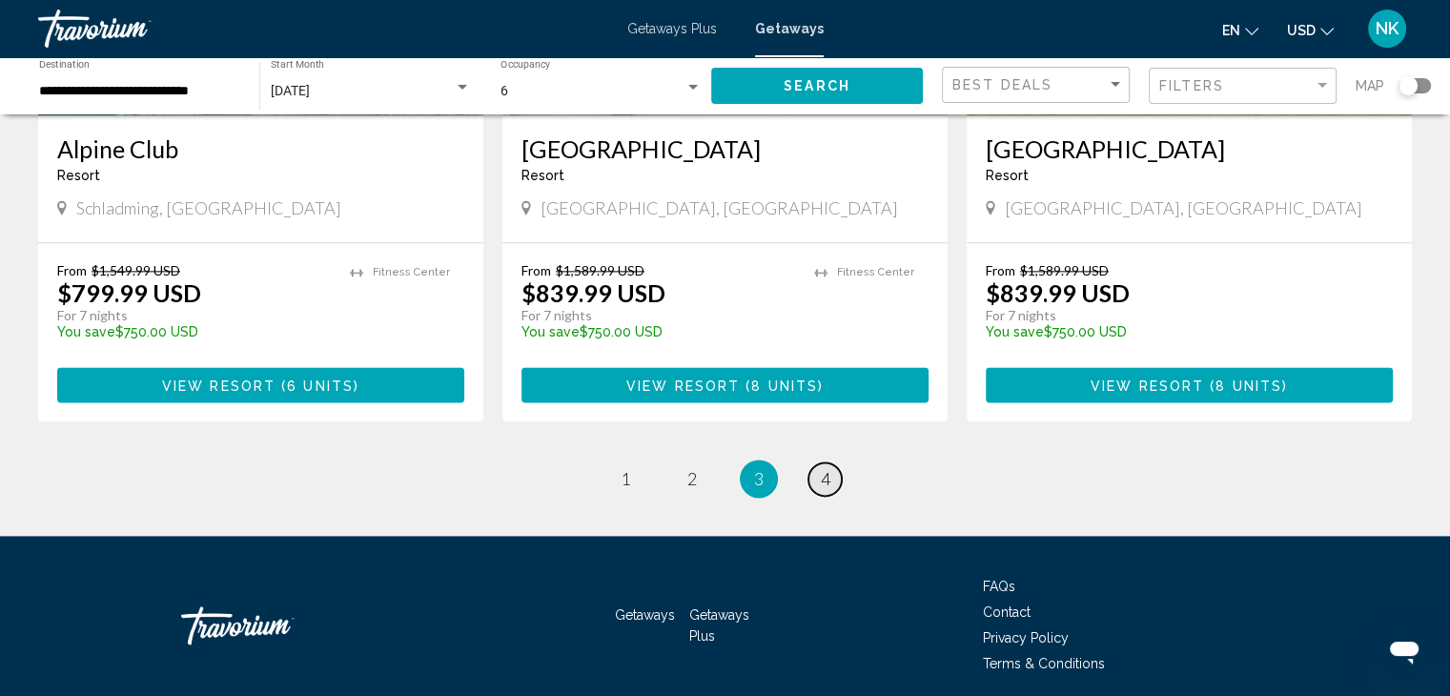
click at [833, 462] on link "page 4" at bounding box center [824, 478] width 33 height 33
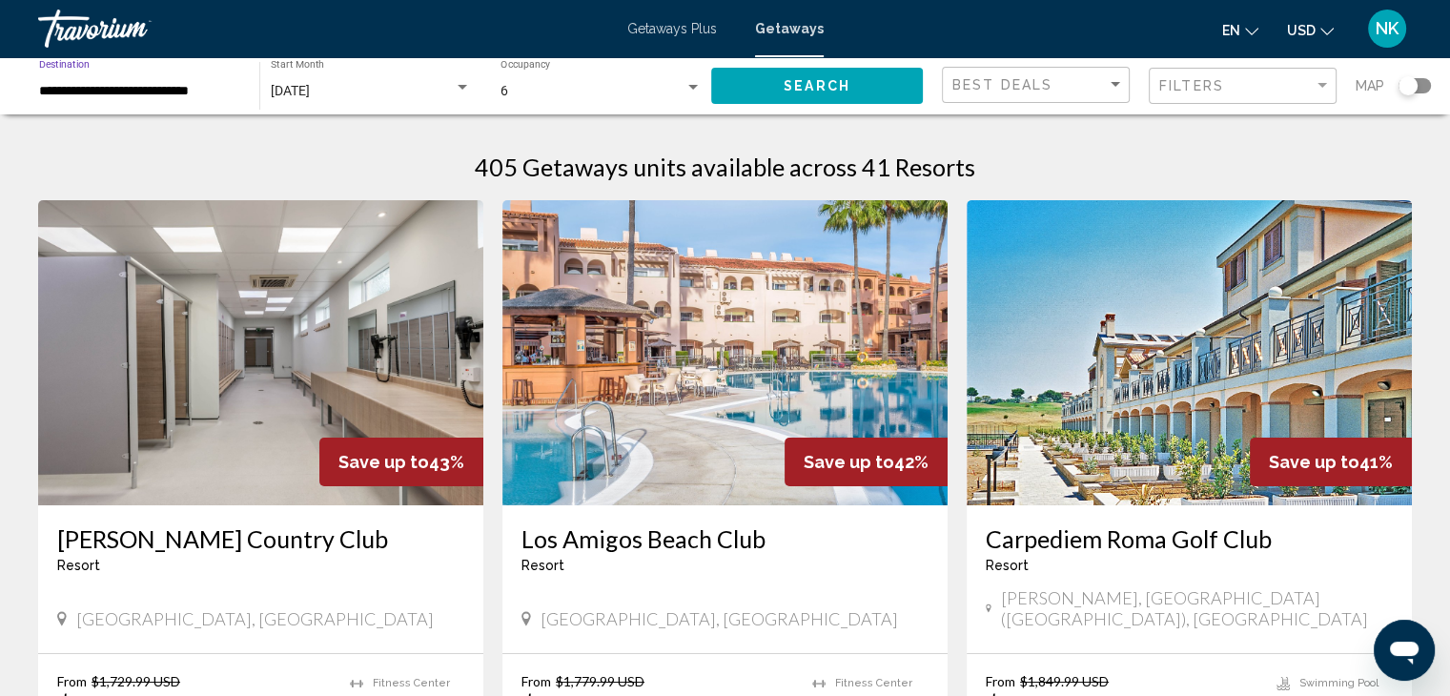
click at [205, 87] on input "**********" at bounding box center [139, 91] width 201 height 15
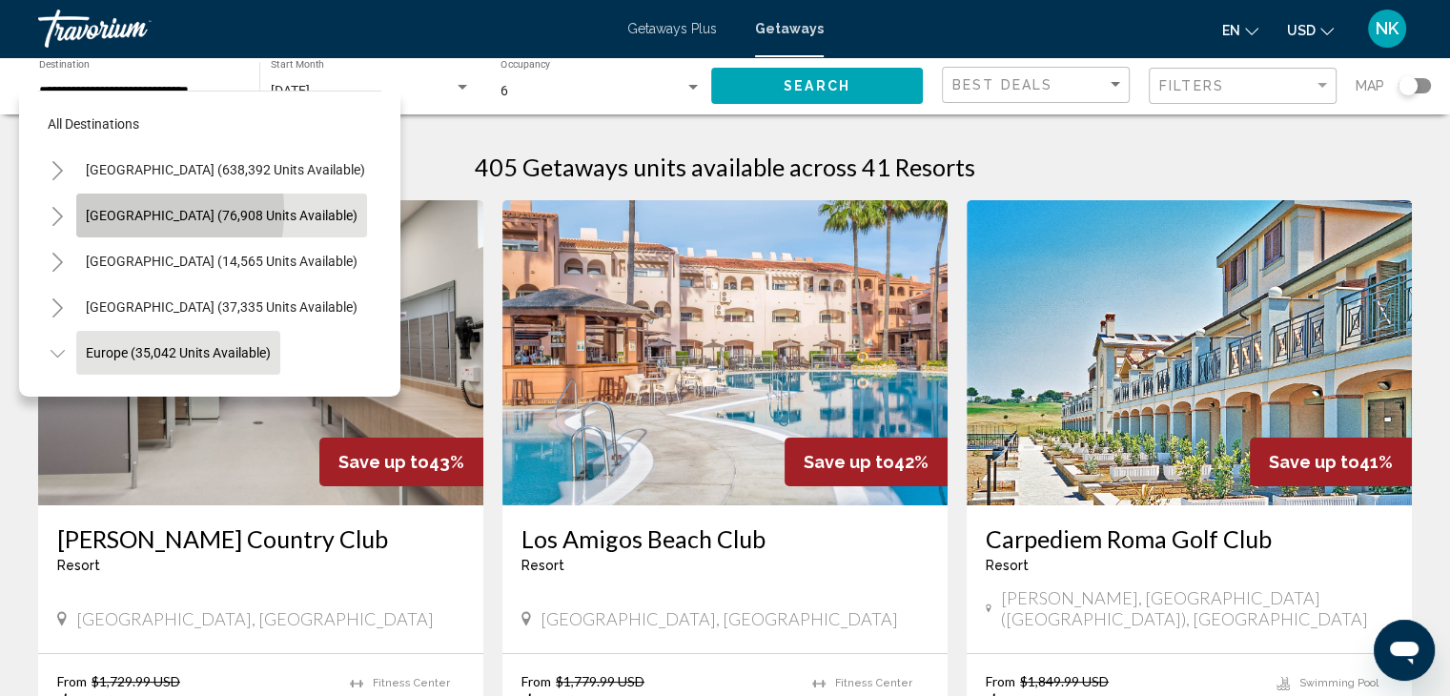
click at [99, 211] on span "[GEOGRAPHIC_DATA] (76,908 units available)" at bounding box center [222, 215] width 272 height 15
type input "**********"
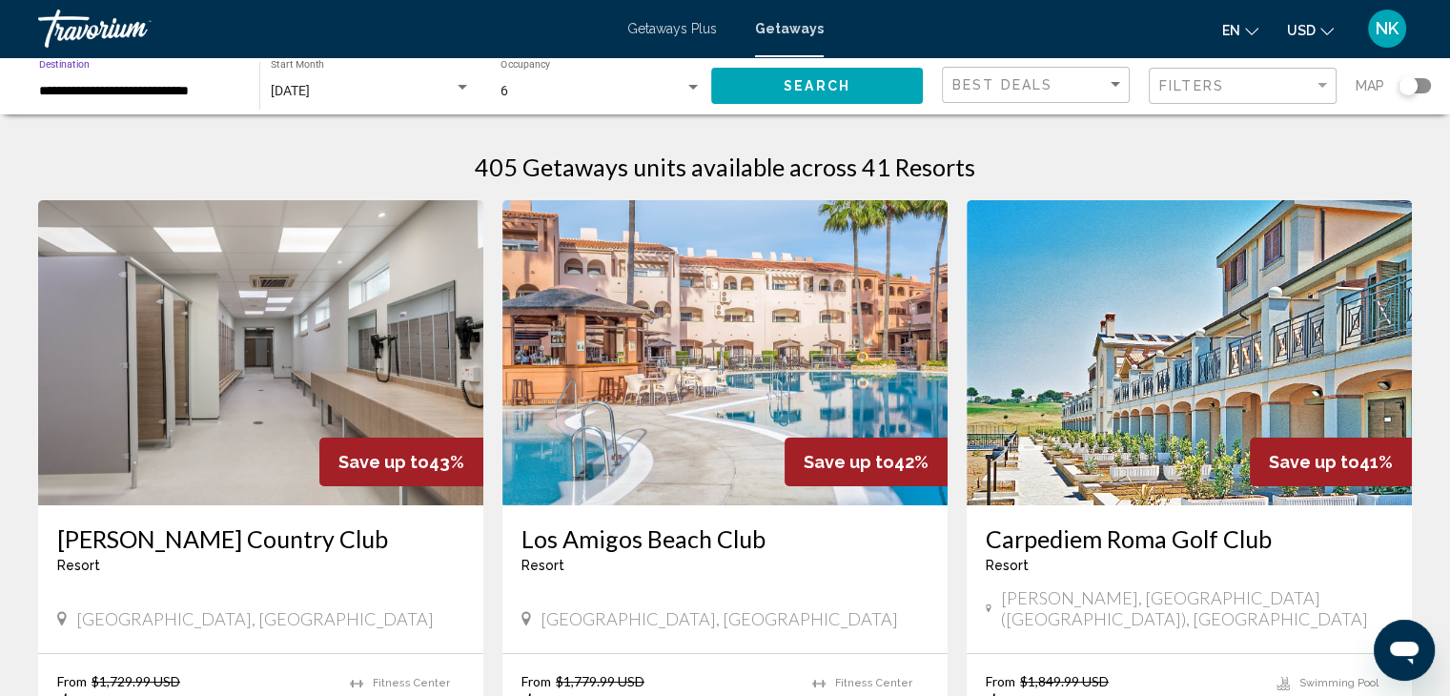
click at [363, 99] on div "[DATE] Start Month All Start Months" at bounding box center [371, 86] width 200 height 52
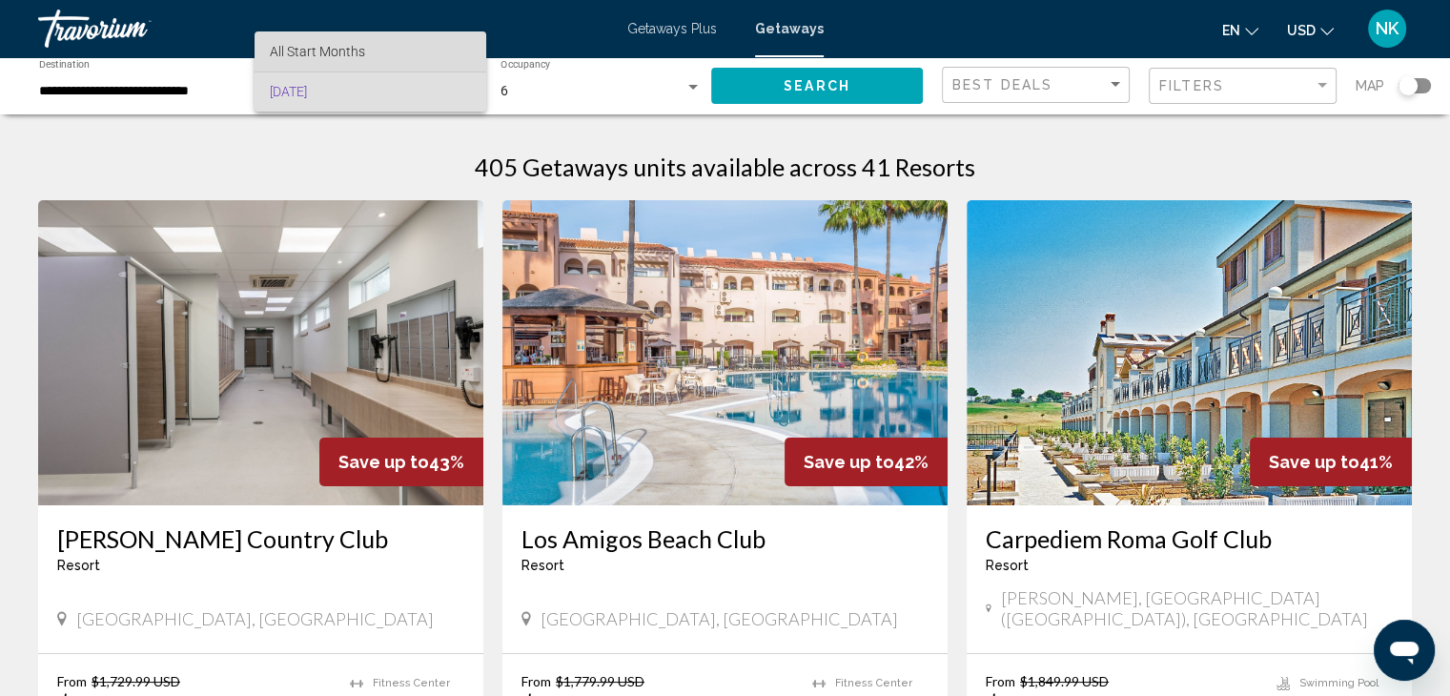
click at [345, 62] on span "All Start Months" at bounding box center [370, 51] width 200 height 40
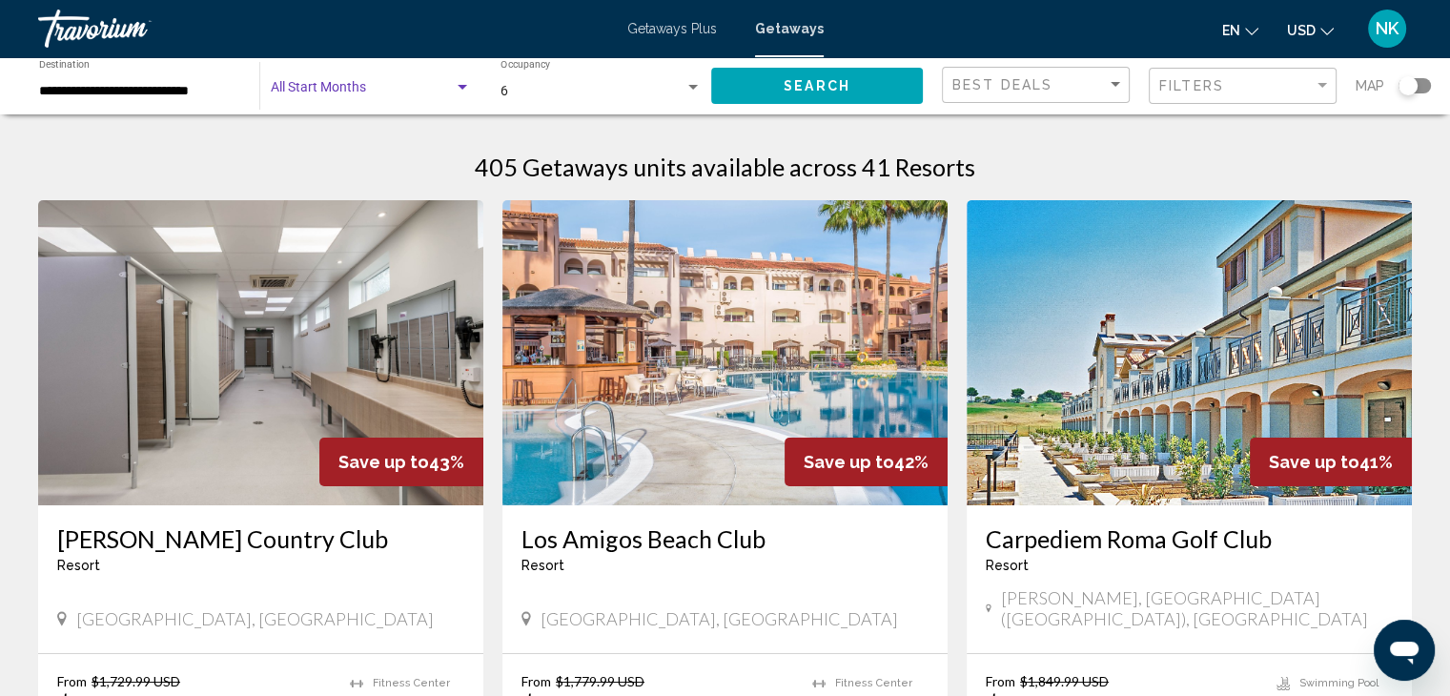
click at [569, 96] on div "6" at bounding box center [592, 91] width 184 height 15
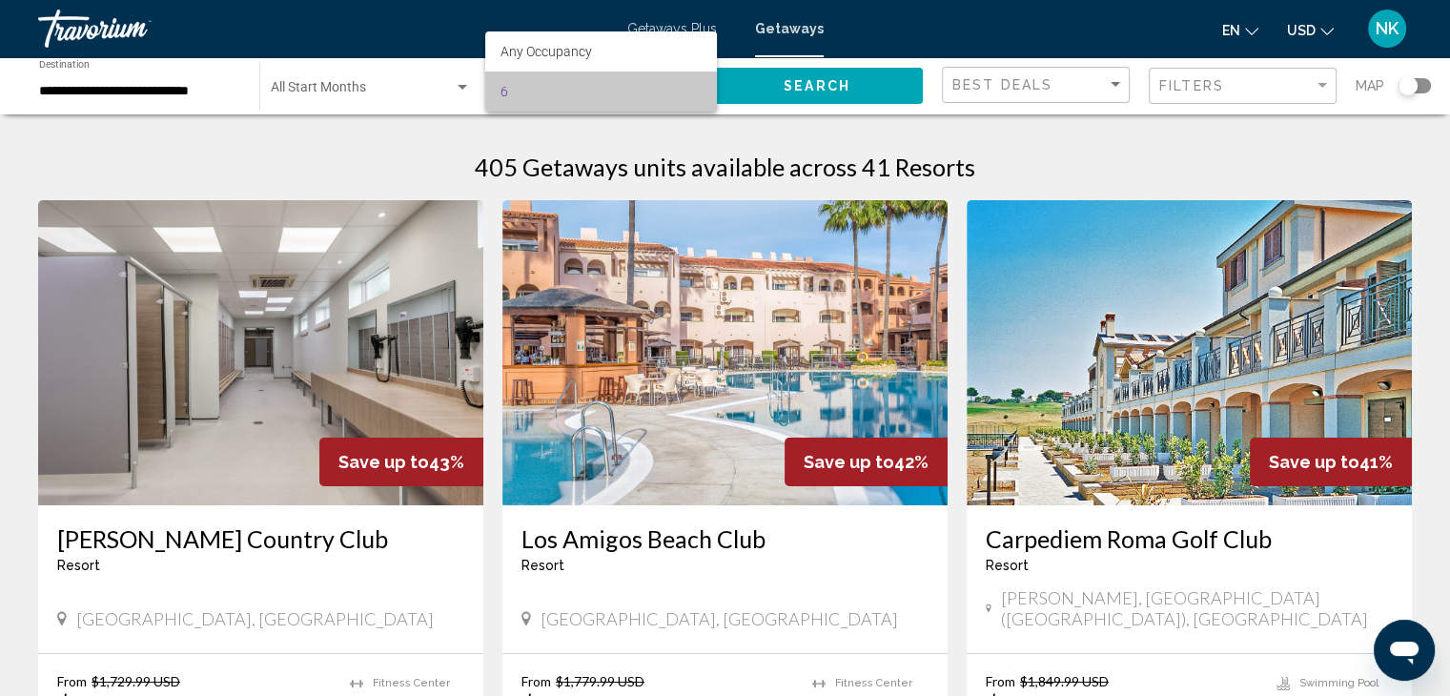
click at [569, 96] on span "6" at bounding box center [600, 91] width 201 height 40
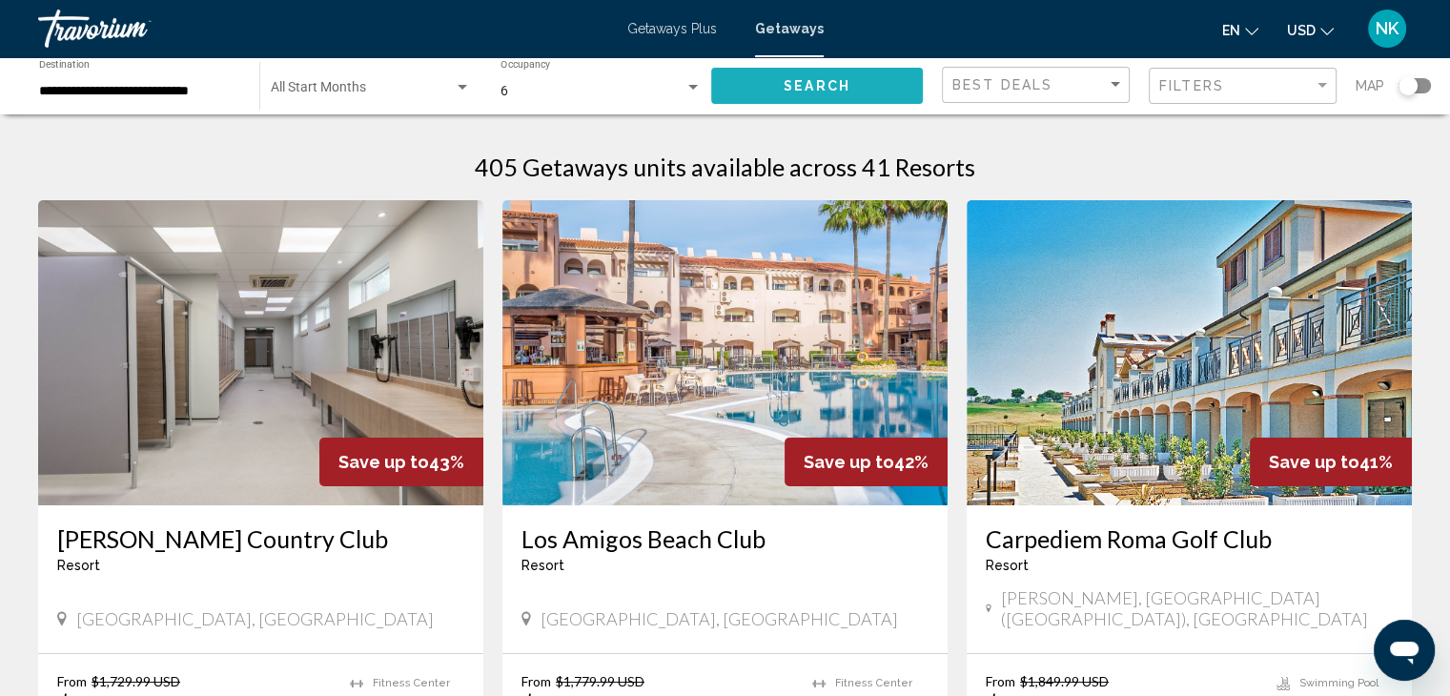
click at [824, 89] on span "Search" at bounding box center [817, 86] width 67 height 15
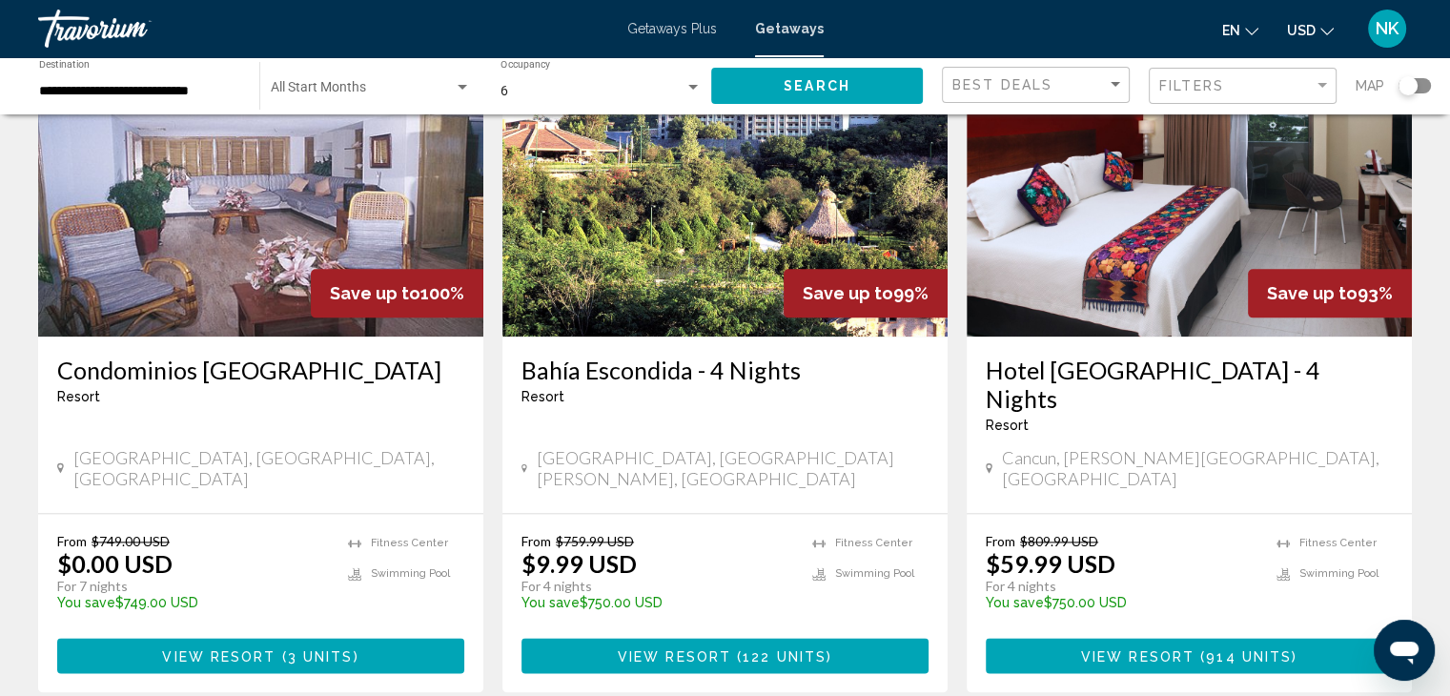
scroll to position [2246, 0]
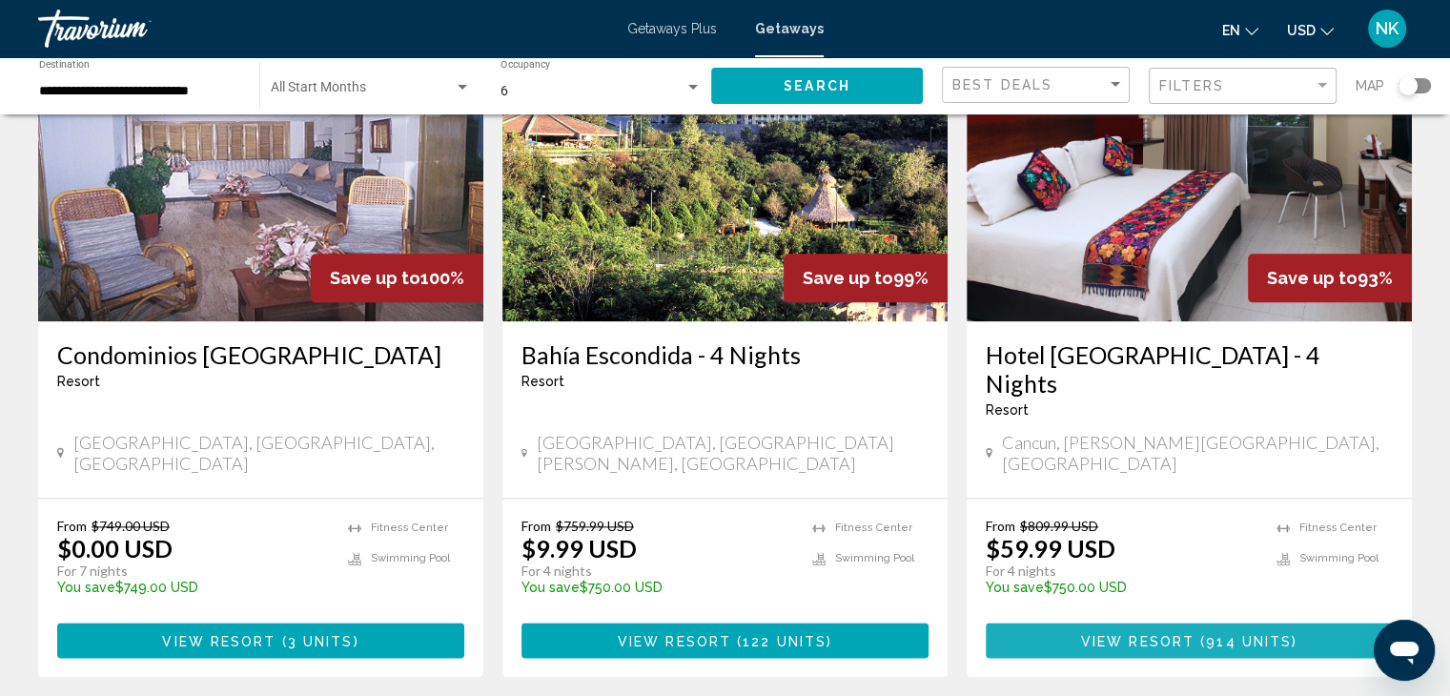
click at [1235, 633] on span "914 units" at bounding box center [1249, 640] width 86 height 15
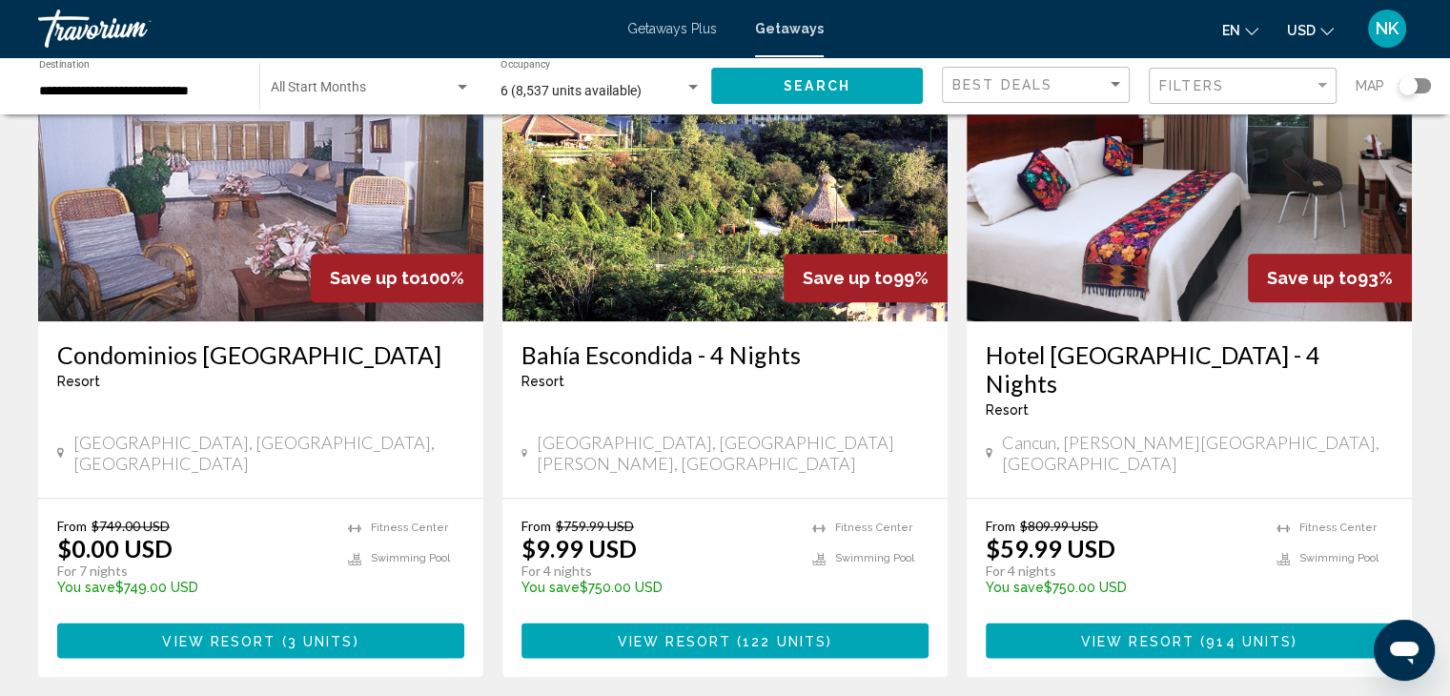
scroll to position [2249, 0]
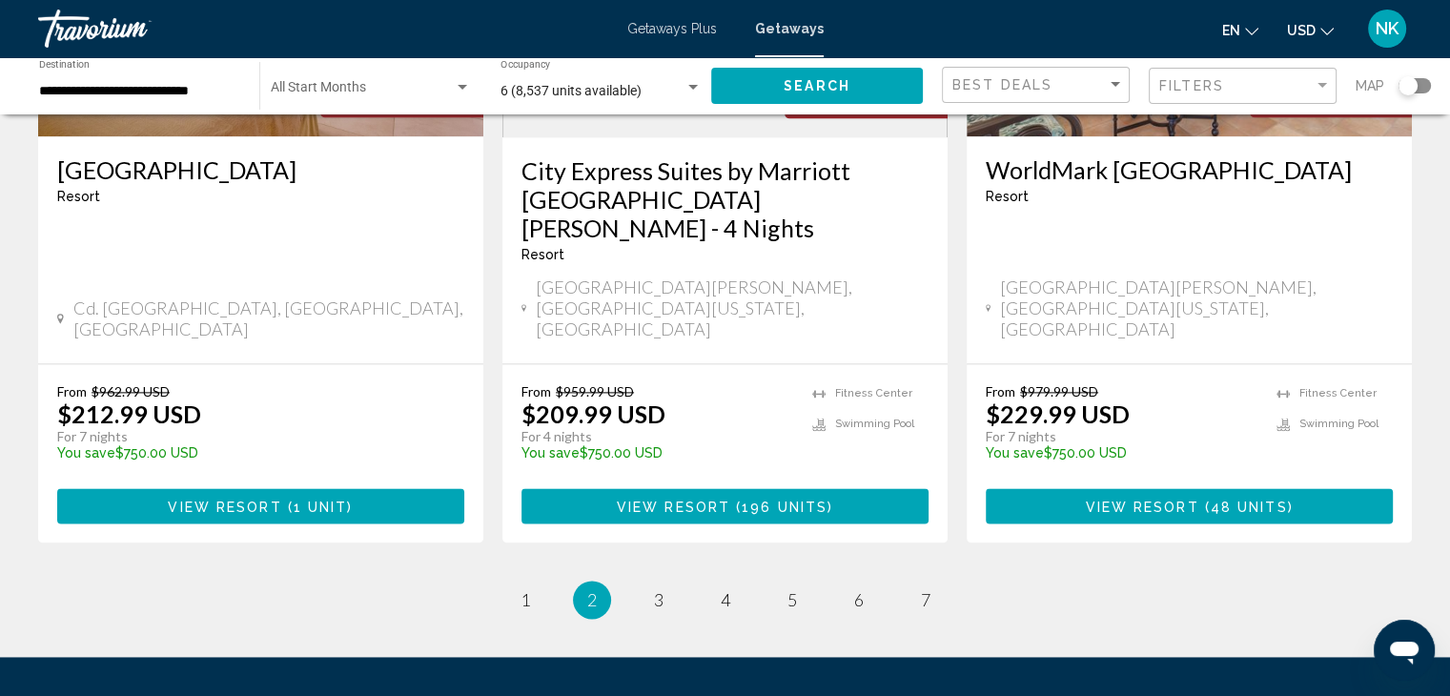
scroll to position [2512, 0]
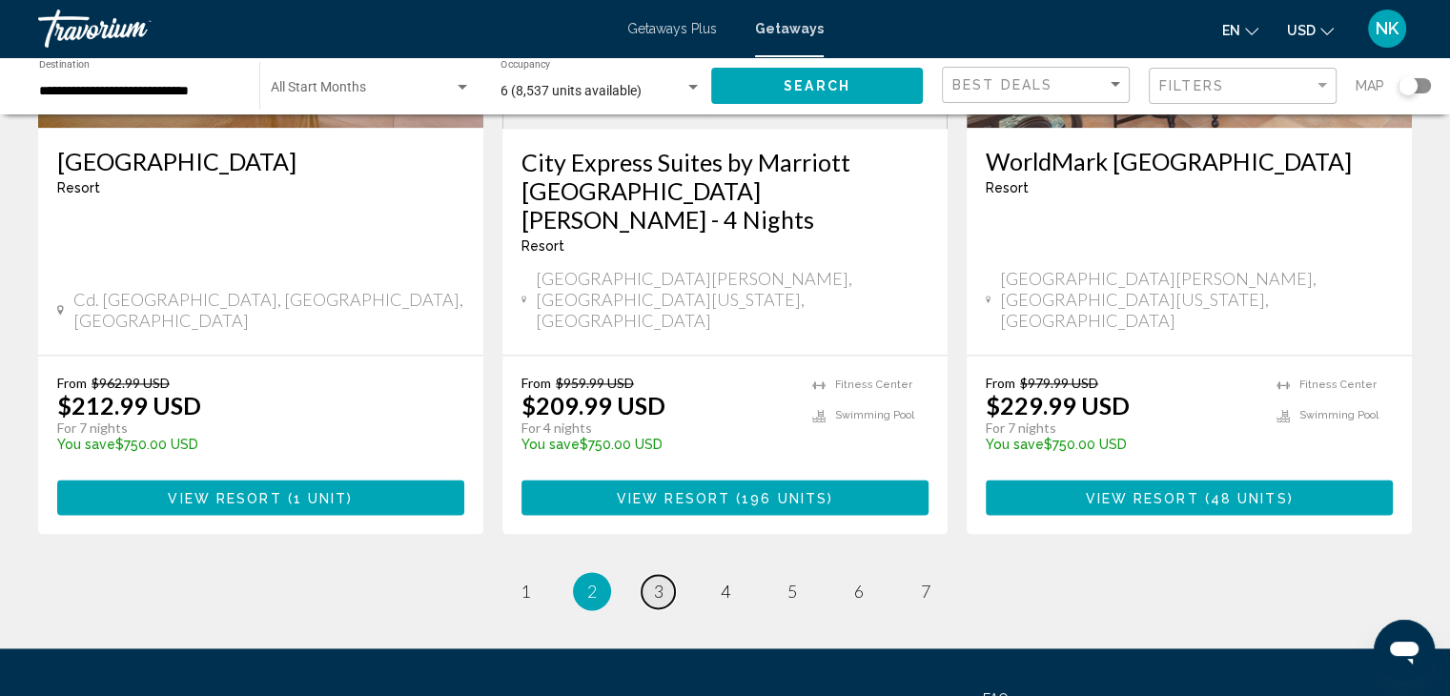
click at [661, 580] on span "3" at bounding box center [659, 590] width 10 height 21
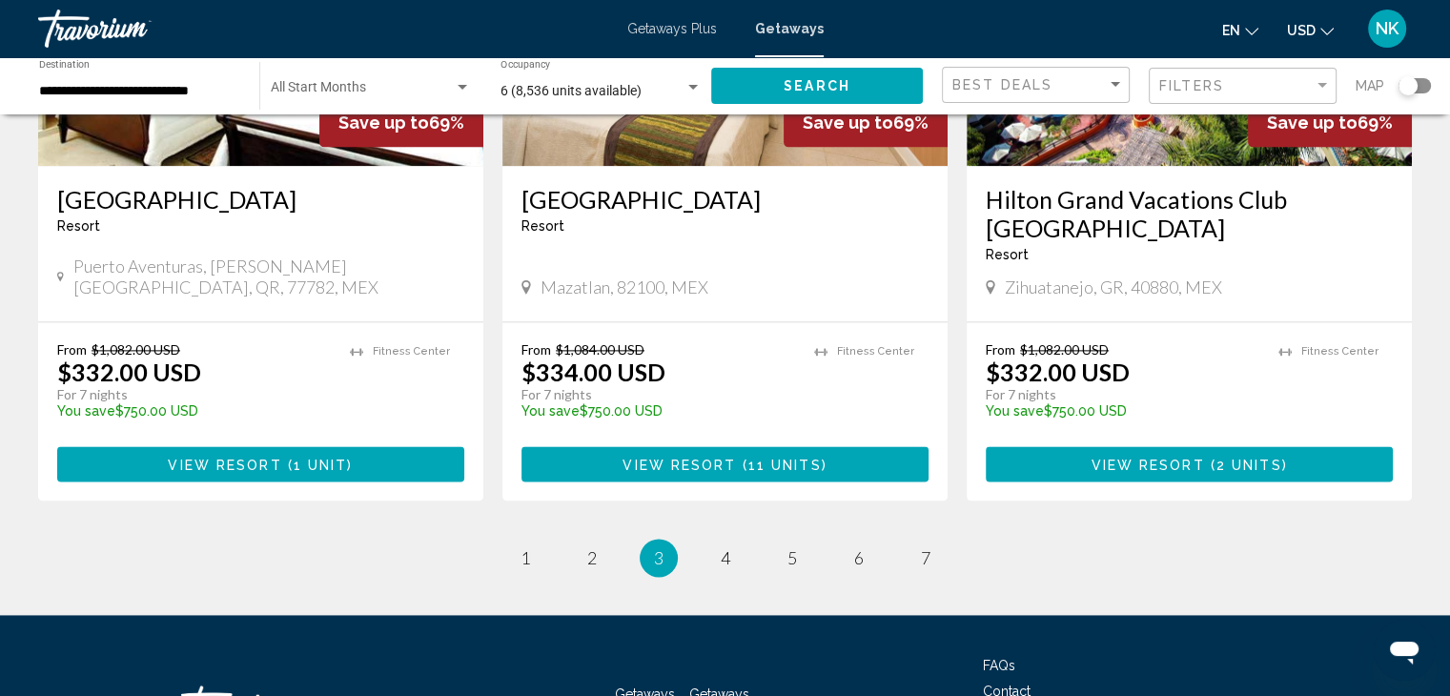
scroll to position [2484, 0]
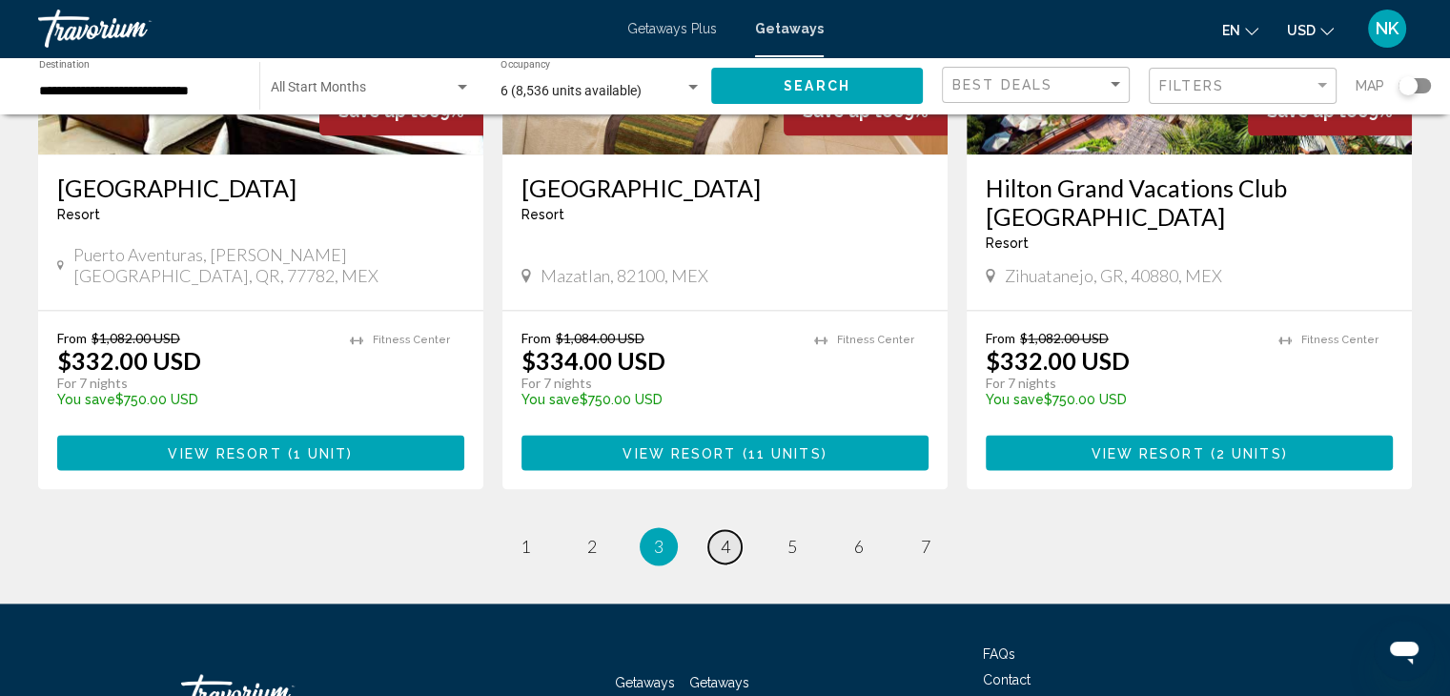
click at [724, 536] on span "4" at bounding box center [726, 546] width 10 height 21
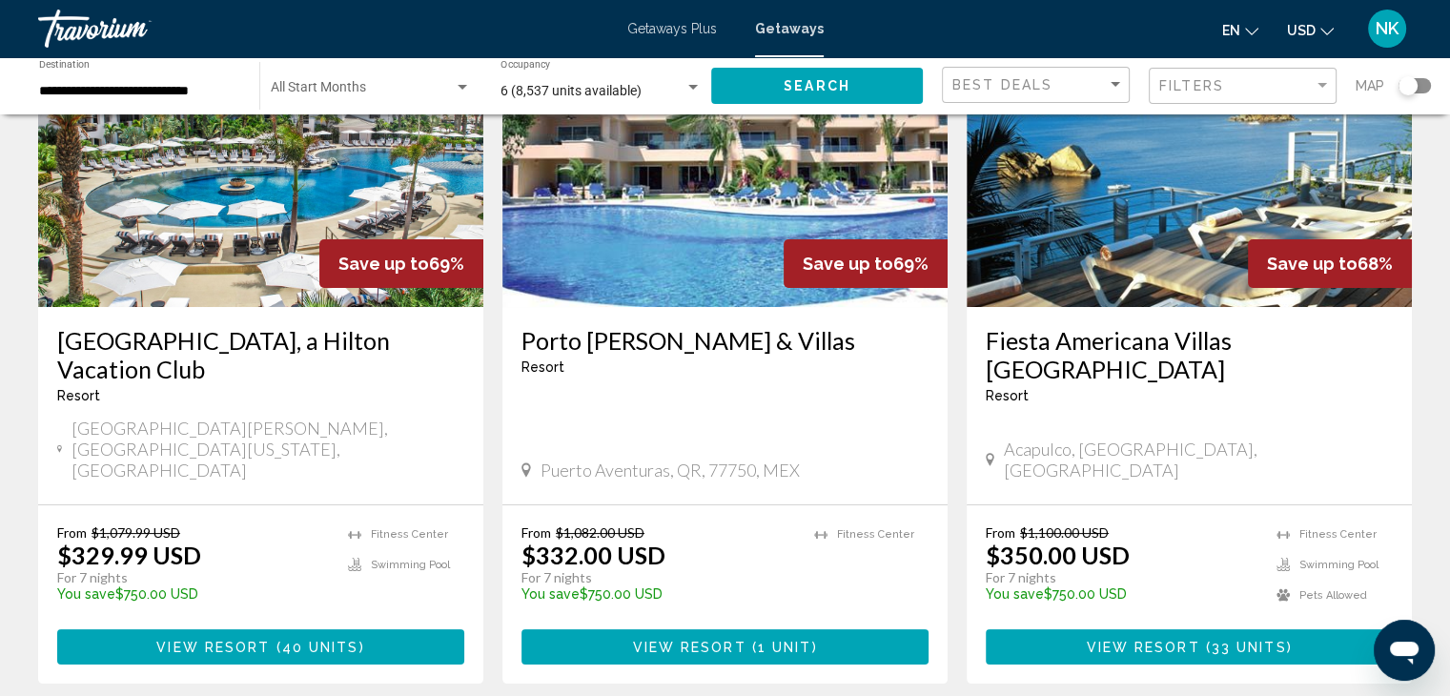
scroll to position [227, 0]
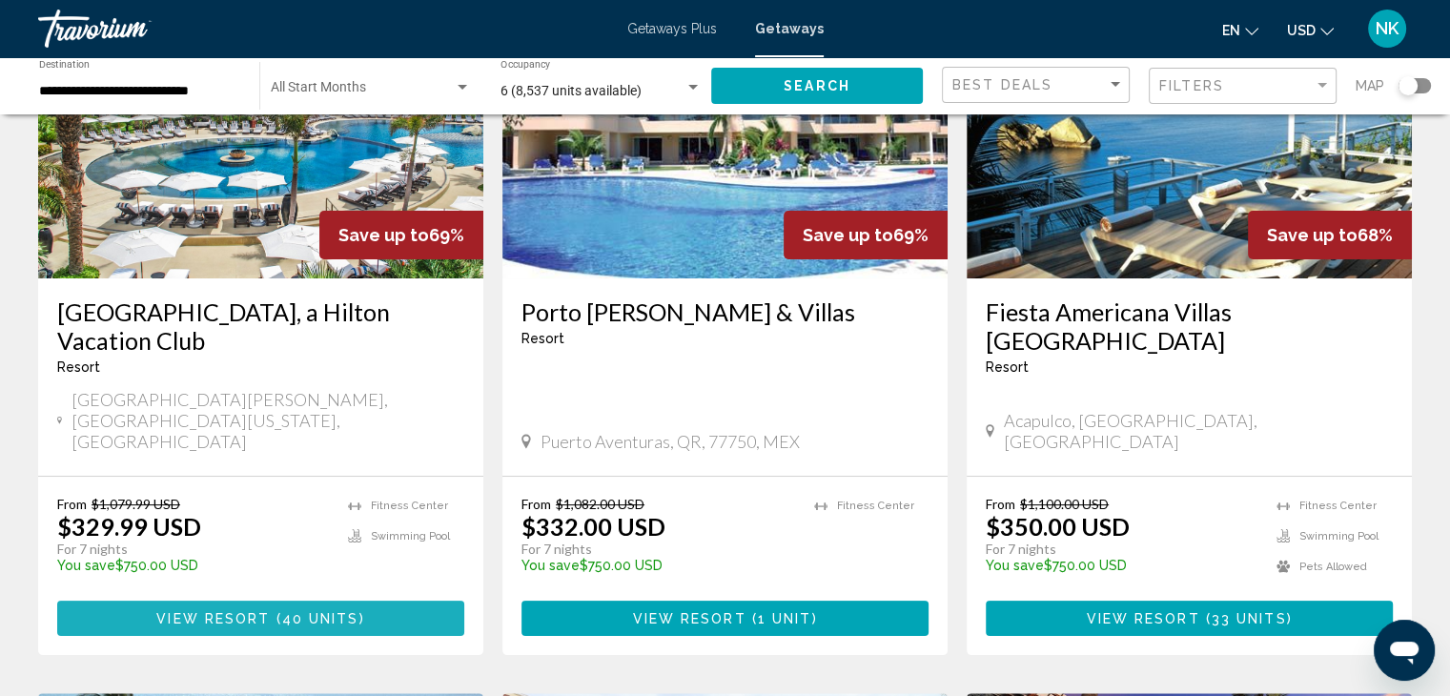
click at [207, 611] on span "View Resort" at bounding box center [212, 618] width 113 height 15
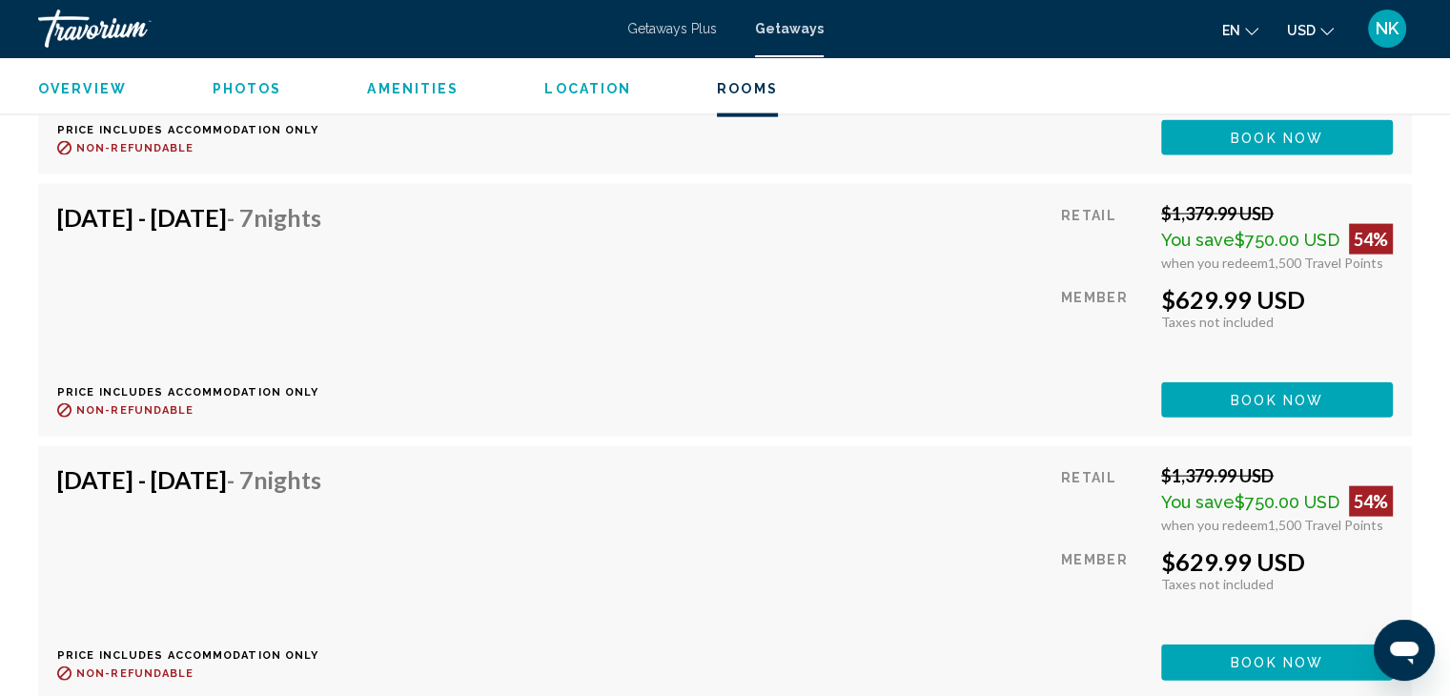
scroll to position [4175, 0]
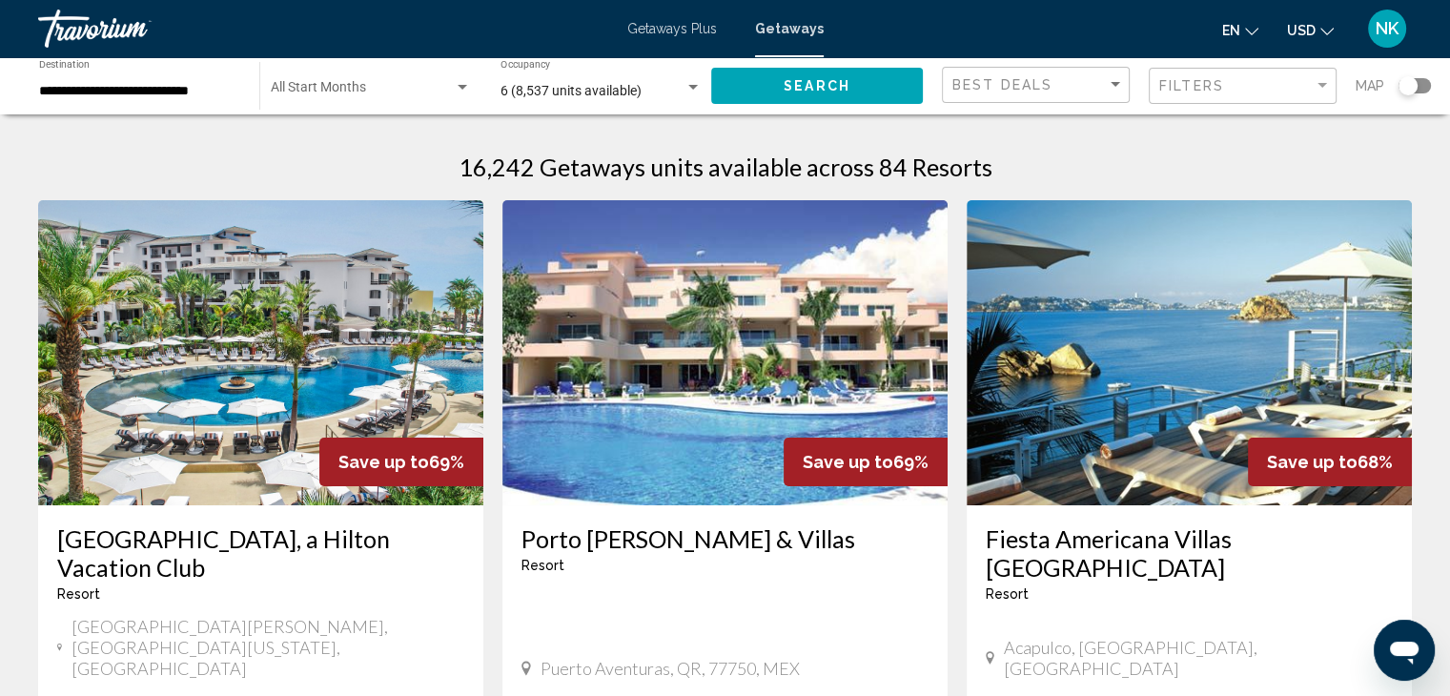
click at [682, 28] on span "Getaways Plus" at bounding box center [672, 28] width 90 height 15
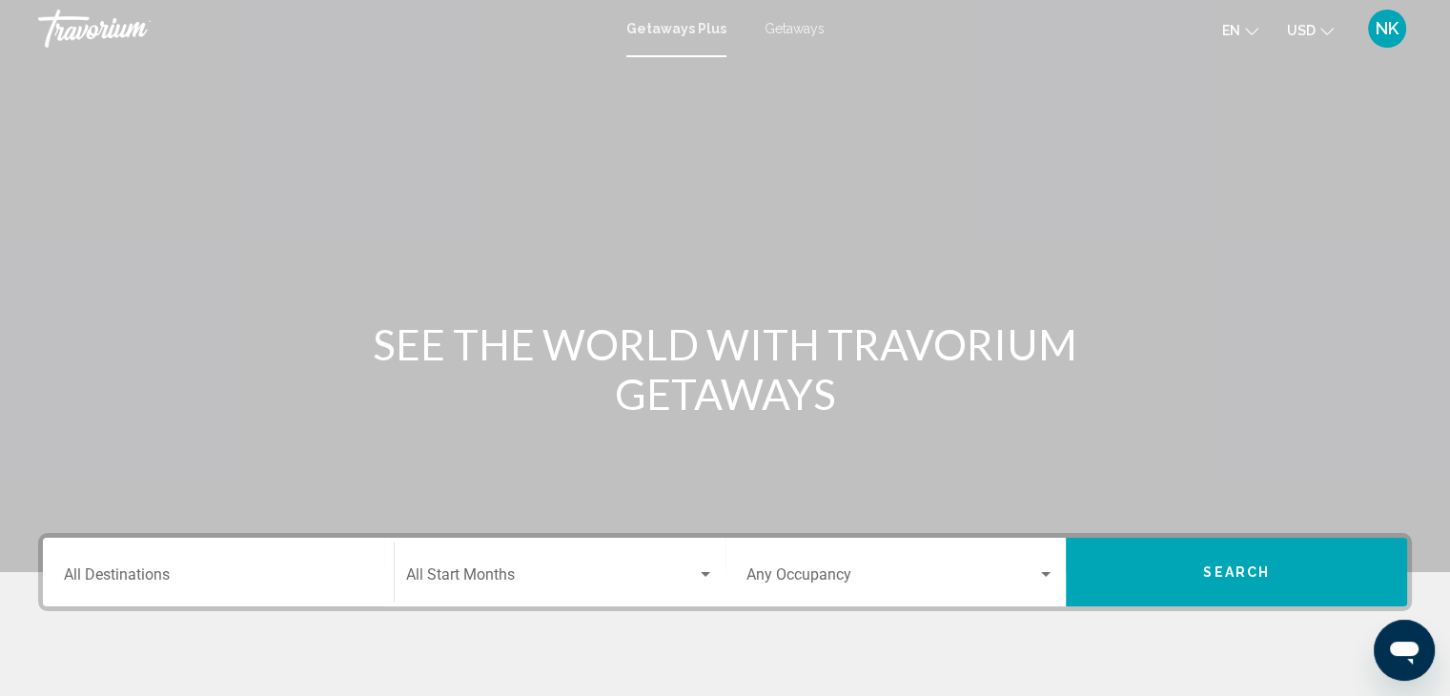
click at [111, 588] on div "Destination All Destinations" at bounding box center [218, 572] width 309 height 60
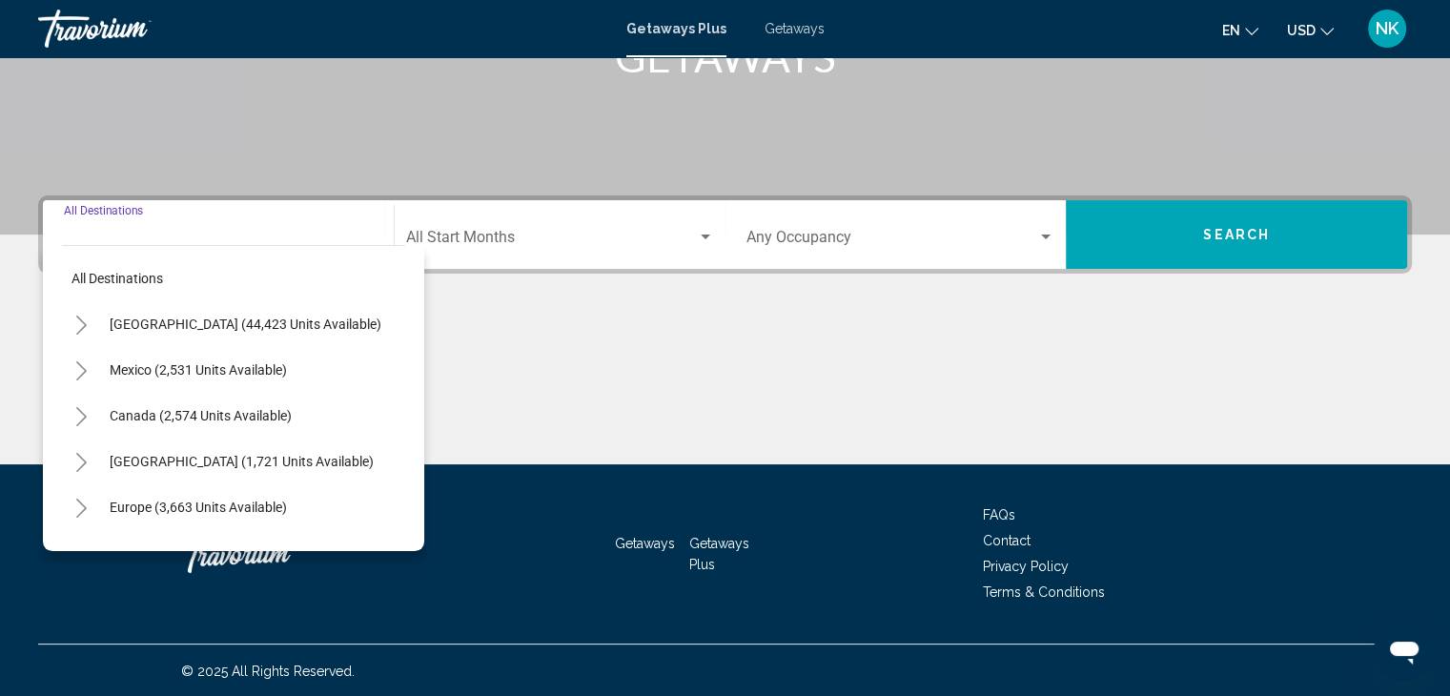
scroll to position [339, 0]
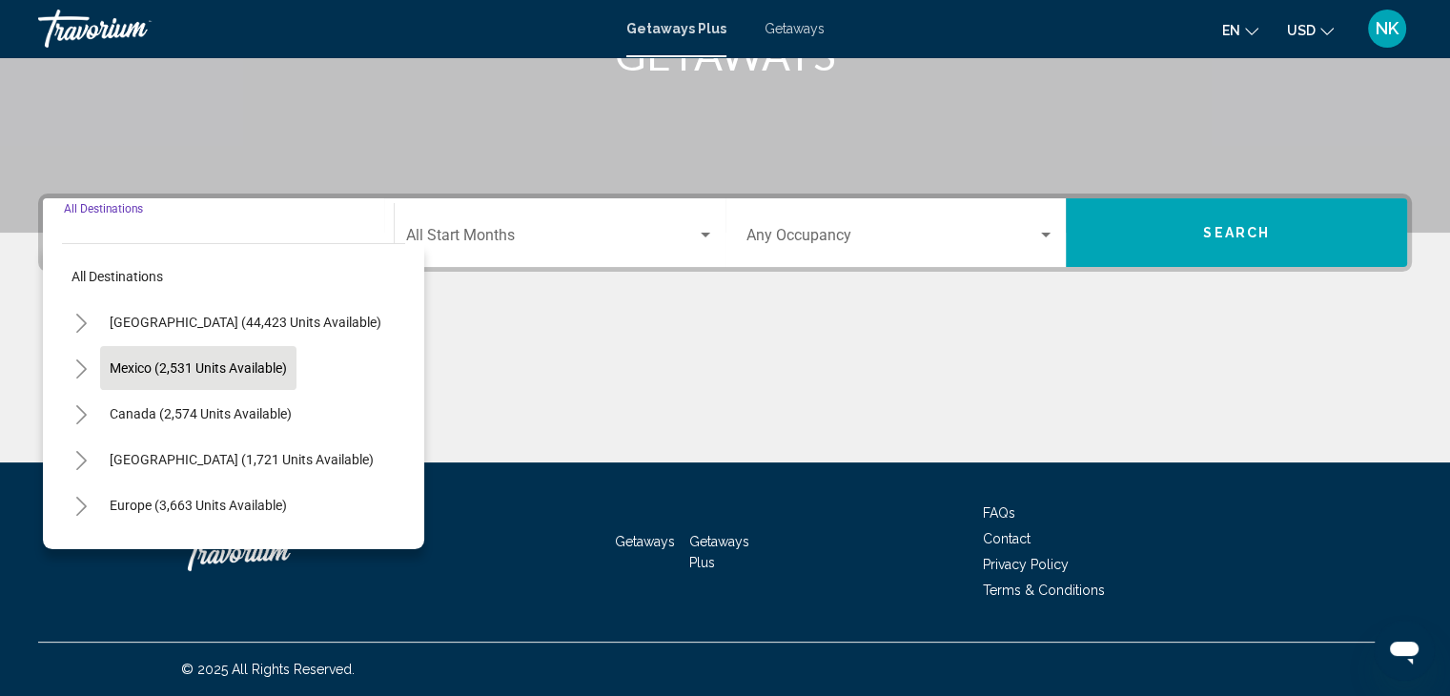
click at [158, 371] on span "Mexico (2,531 units available)" at bounding box center [198, 367] width 177 height 15
type input "**********"
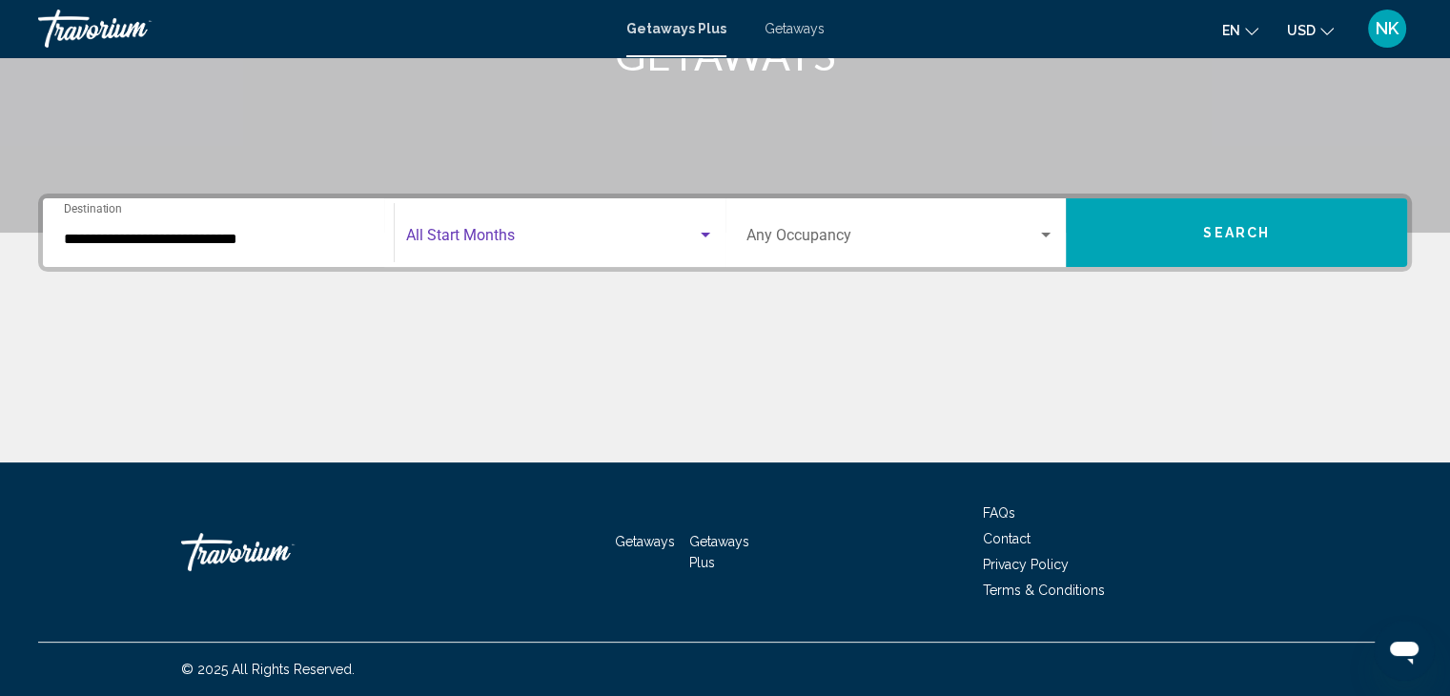
click at [510, 242] on span "Search widget" at bounding box center [551, 239] width 291 height 17
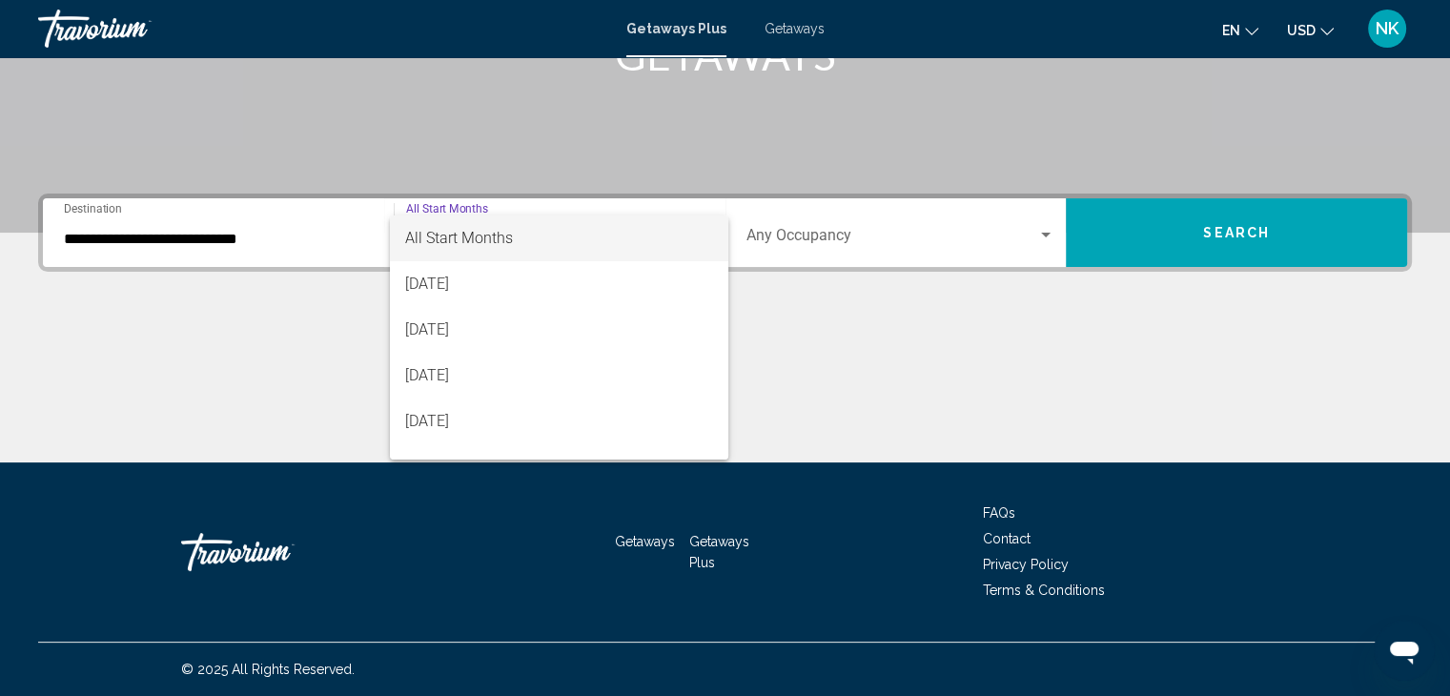
click at [869, 222] on div at bounding box center [725, 348] width 1450 height 696
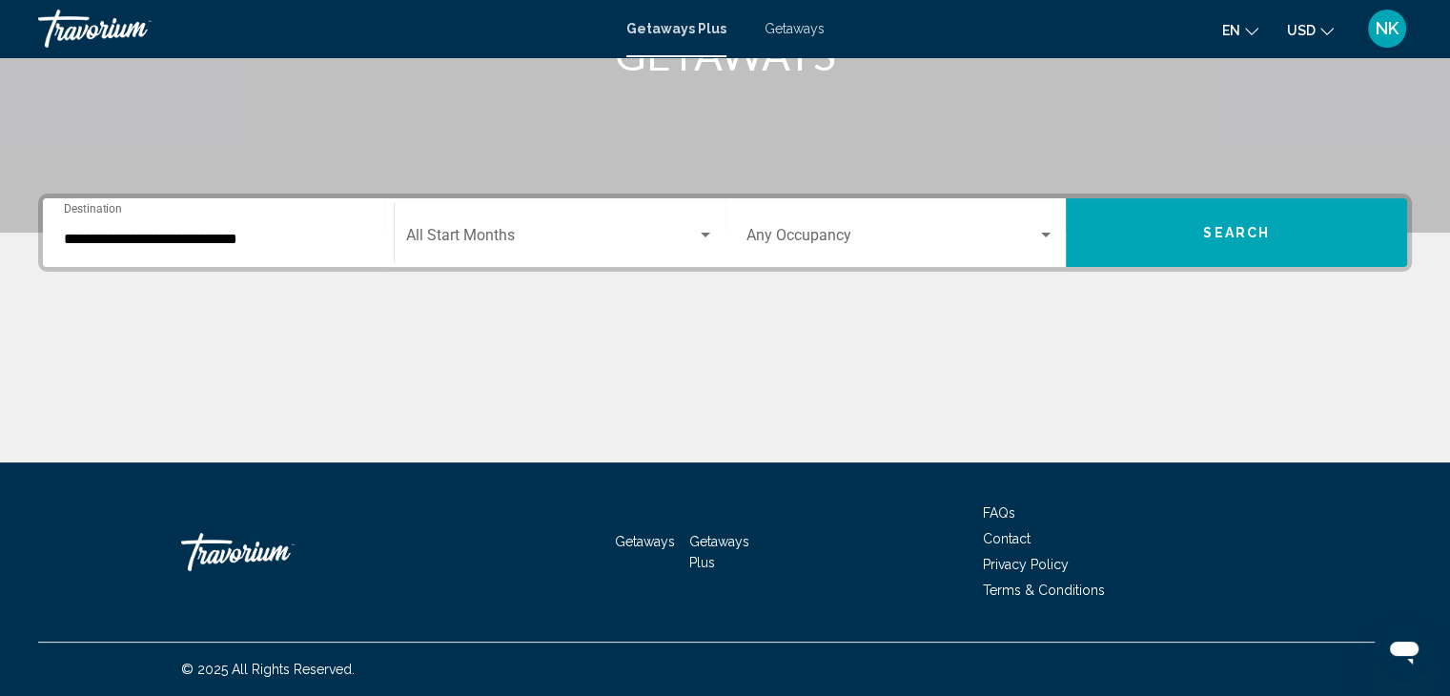
click at [869, 222] on div "Occupancy Any Occupancy" at bounding box center [900, 233] width 309 height 60
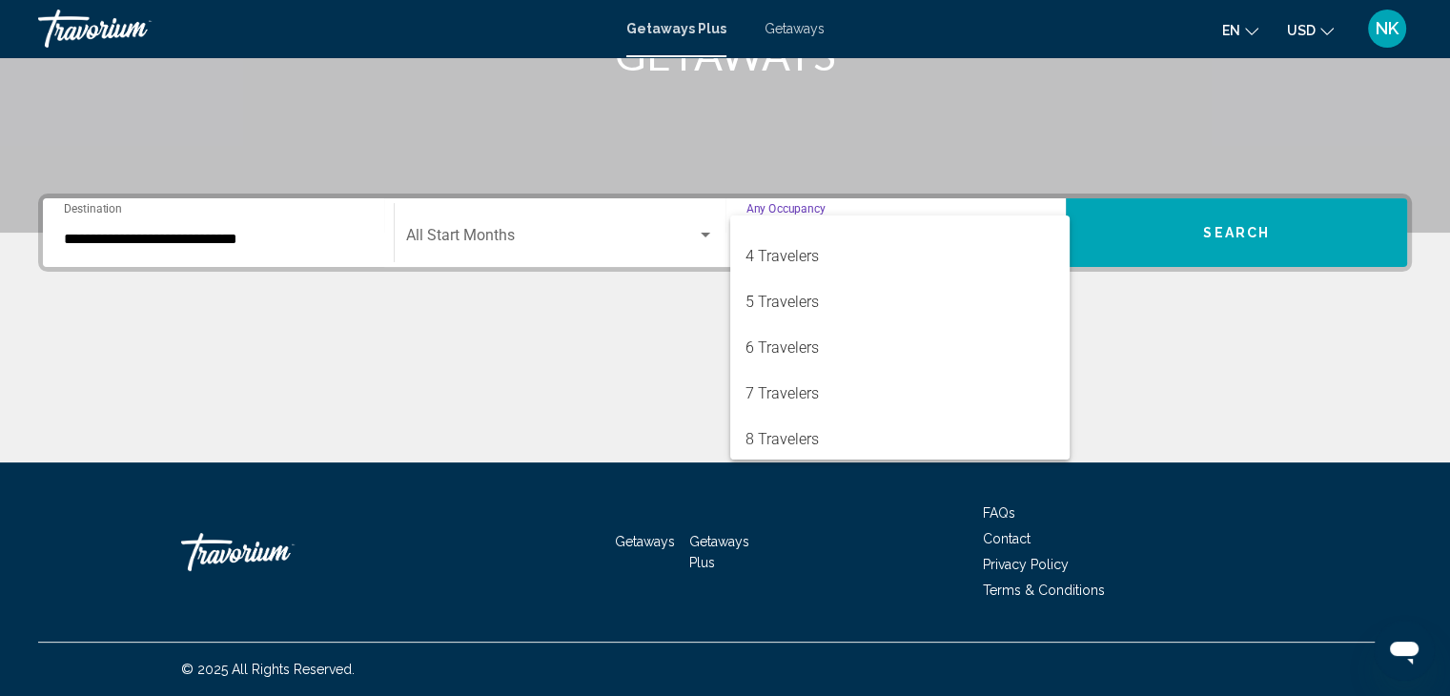
scroll to position [121, 0]
click at [861, 344] on span "6 Travelers" at bounding box center [899, 346] width 309 height 46
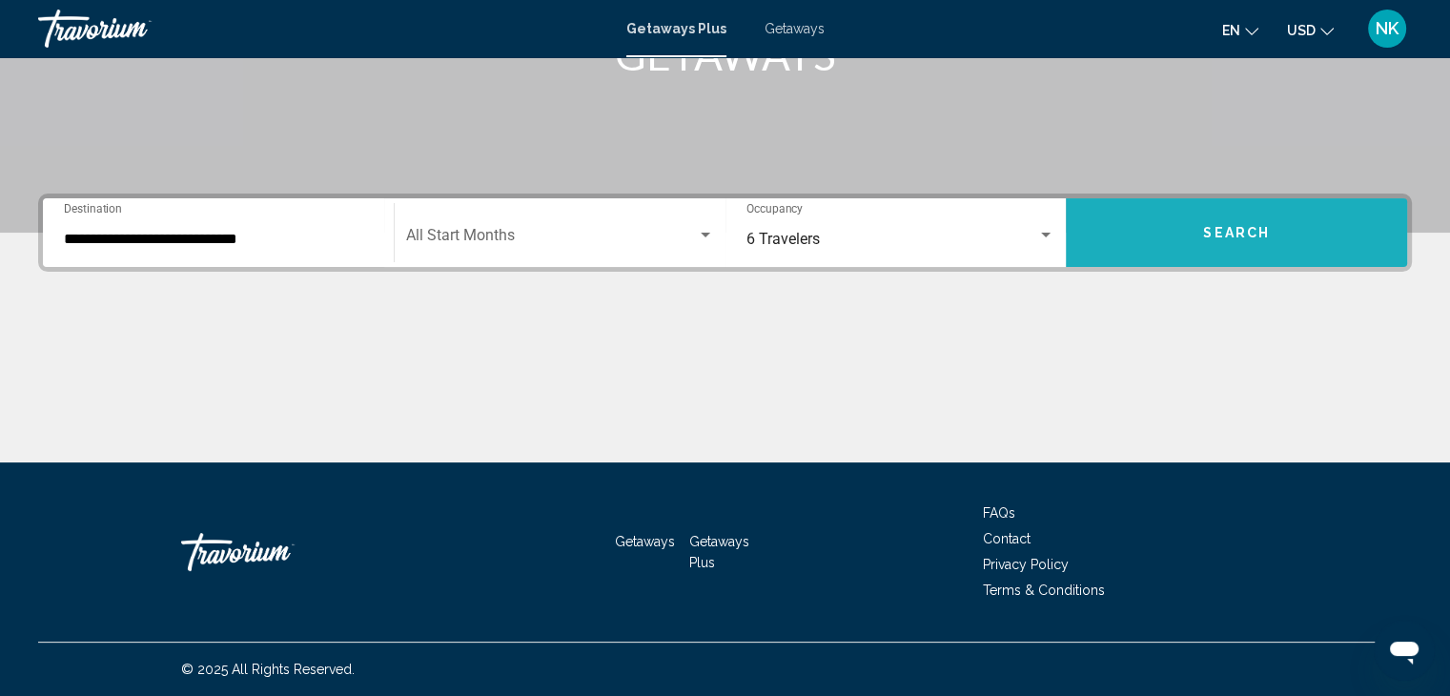
click at [1191, 254] on button "Search" at bounding box center [1236, 232] width 341 height 69
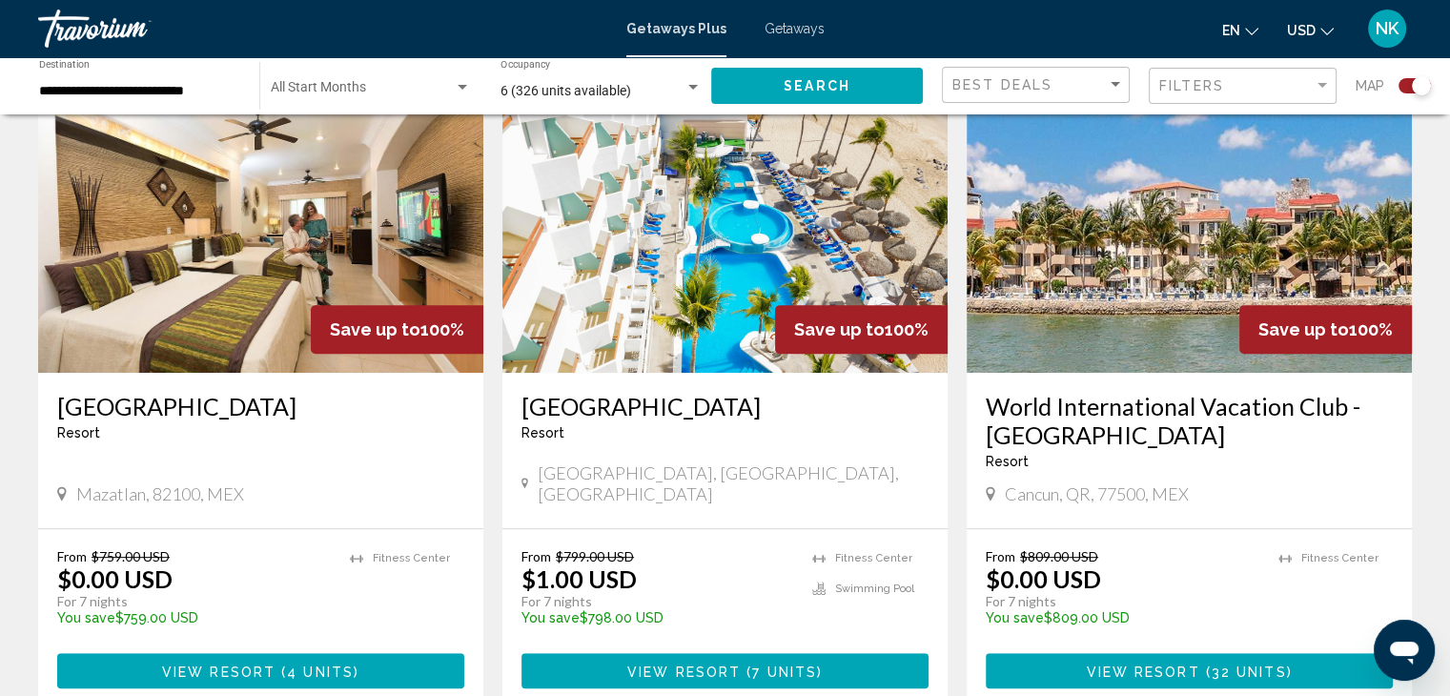
scroll to position [728, 0]
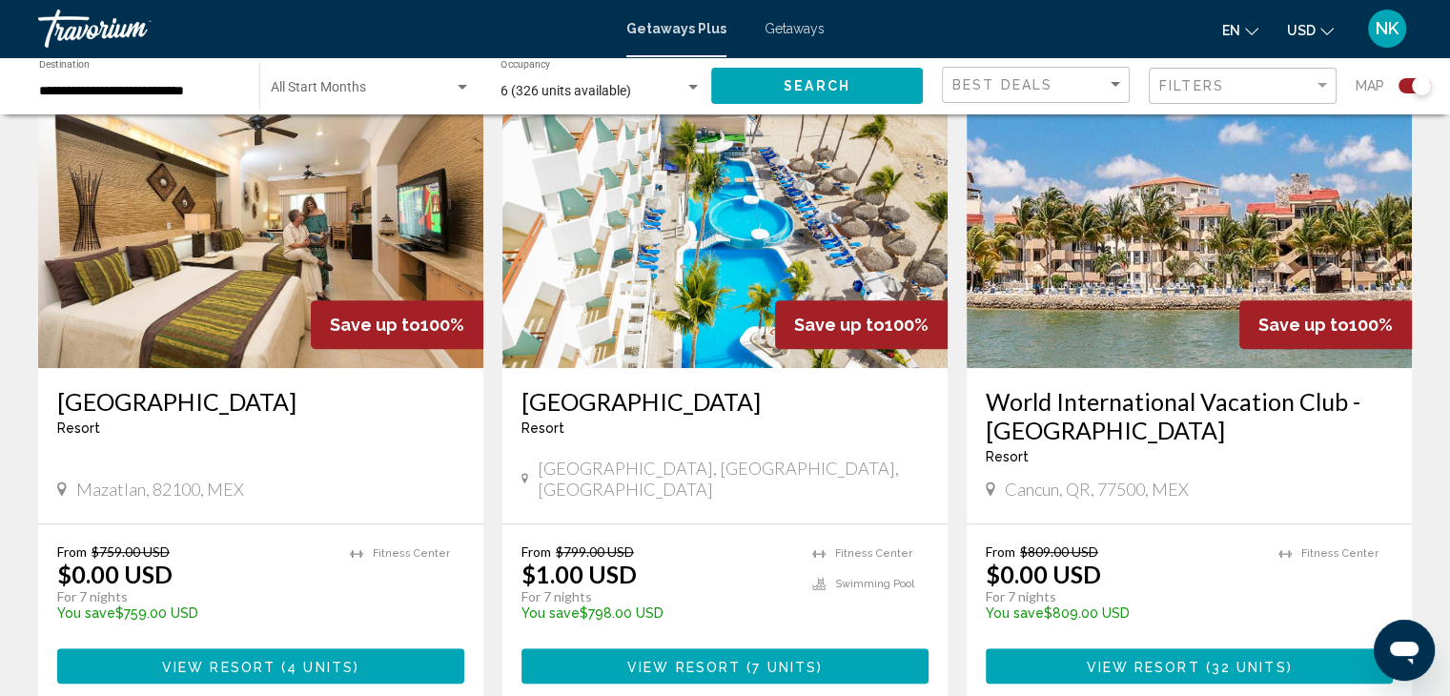
click at [1124, 420] on h3 "World International Vacation Club - [GEOGRAPHIC_DATA]" at bounding box center [1189, 415] width 407 height 57
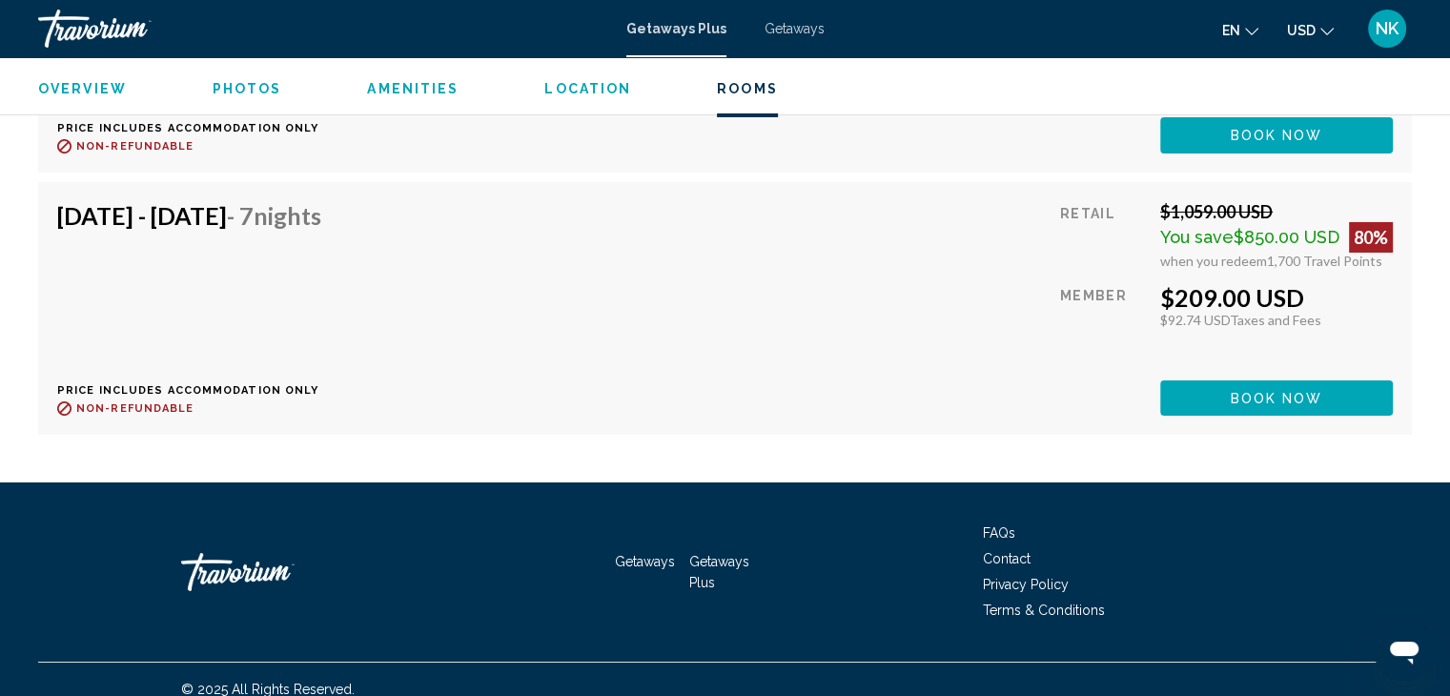
scroll to position [6764, 0]
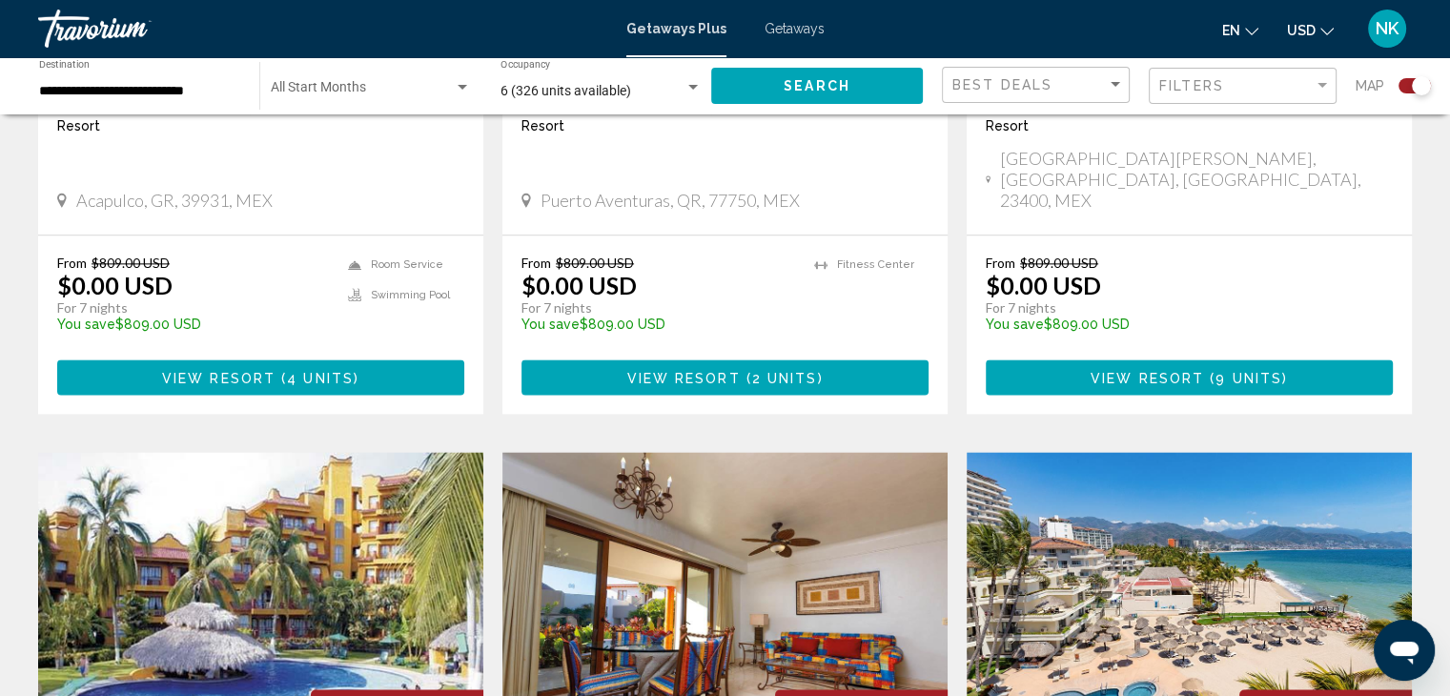
scroll to position [2373, 0]
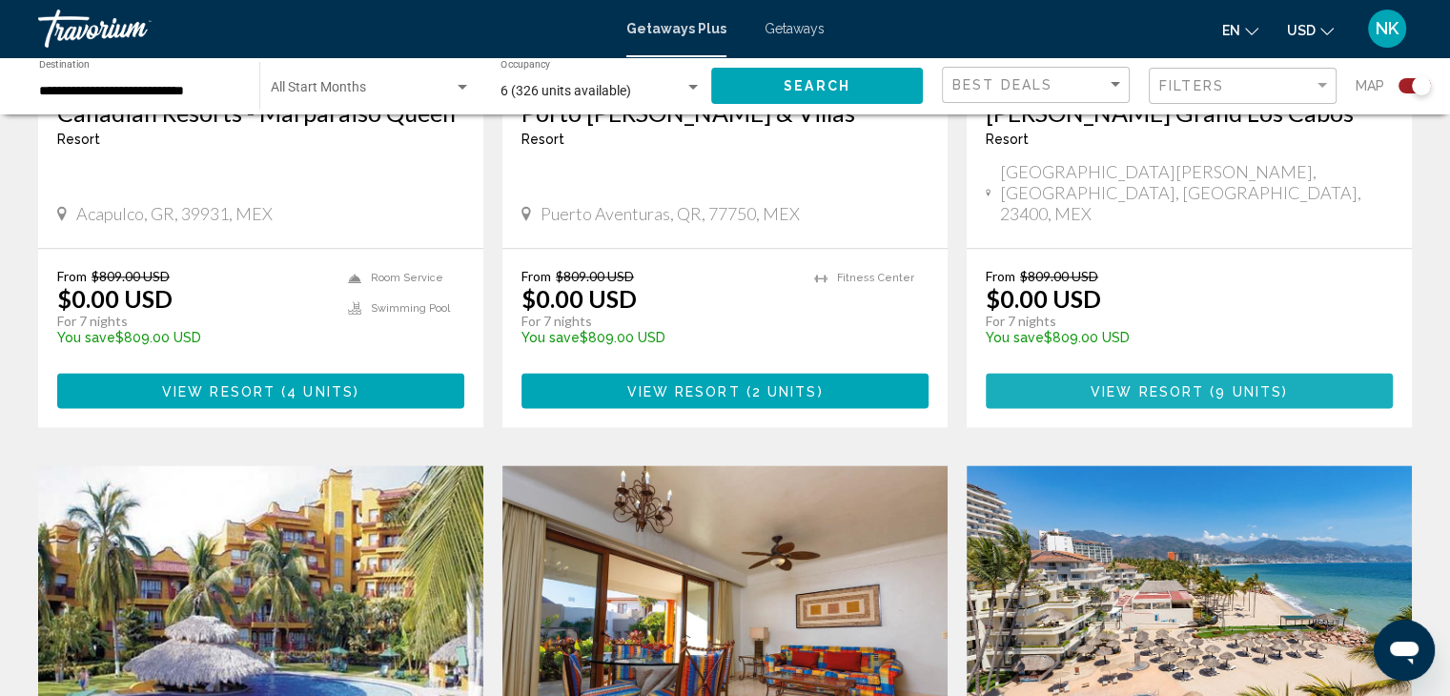
click at [1170, 373] on button "View Resort ( 9 units )" at bounding box center [1189, 390] width 407 height 35
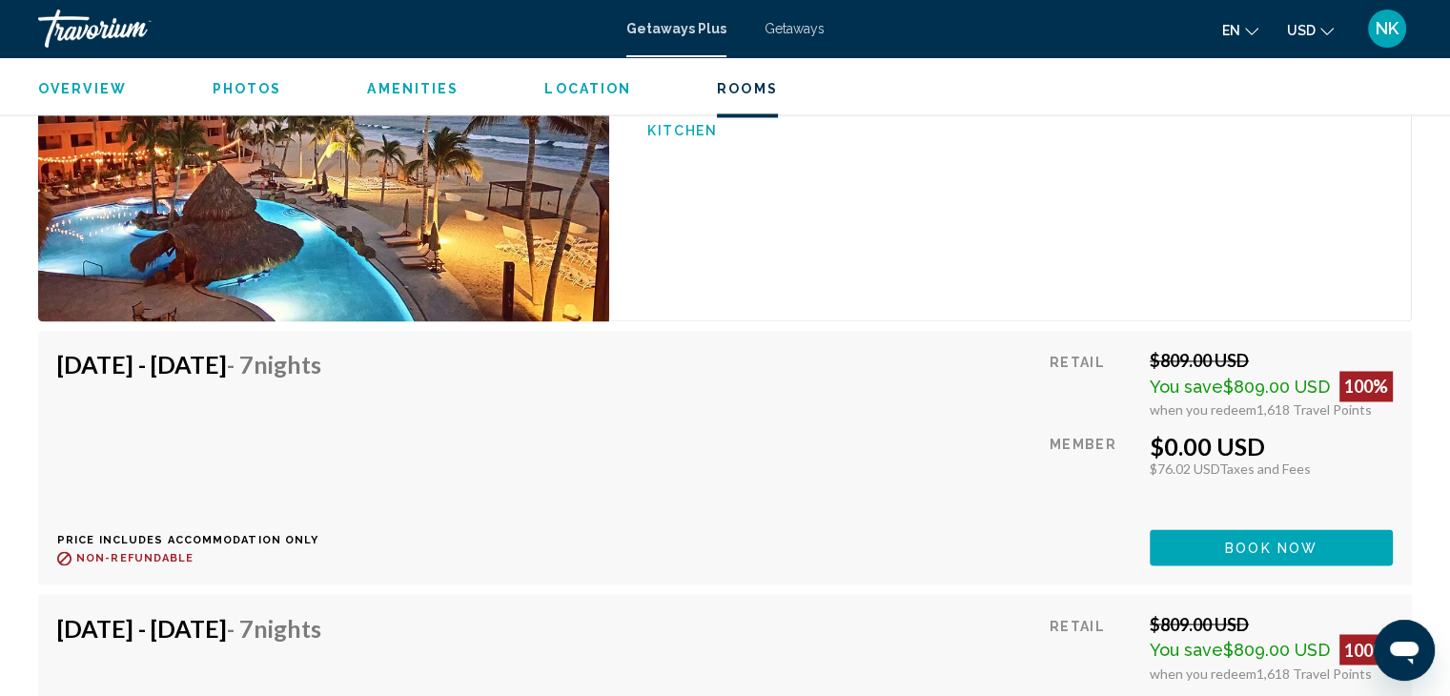
scroll to position [3023, 0]
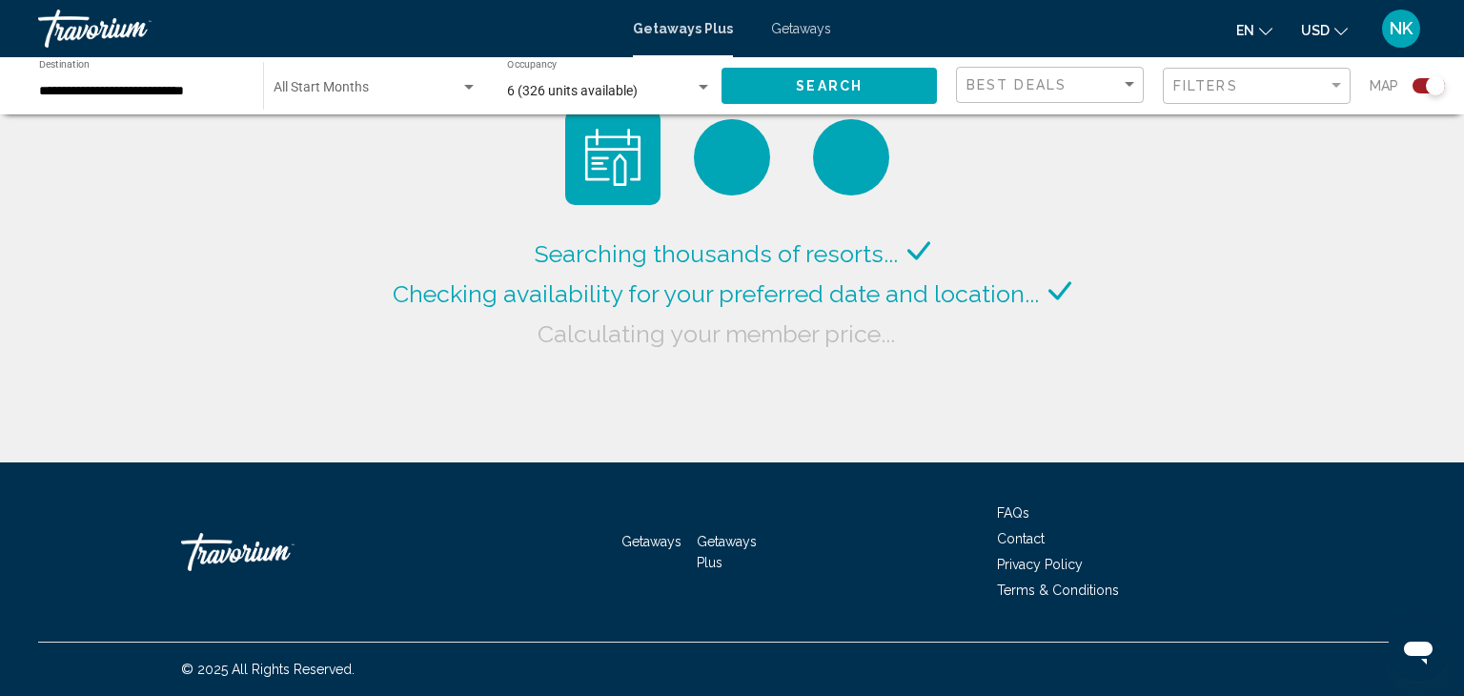
click at [1246, 420] on div "Searching thousands of resorts... Checking availability for your preferred date…" at bounding box center [732, 231] width 1464 height 462
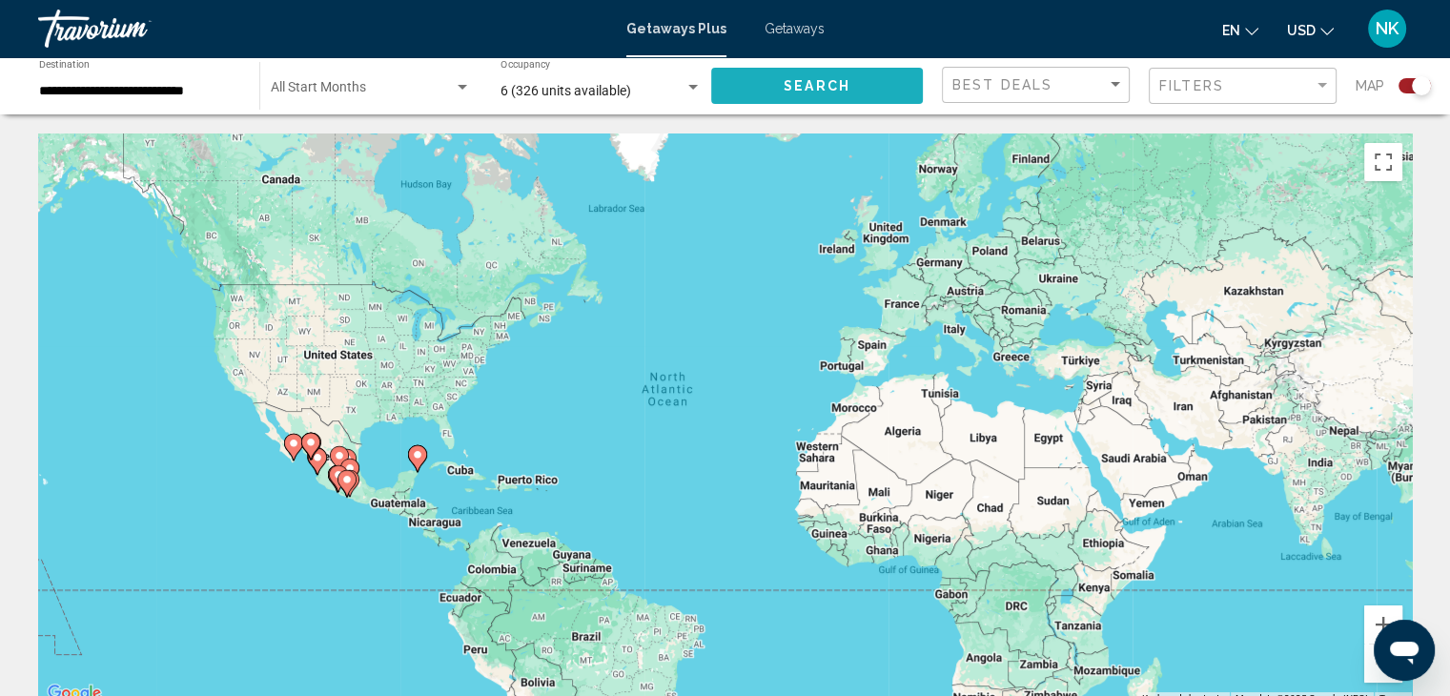
click at [840, 88] on span "Search" at bounding box center [817, 86] width 67 height 15
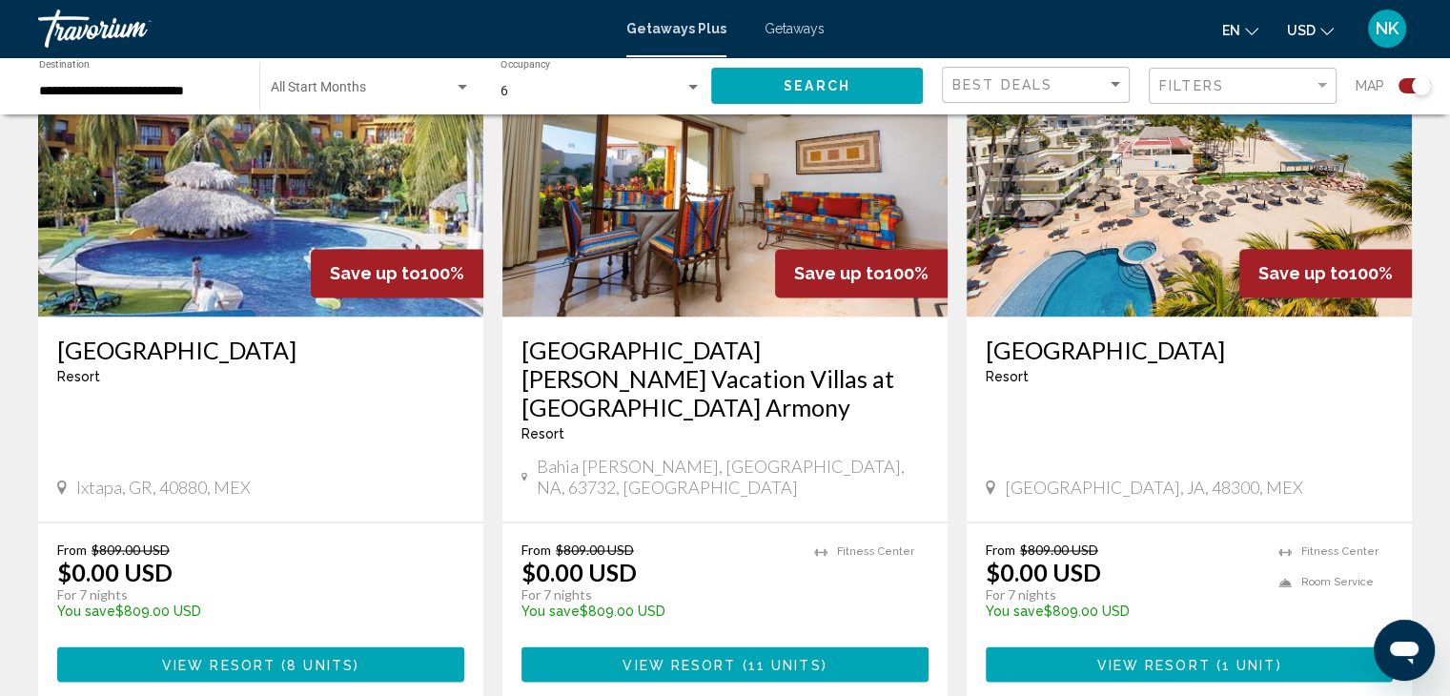
scroll to position [2866, 0]
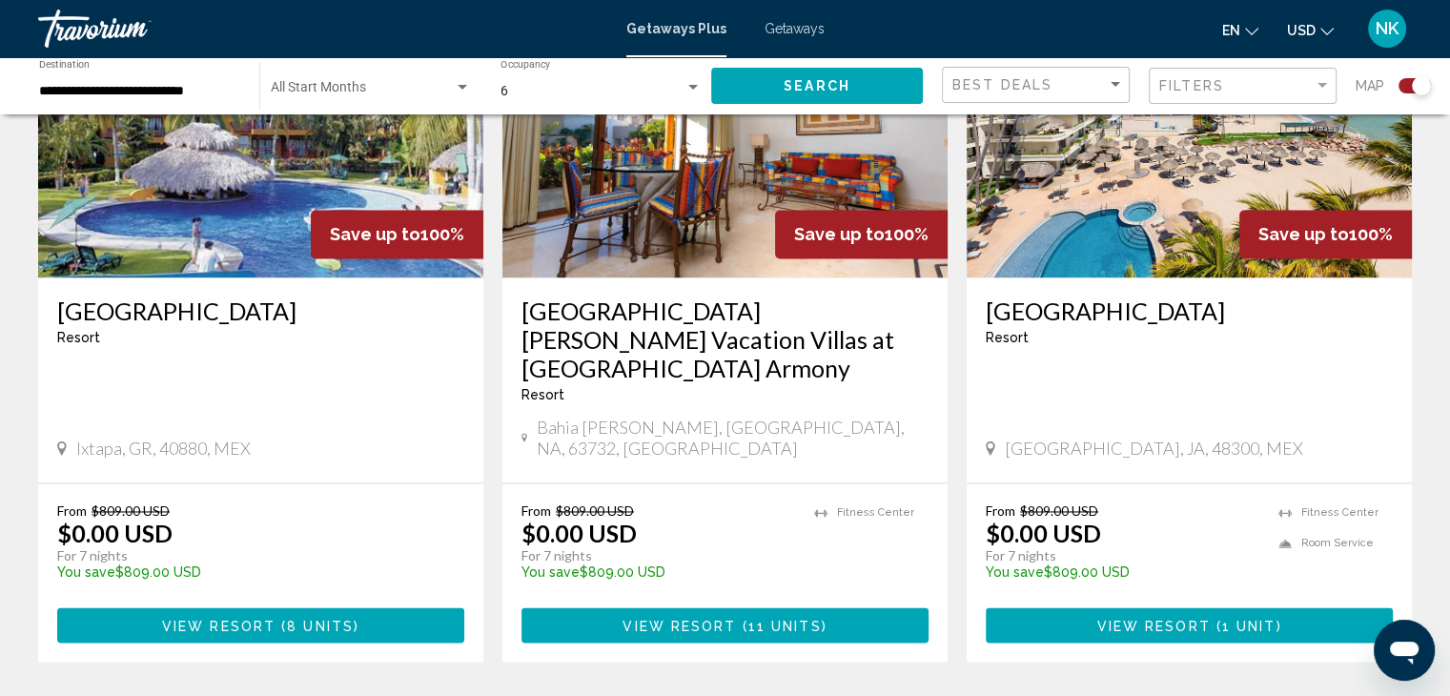
click at [1195, 607] on button "View Resort ( 1 unit )" at bounding box center [1189, 624] width 407 height 35
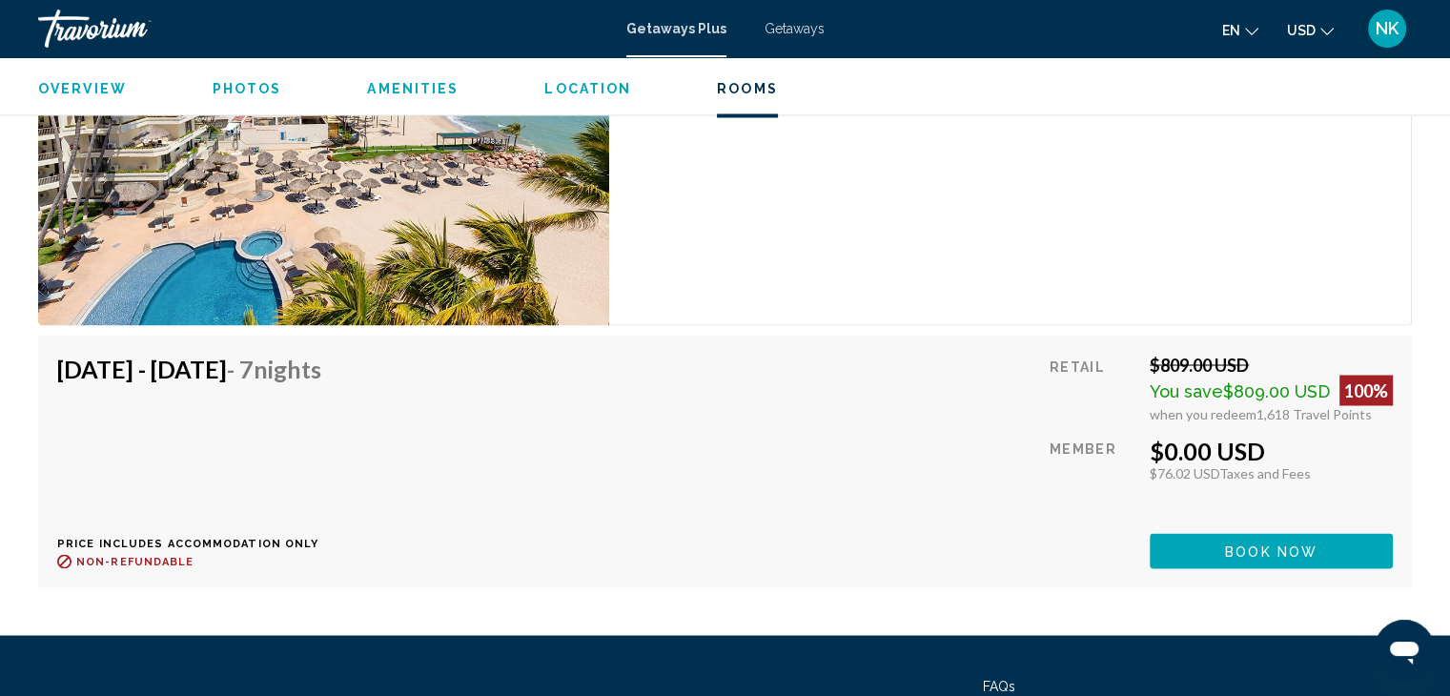
scroll to position [3345, 0]
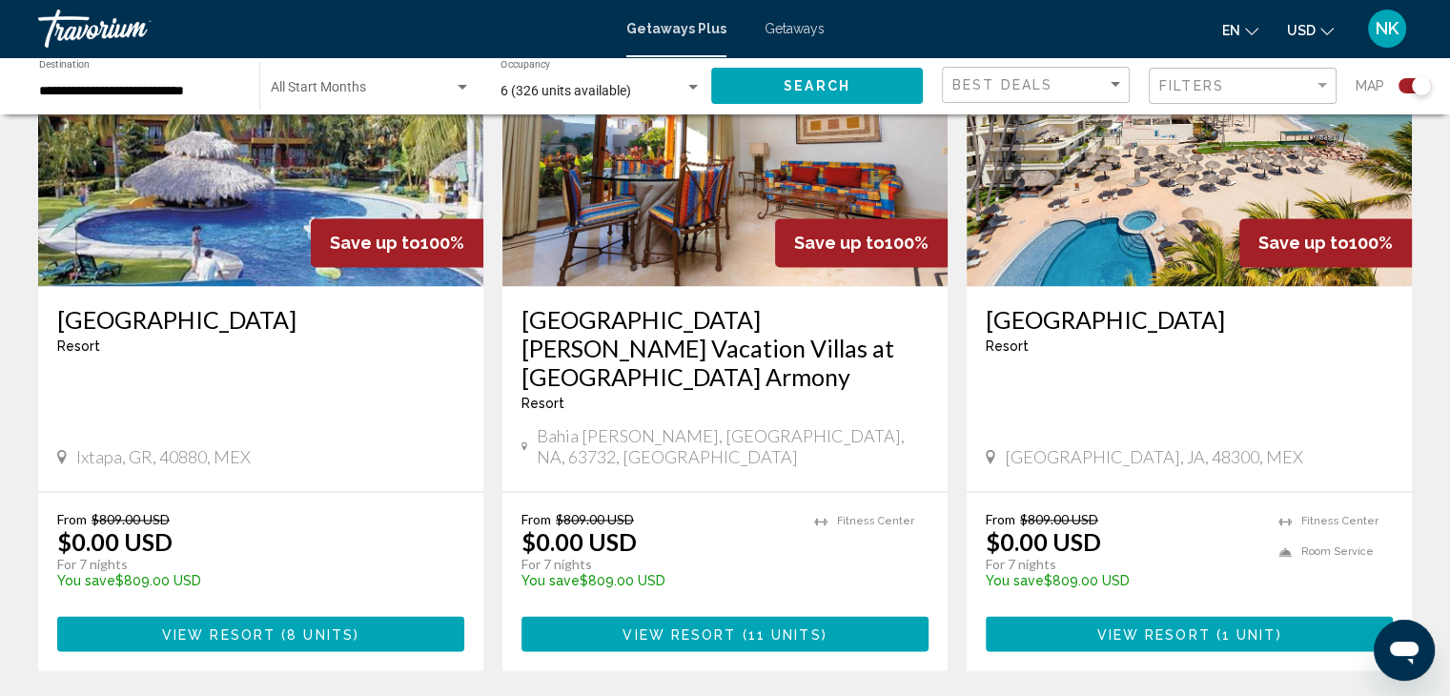
scroll to position [2997, 0]
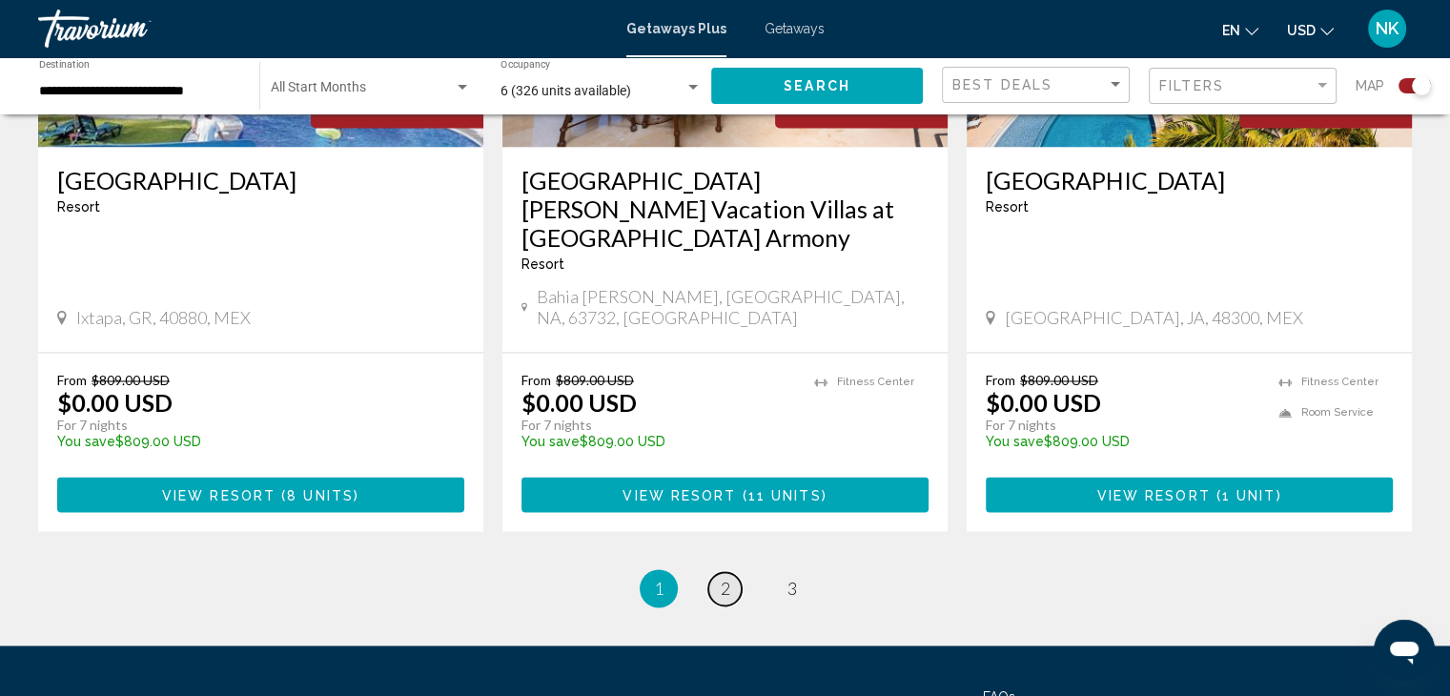
click at [721, 578] on span "2" at bounding box center [726, 588] width 10 height 21
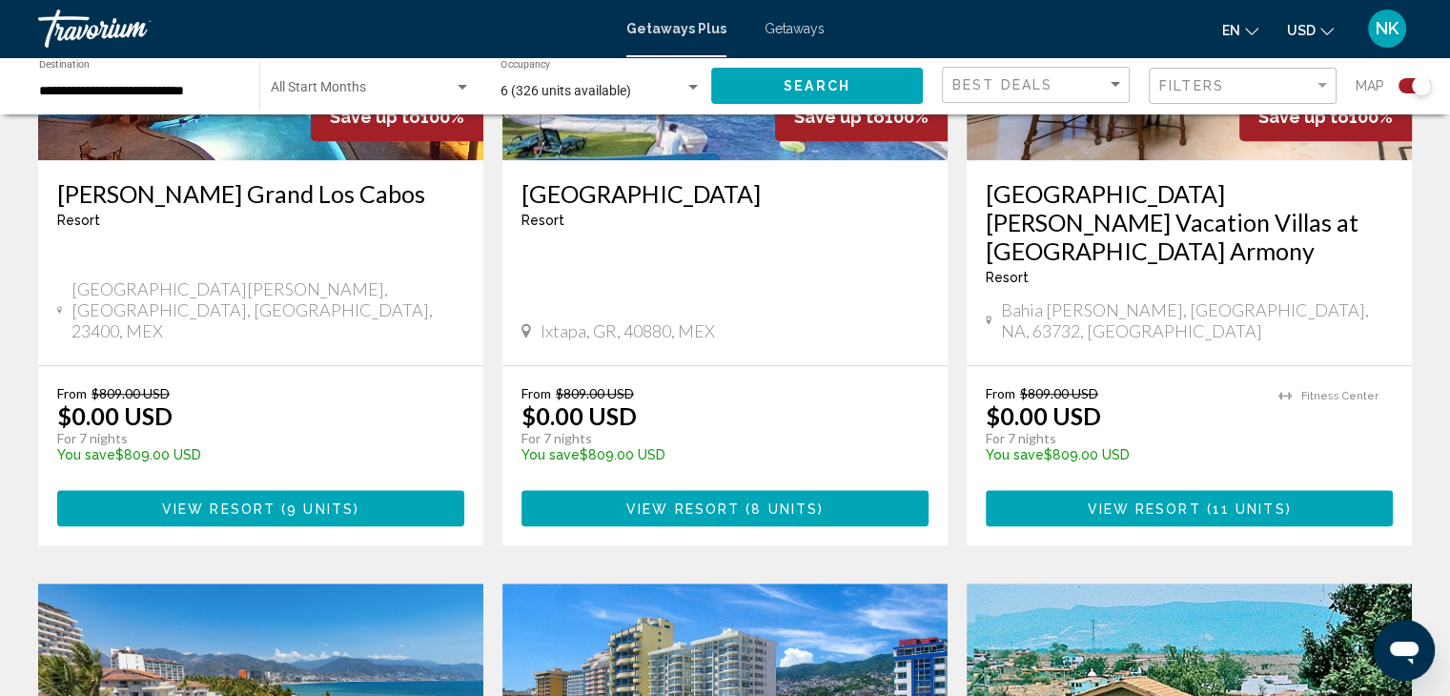
scroll to position [1614, 0]
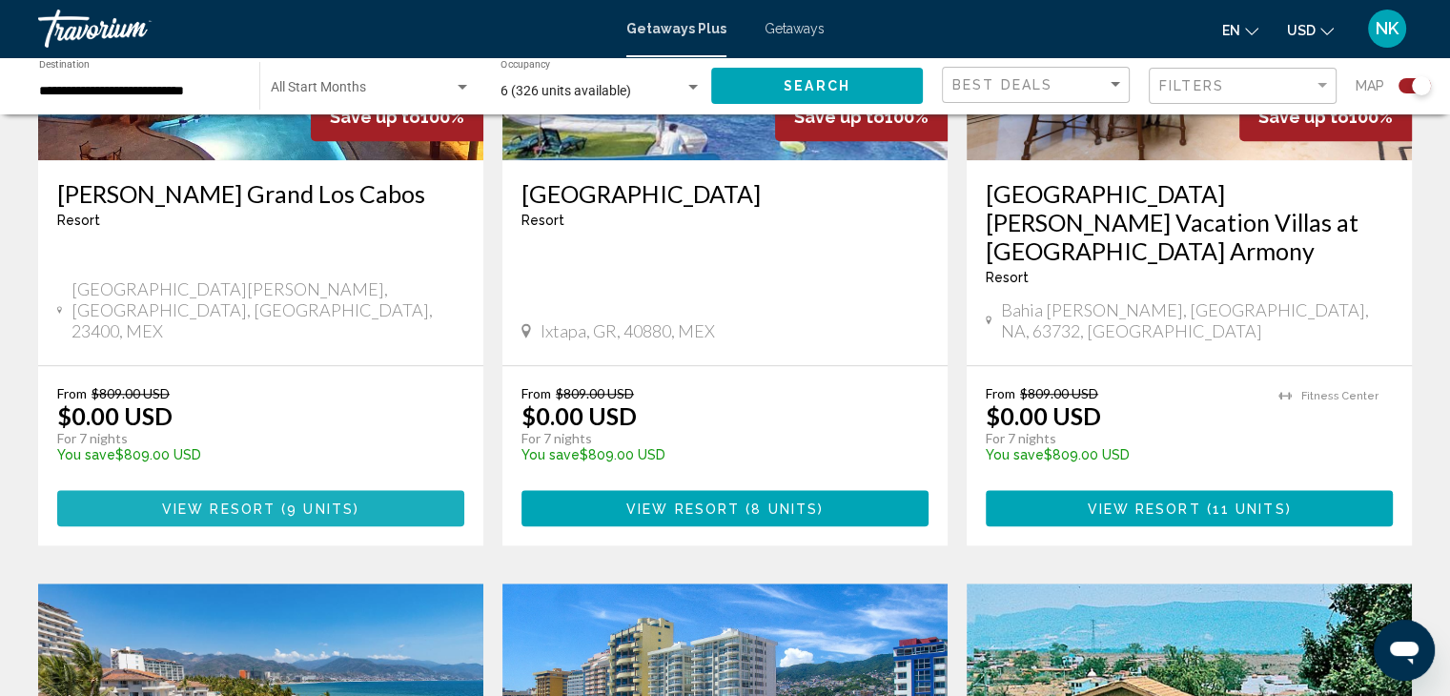
click at [308, 501] on span "9 units" at bounding box center [320, 508] width 67 height 15
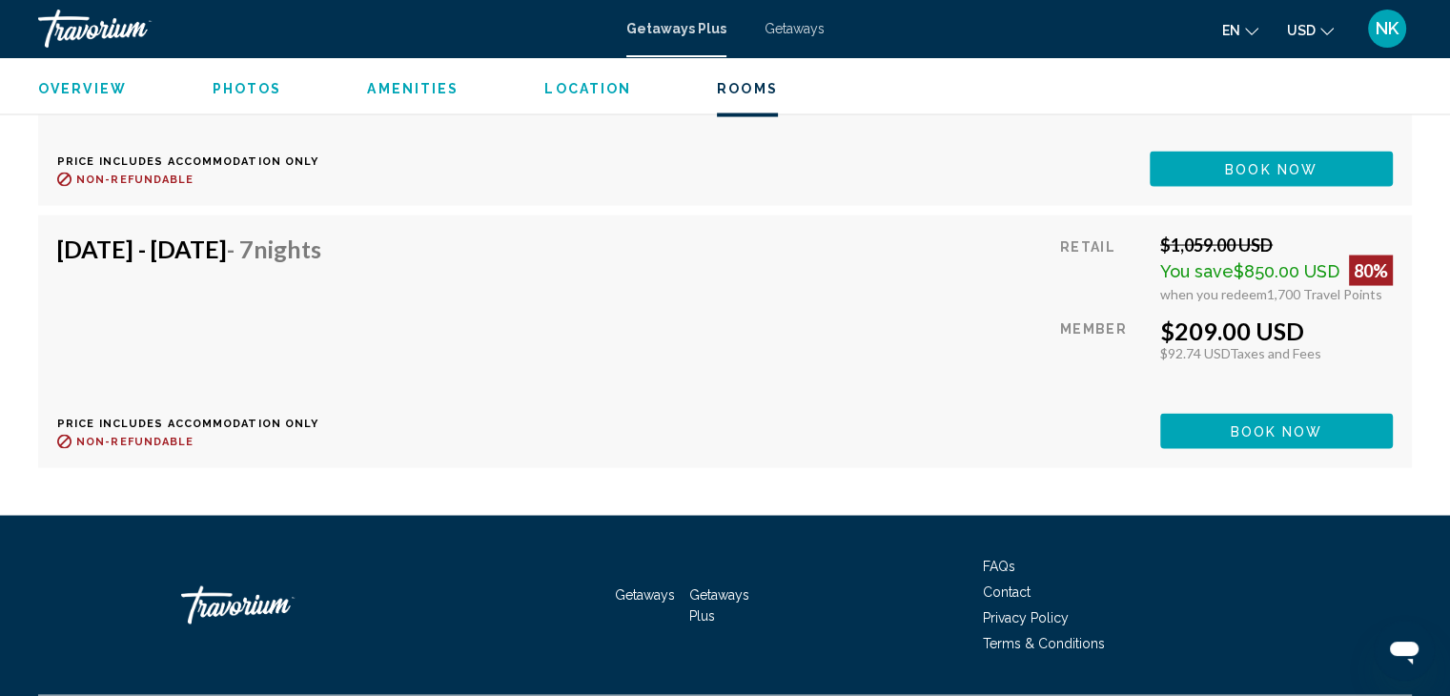
scroll to position [3649, 0]
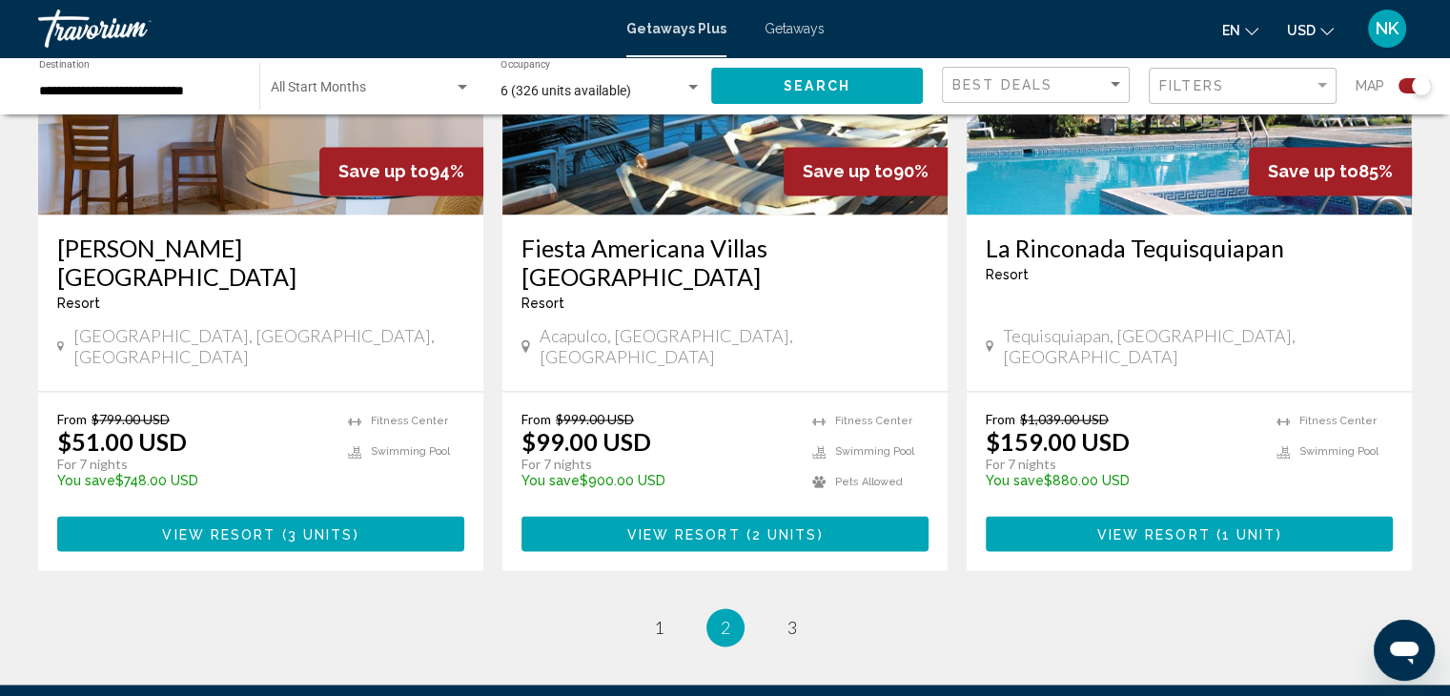
scroll to position [3030, 0]
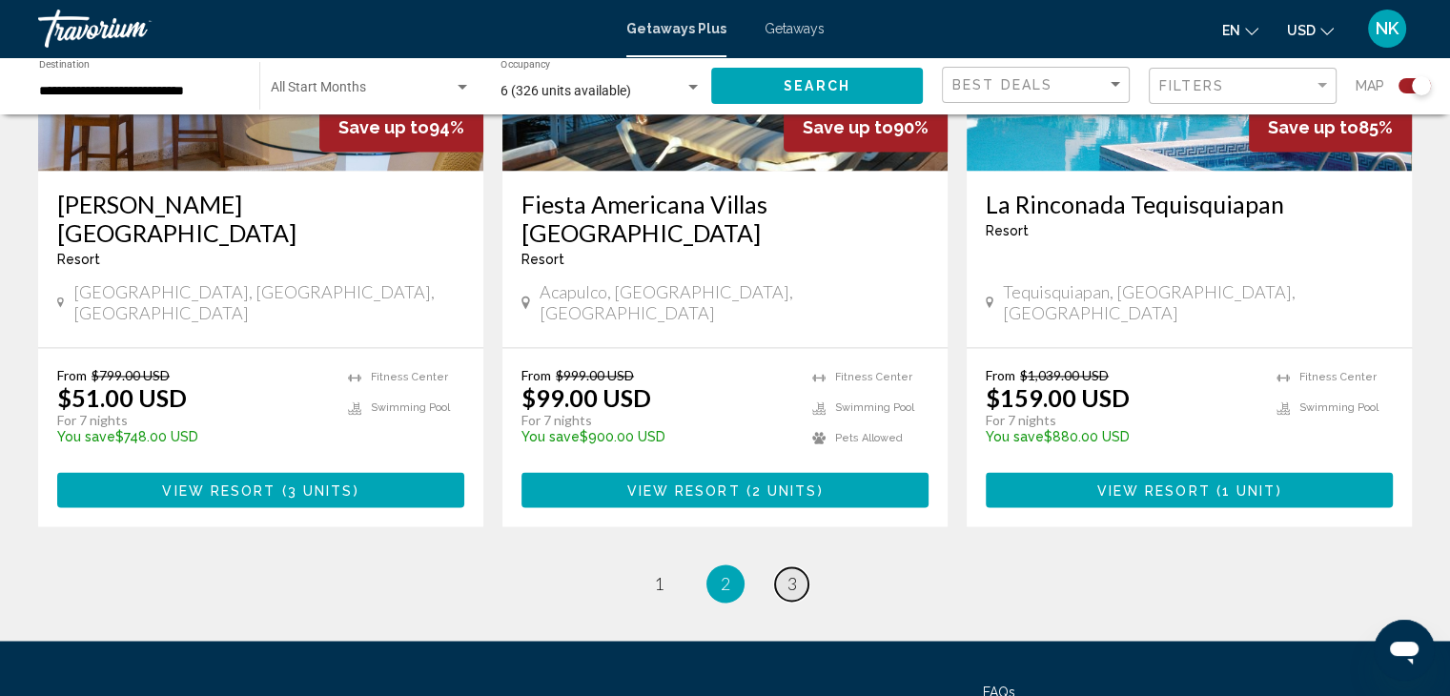
click at [787, 573] on span "3" at bounding box center [792, 583] width 10 height 21
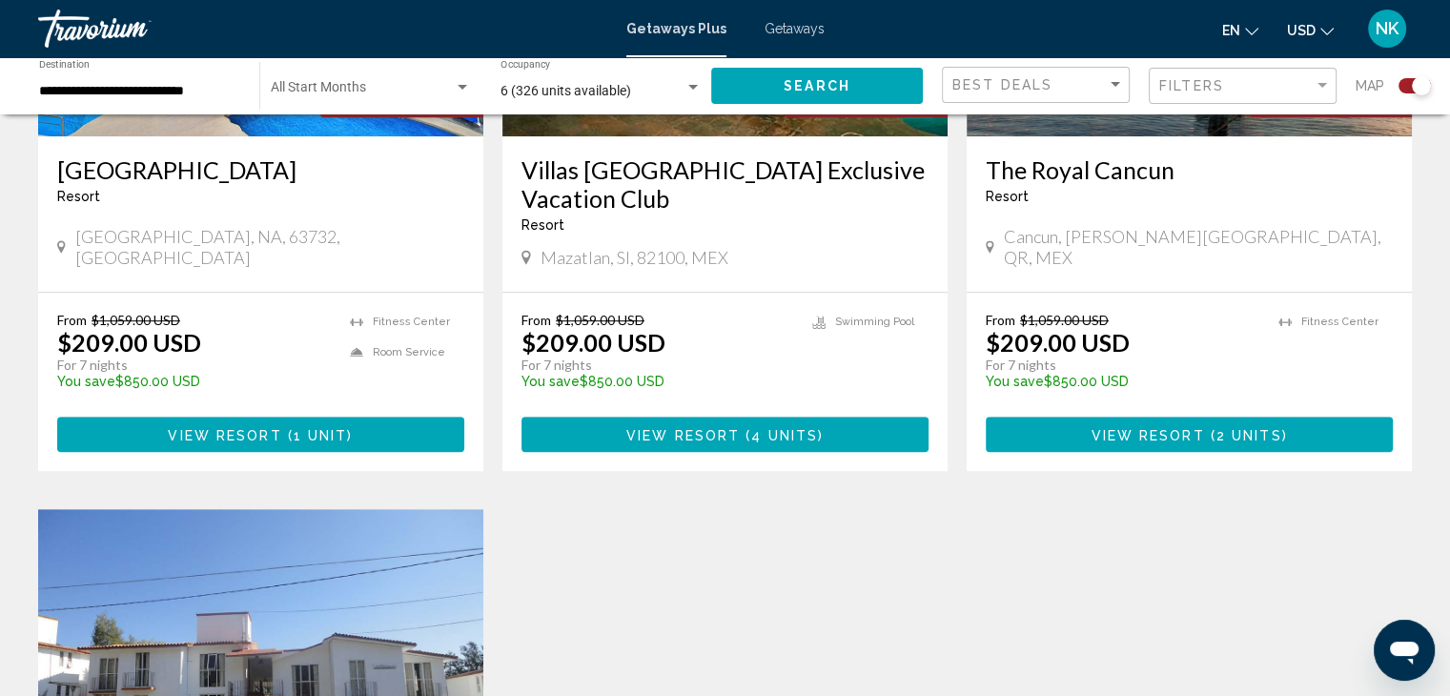
scroll to position [954, 0]
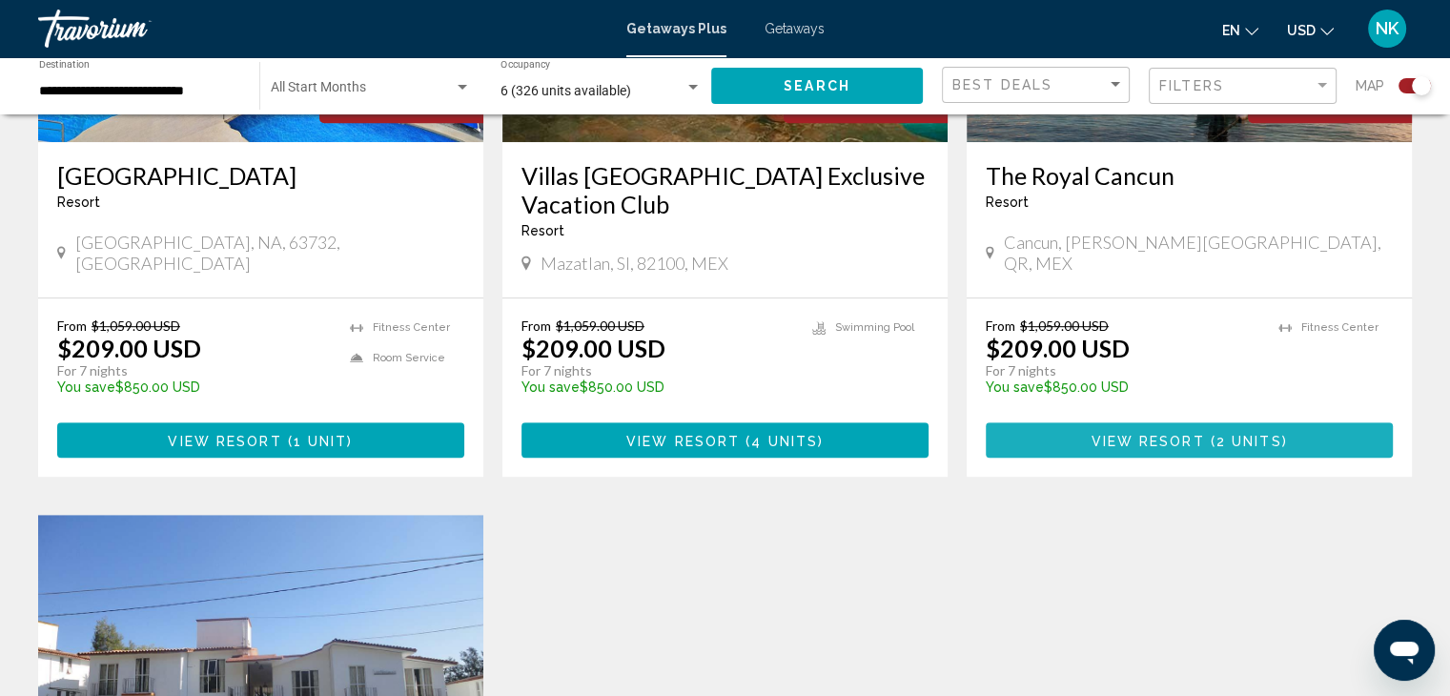
click at [1202, 439] on span "View Resort" at bounding box center [1146, 440] width 113 height 15
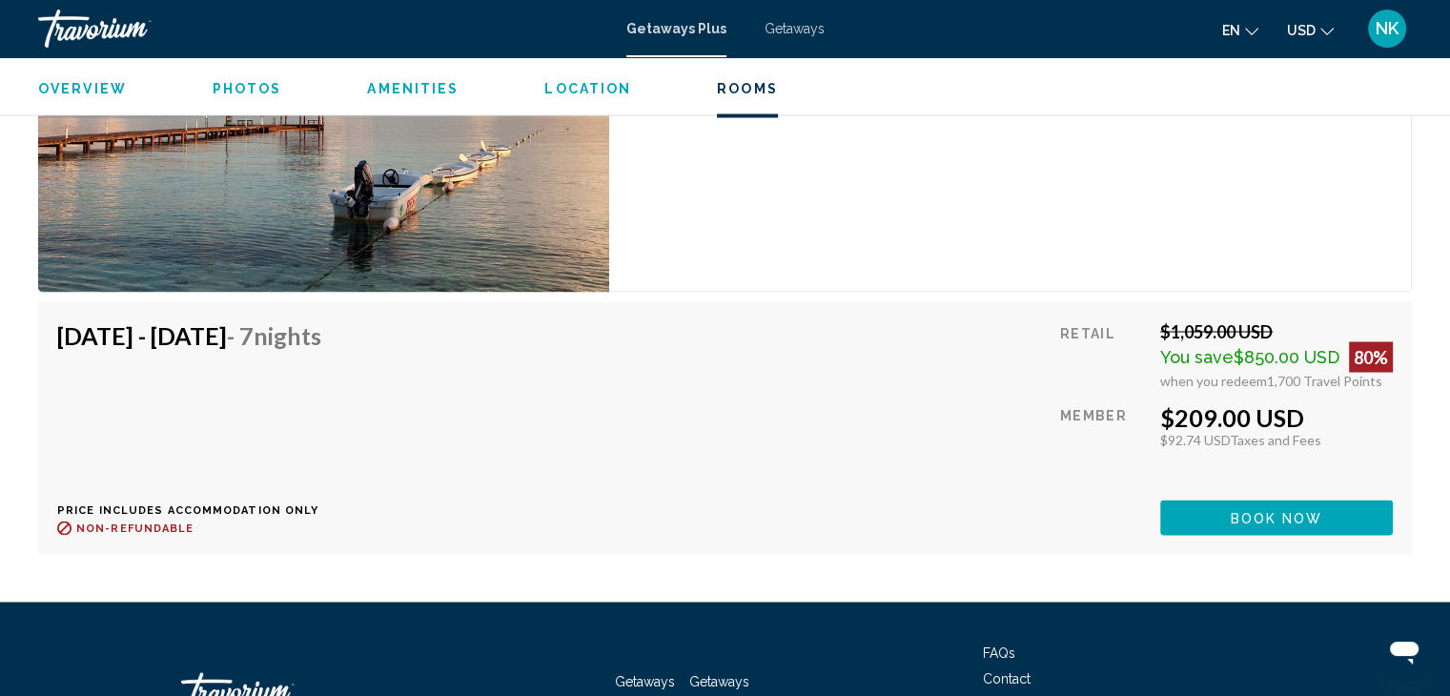
scroll to position [3394, 0]
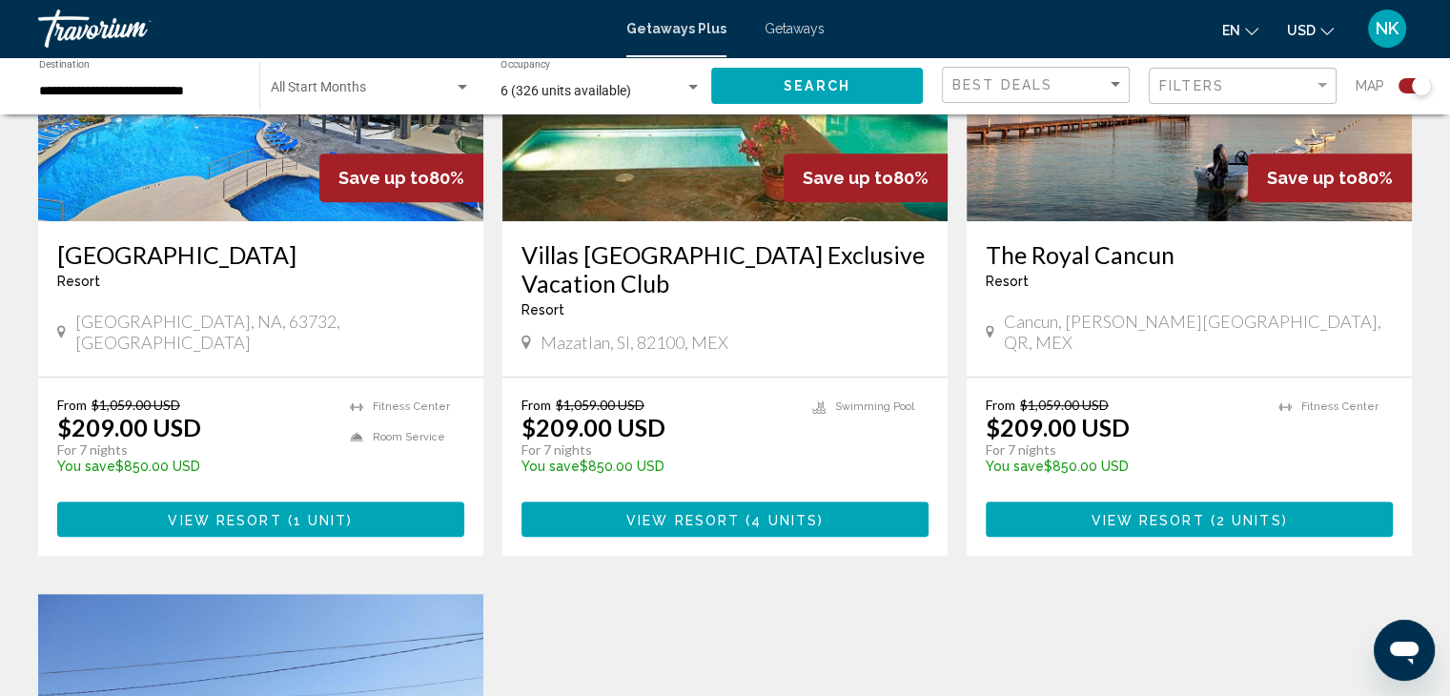
scroll to position [881, 0]
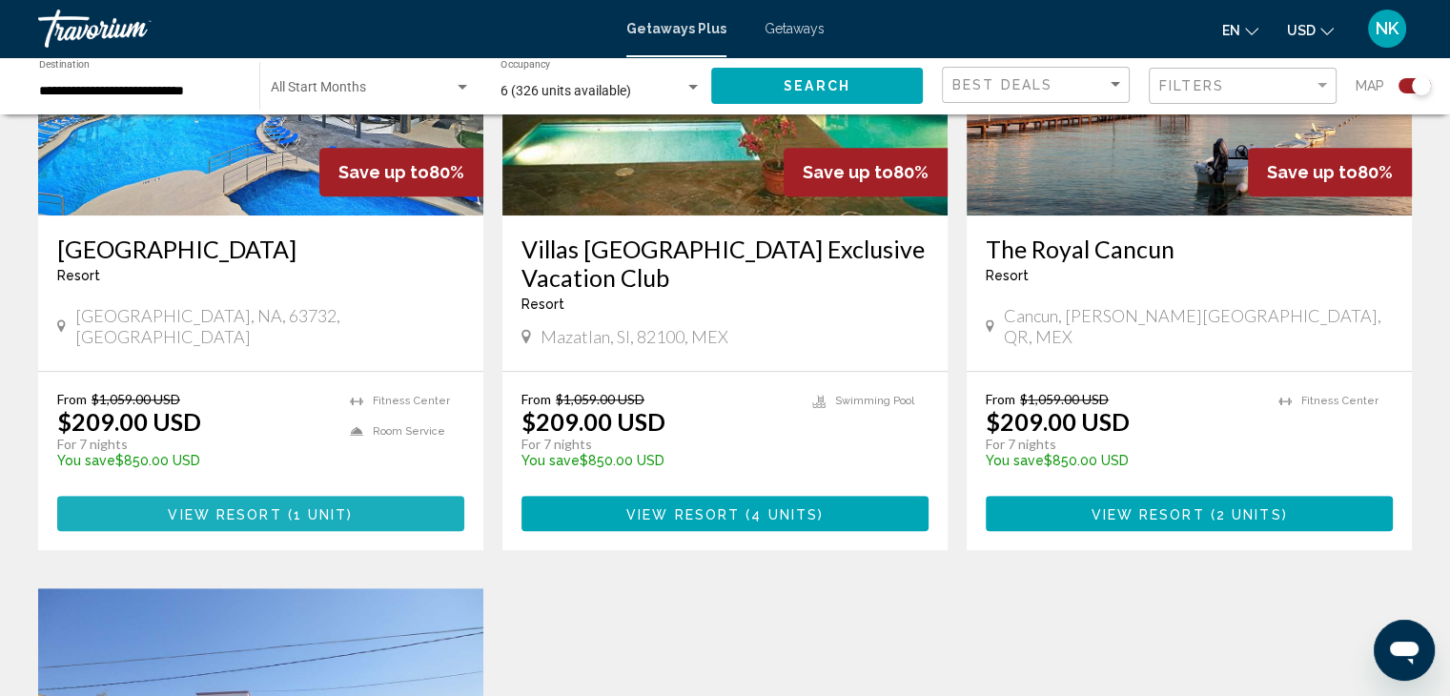
click at [336, 502] on button "View Resort ( 1 unit )" at bounding box center [260, 513] width 407 height 35
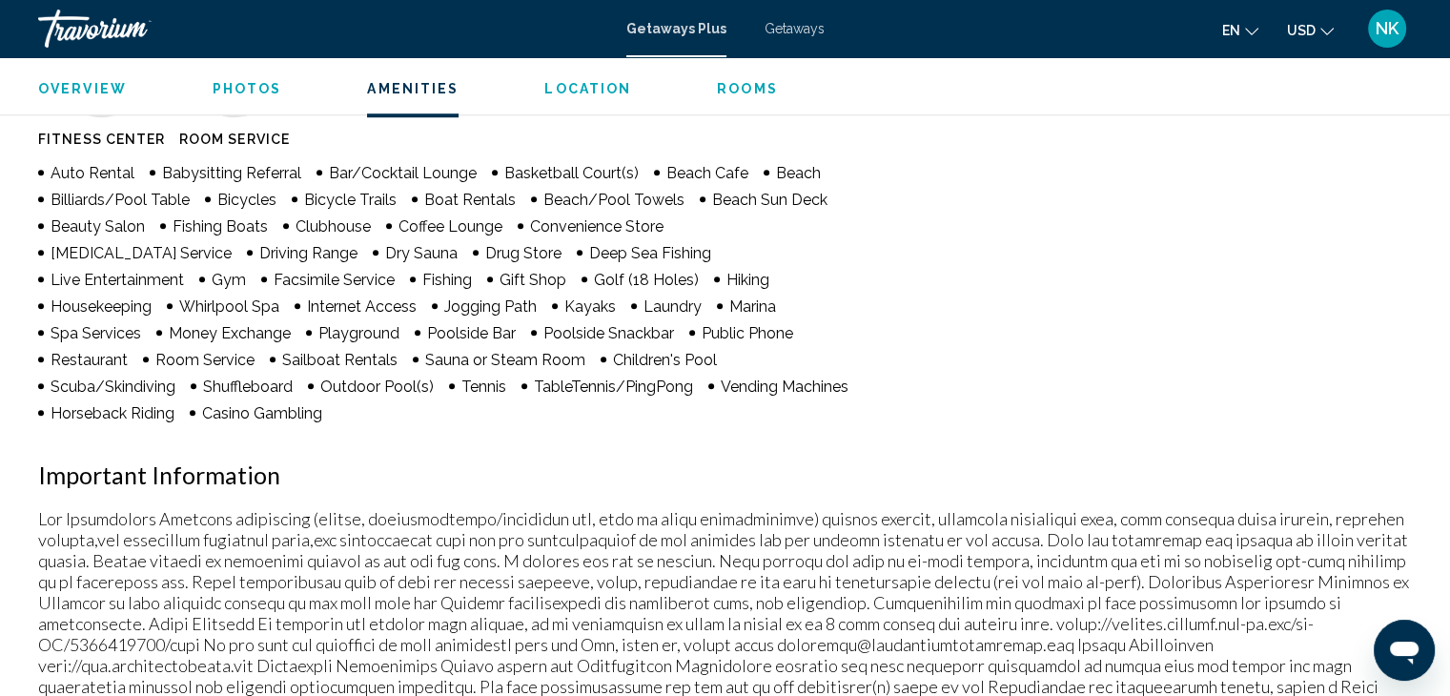
scroll to position [1583, 0]
